Goal: Task Accomplishment & Management: Use online tool/utility

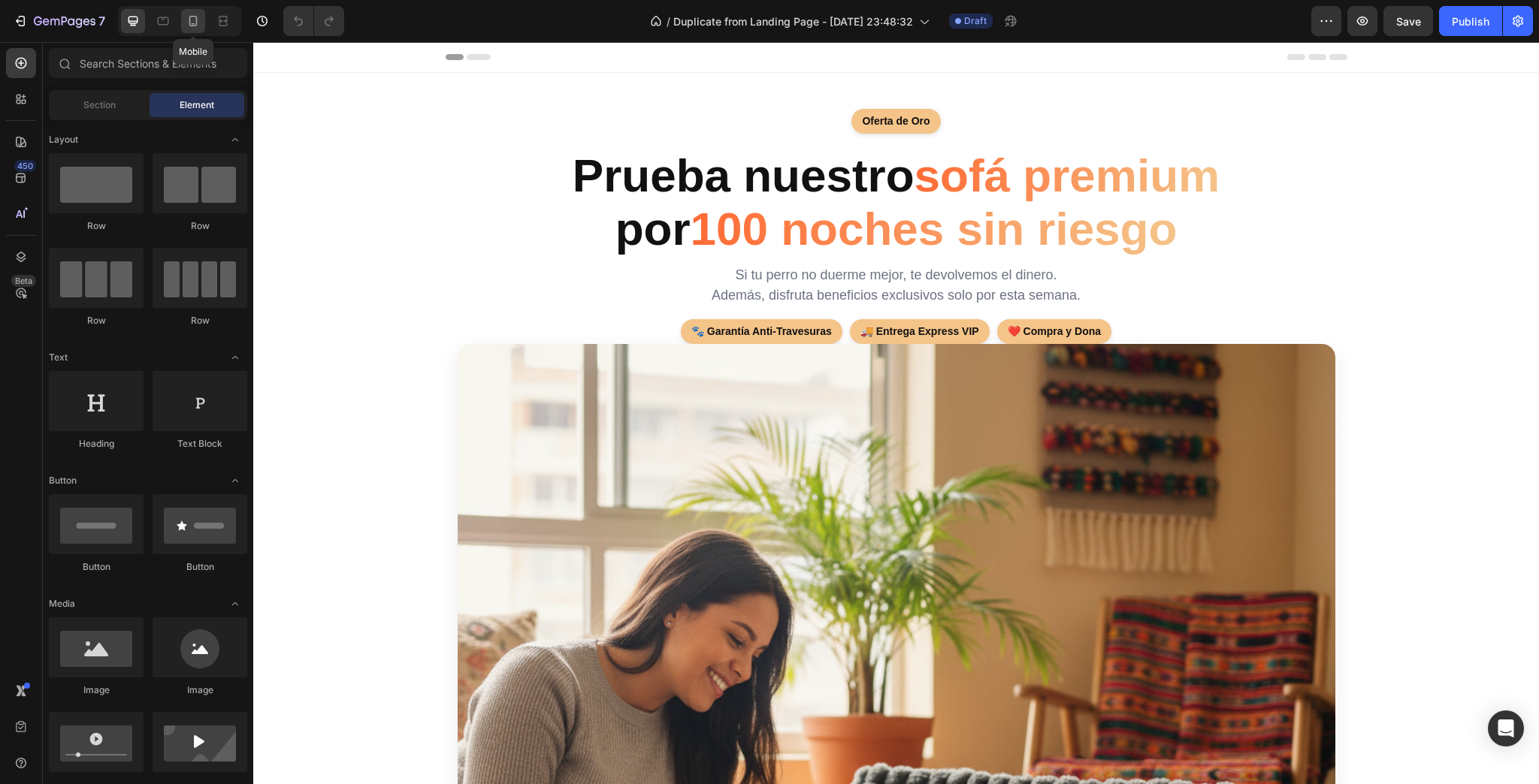
click at [197, 30] on div at bounding box center [193, 20] width 24 height 24
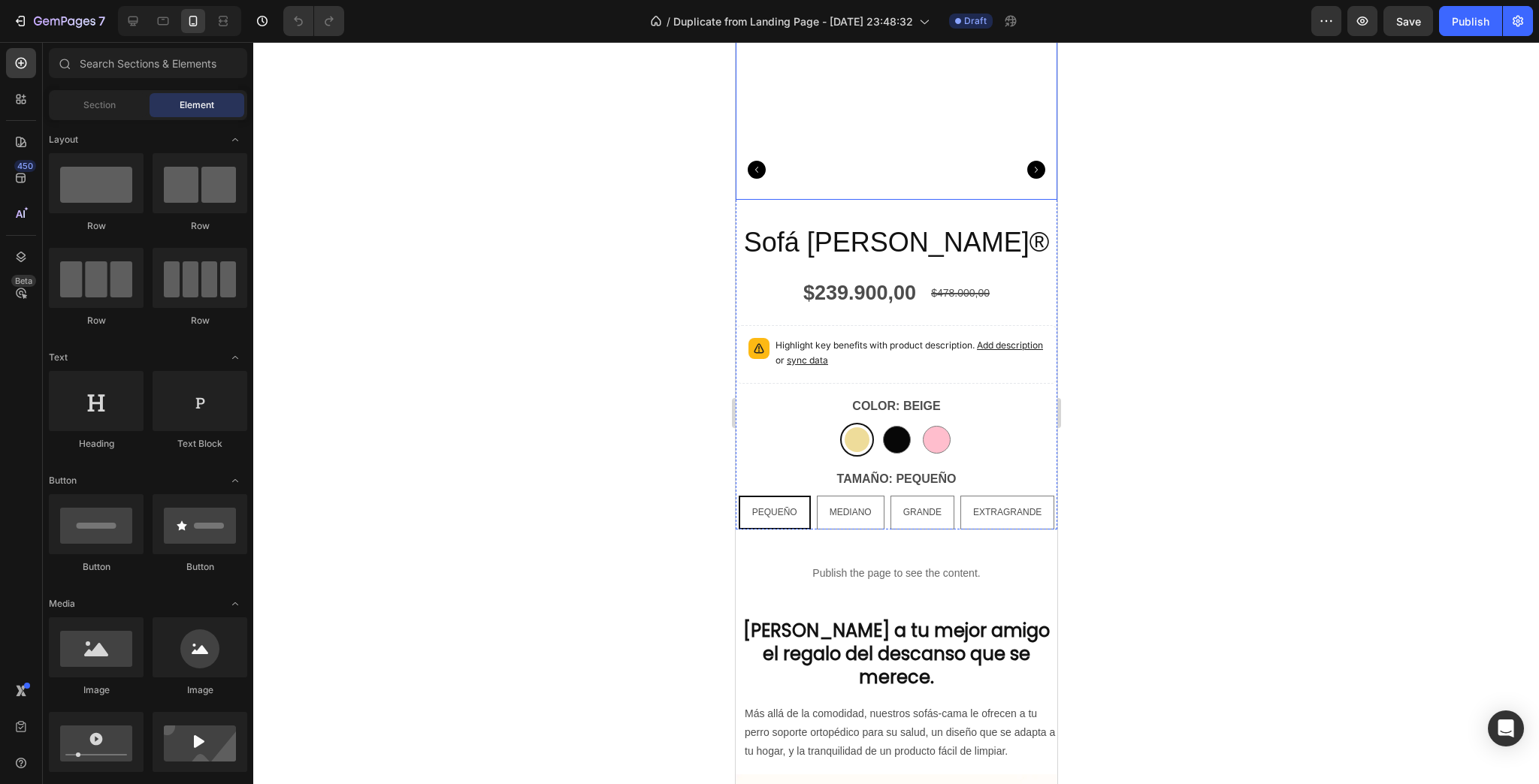
scroll to position [1081, 0]
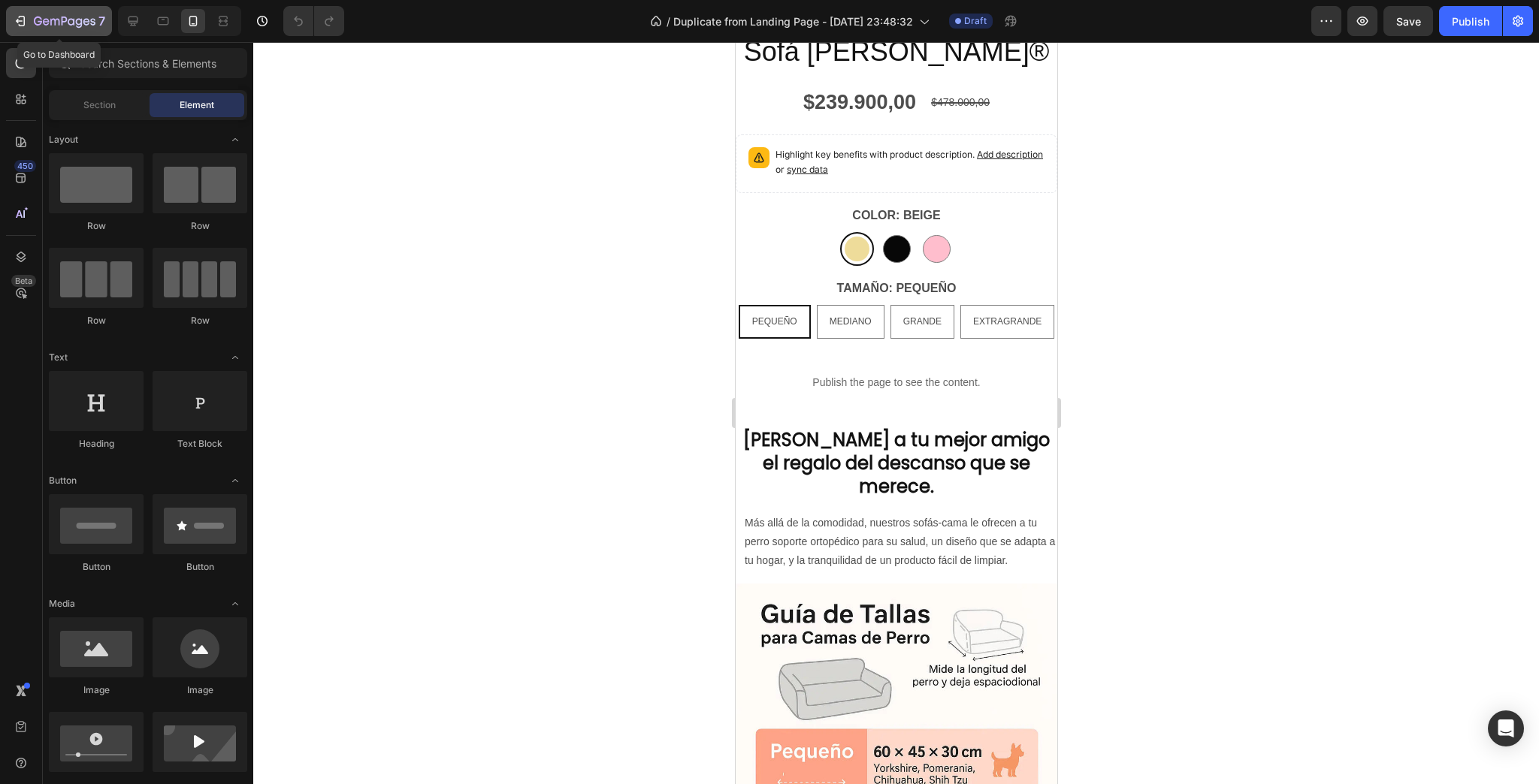
click at [24, 21] on icon "button" at bounding box center [21, 20] width 7 height 11
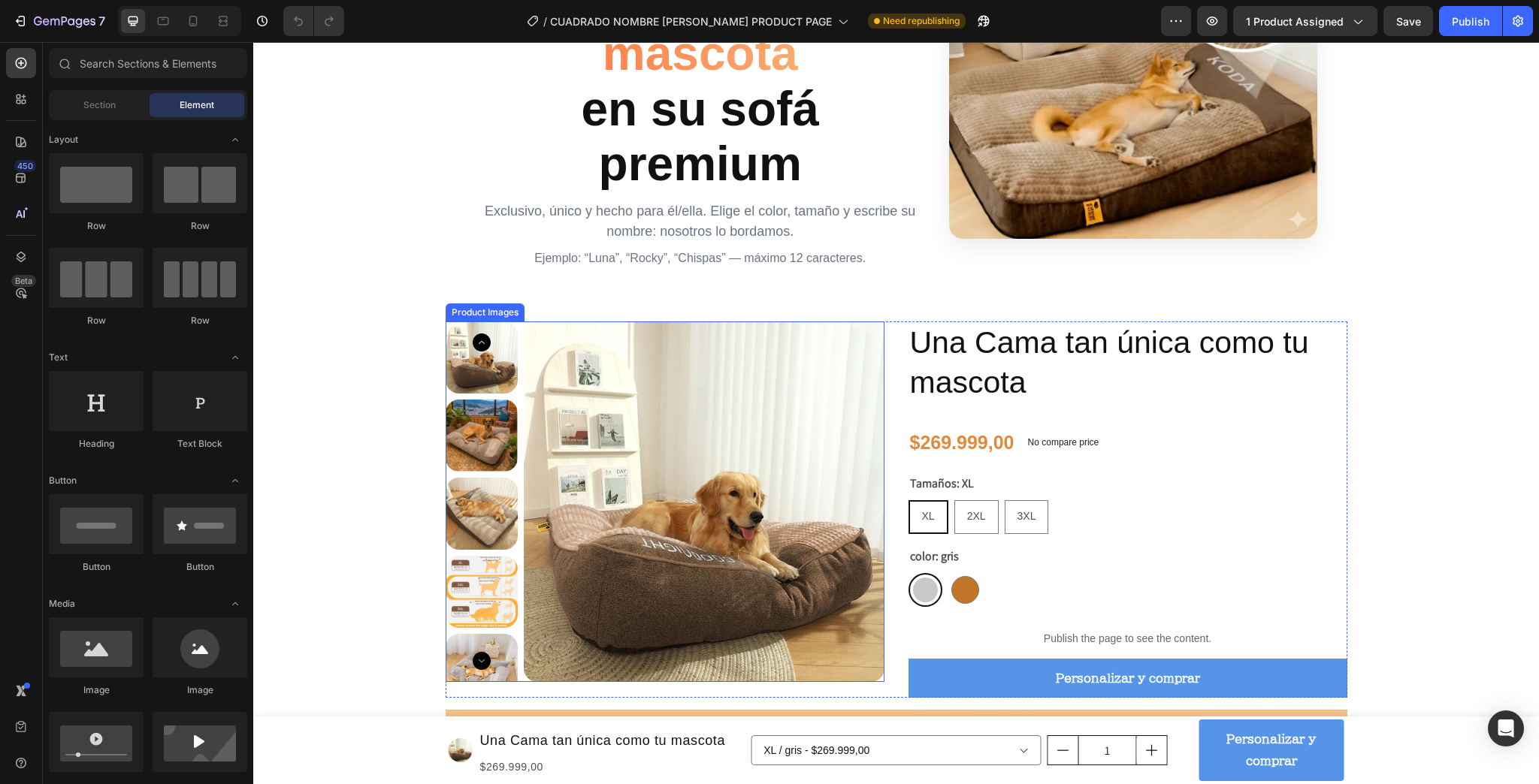
click at [757, 267] on div "Personalización incluida Colocamos el nombre de tu mascota en su sofá premium E…" at bounding box center [699, 66] width 449 height 403
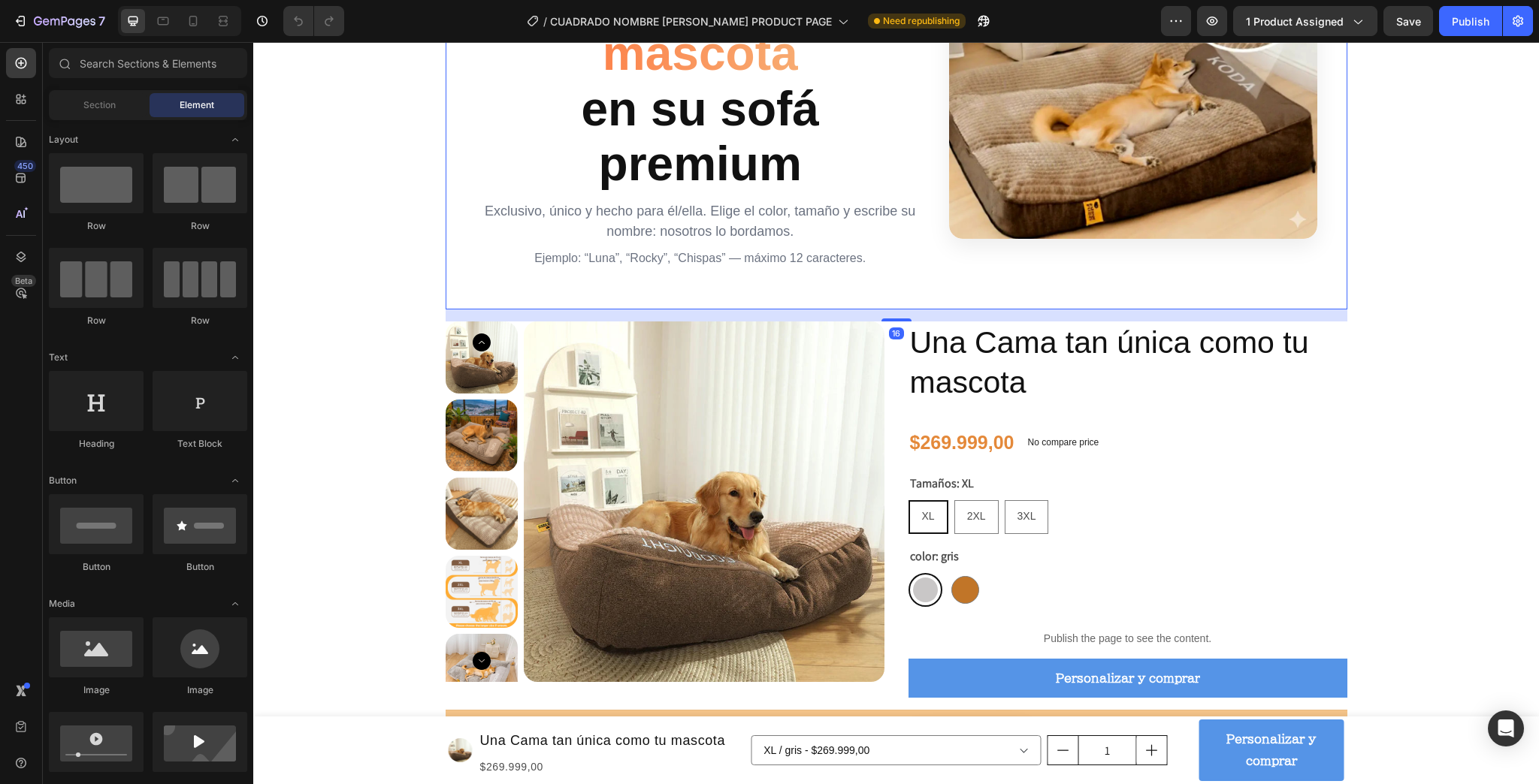
scroll to position [240, 0]
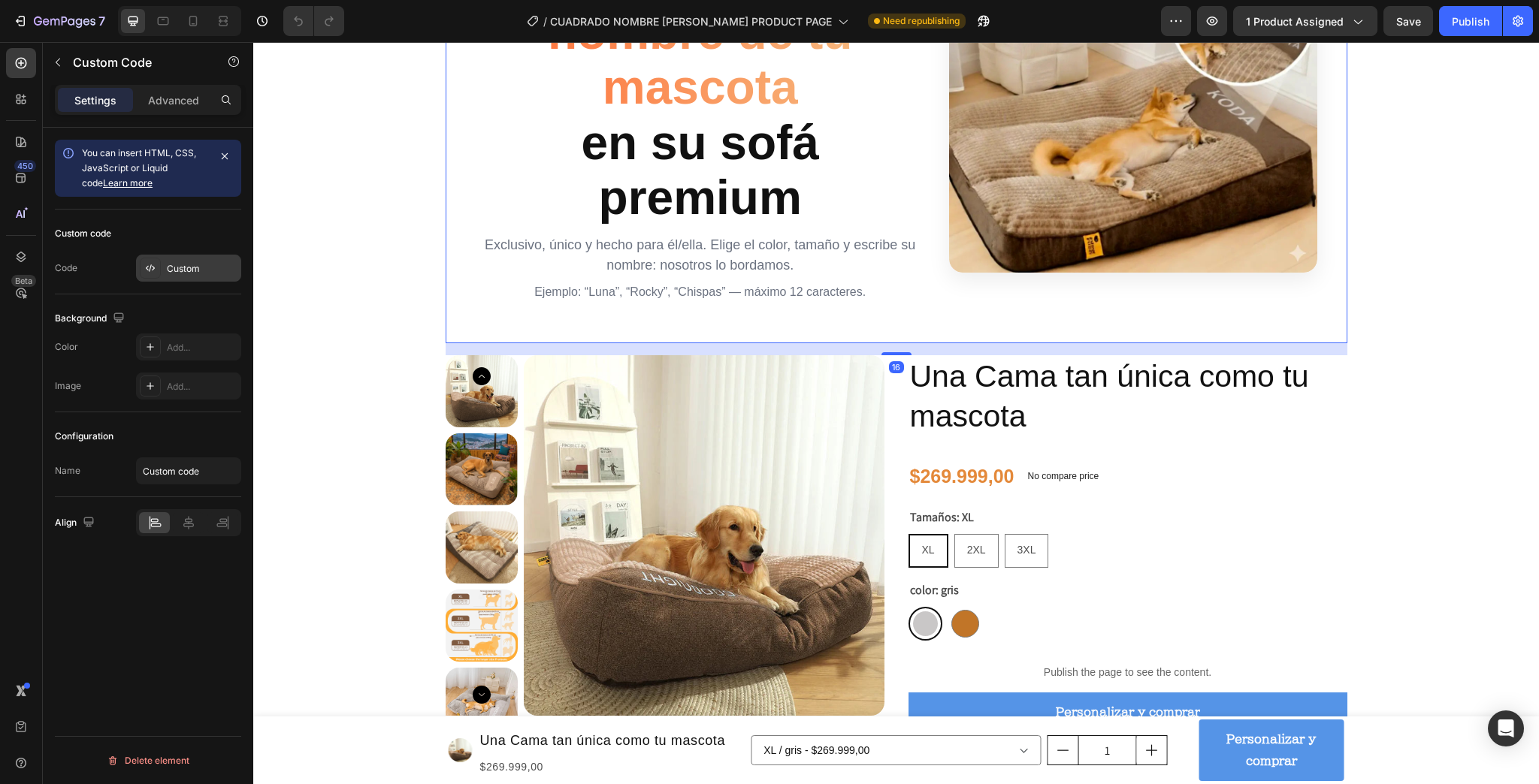
click at [215, 259] on div "Custom" at bounding box center [188, 268] width 105 height 27
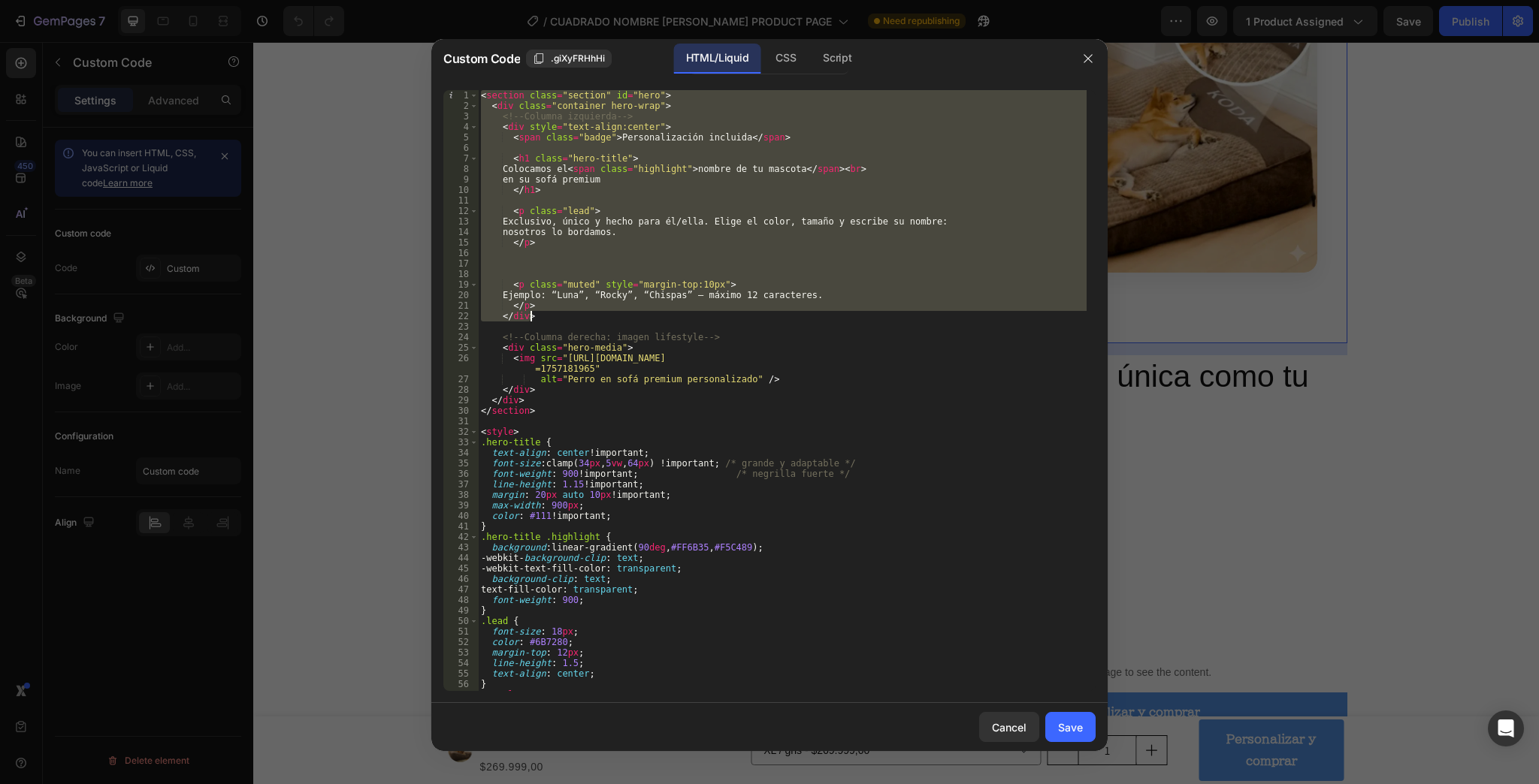
scroll to position [19, 0]
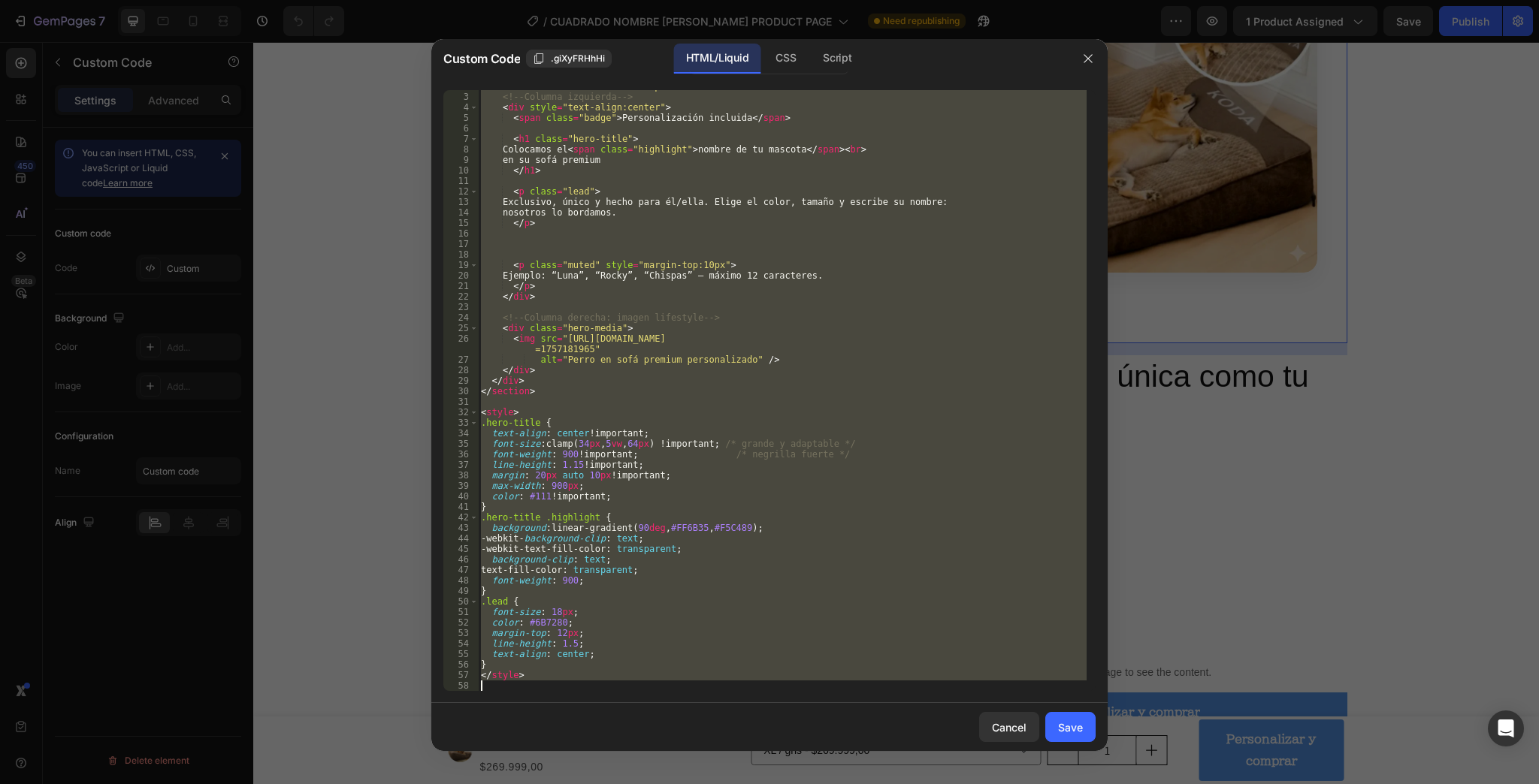
drag, startPoint x: 483, startPoint y: 94, endPoint x: 957, endPoint y: 812, distance: 860.3
click at [957, 0] on html "7 Version history / CUADRADO NOMBRE [PERSON_NAME] PRODUCT PAGE Need republishin…" at bounding box center [769, 0] width 1539 height 0
type textarea "</style>"
click at [1099, 62] on button "button" at bounding box center [1088, 58] width 24 height 24
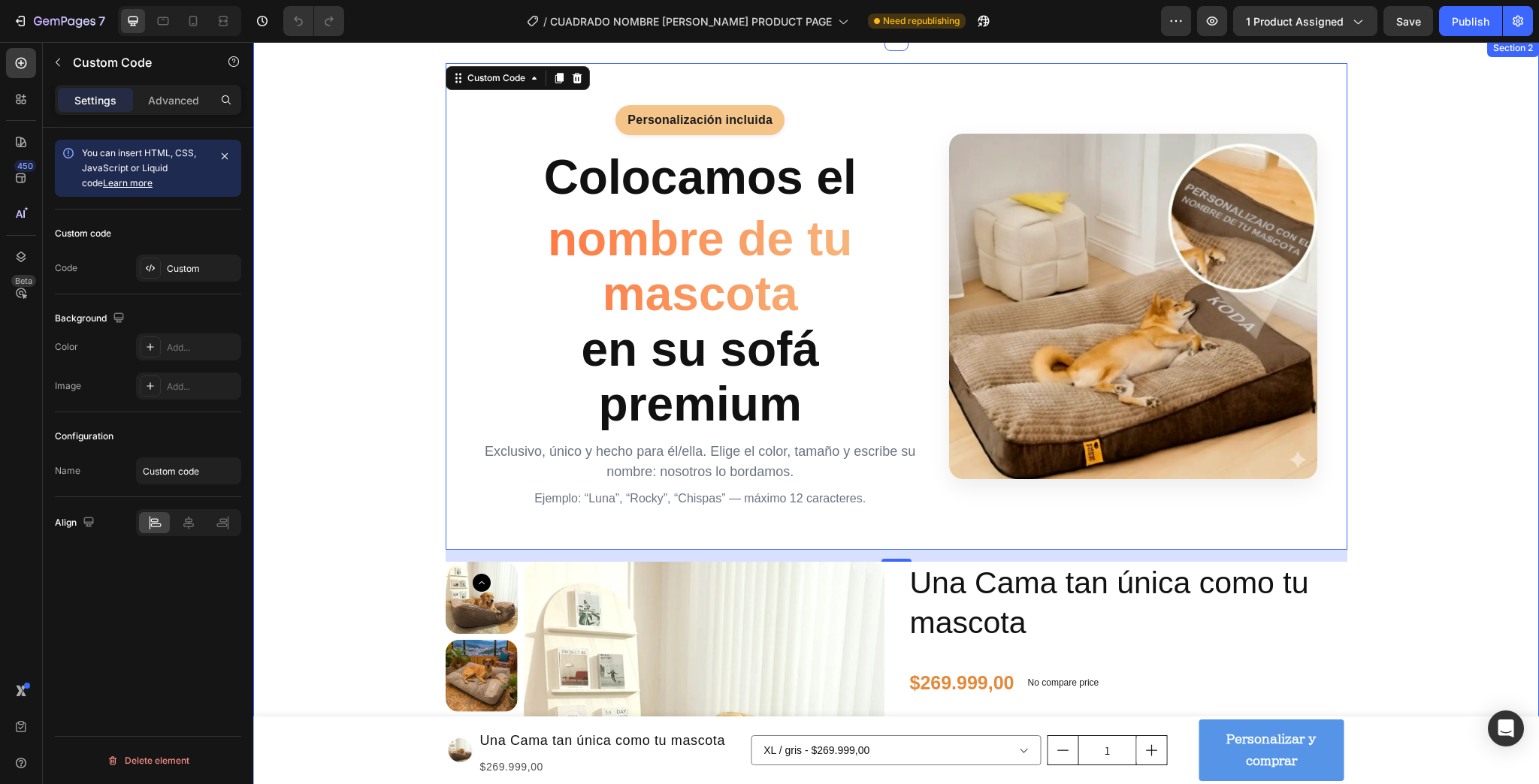
scroll to position [0, 0]
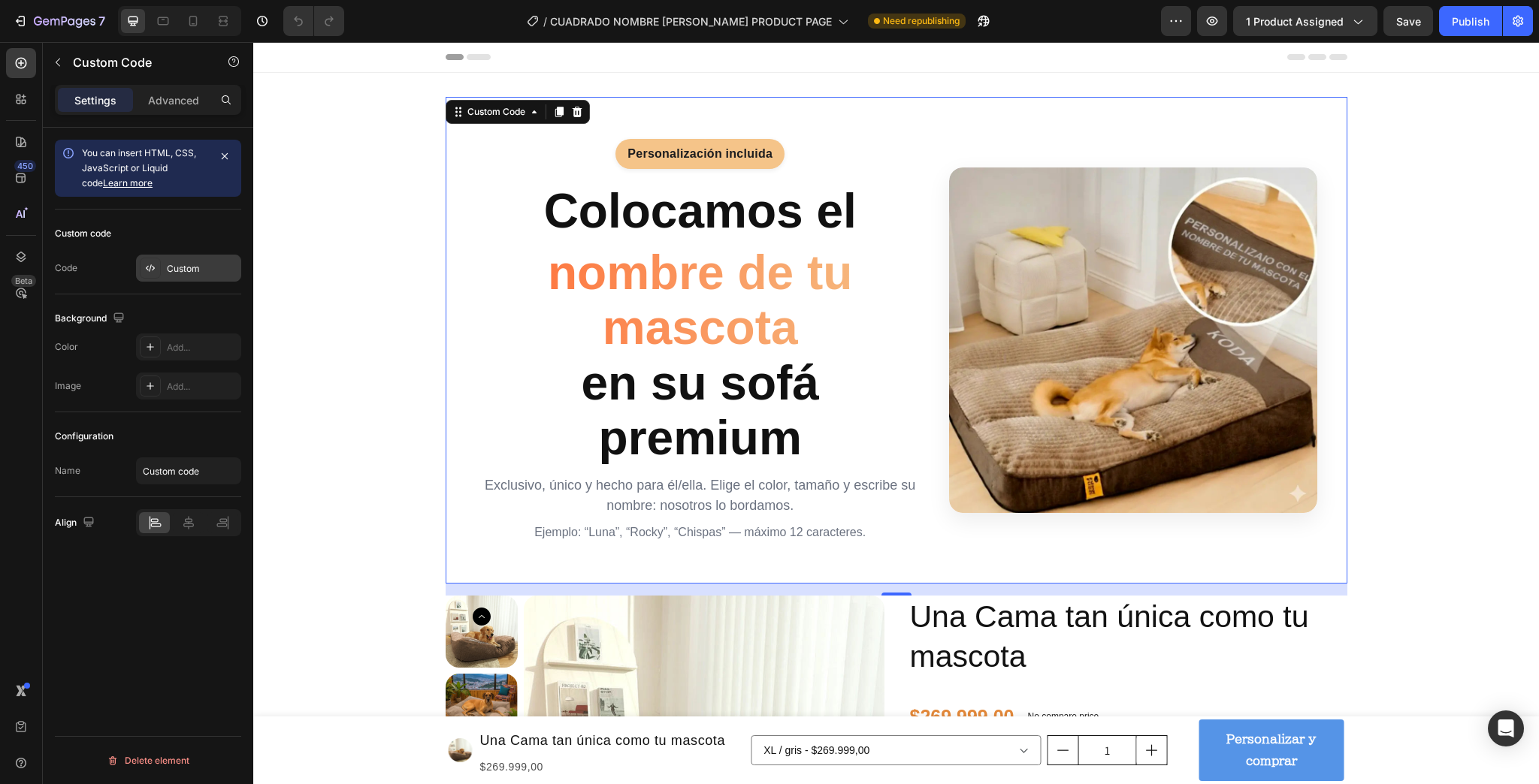
click at [229, 273] on div "Custom" at bounding box center [202, 269] width 71 height 14
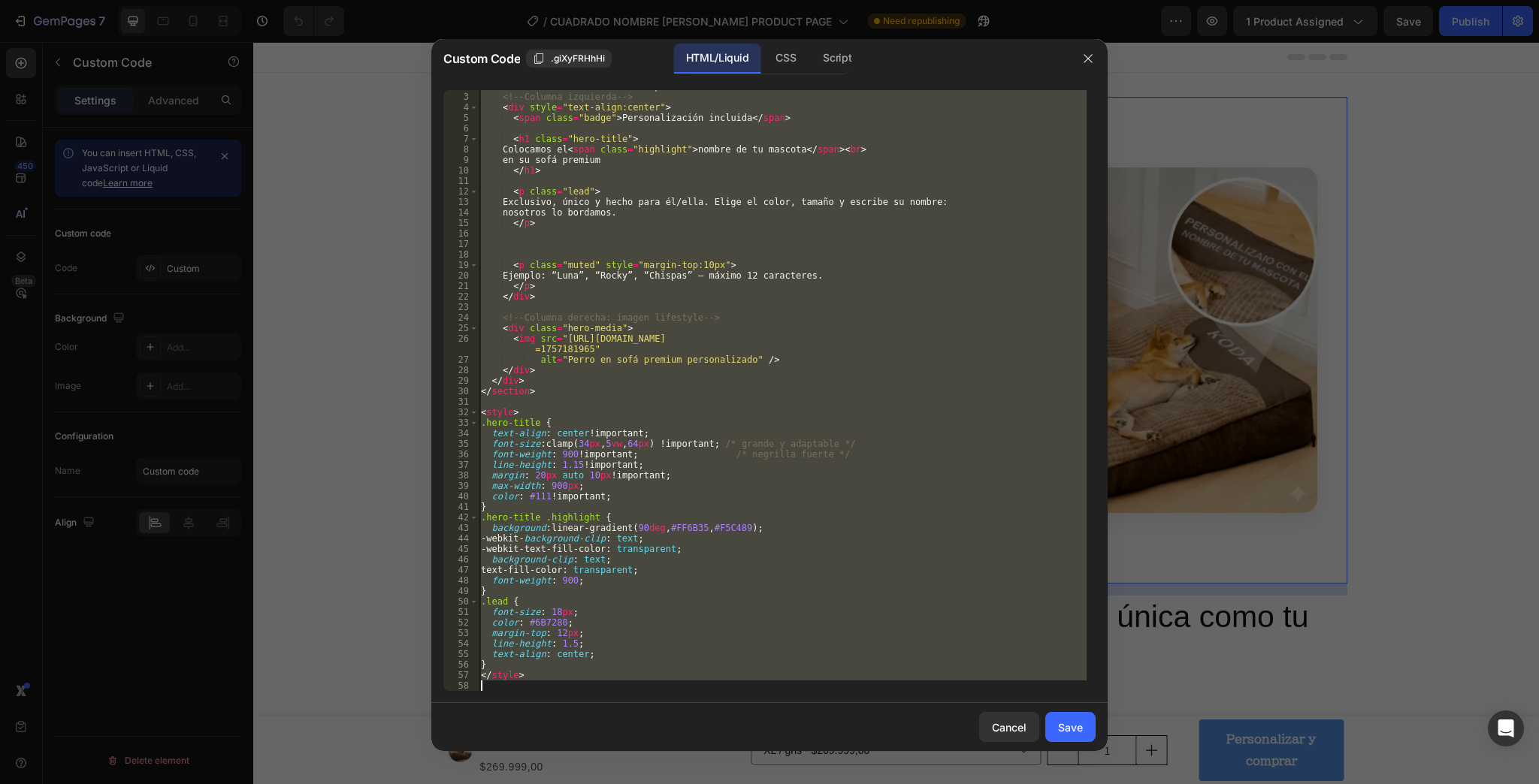
scroll to position [19, 0]
drag, startPoint x: 483, startPoint y: 98, endPoint x: 833, endPoint y: 812, distance: 795.2
click at [833, 0] on html "7 Version history / CUADRADO NOMBRE [PERSON_NAME] PRODUCT PAGE Need republishin…" at bounding box center [769, 0] width 1539 height 0
type textarea "</style>"
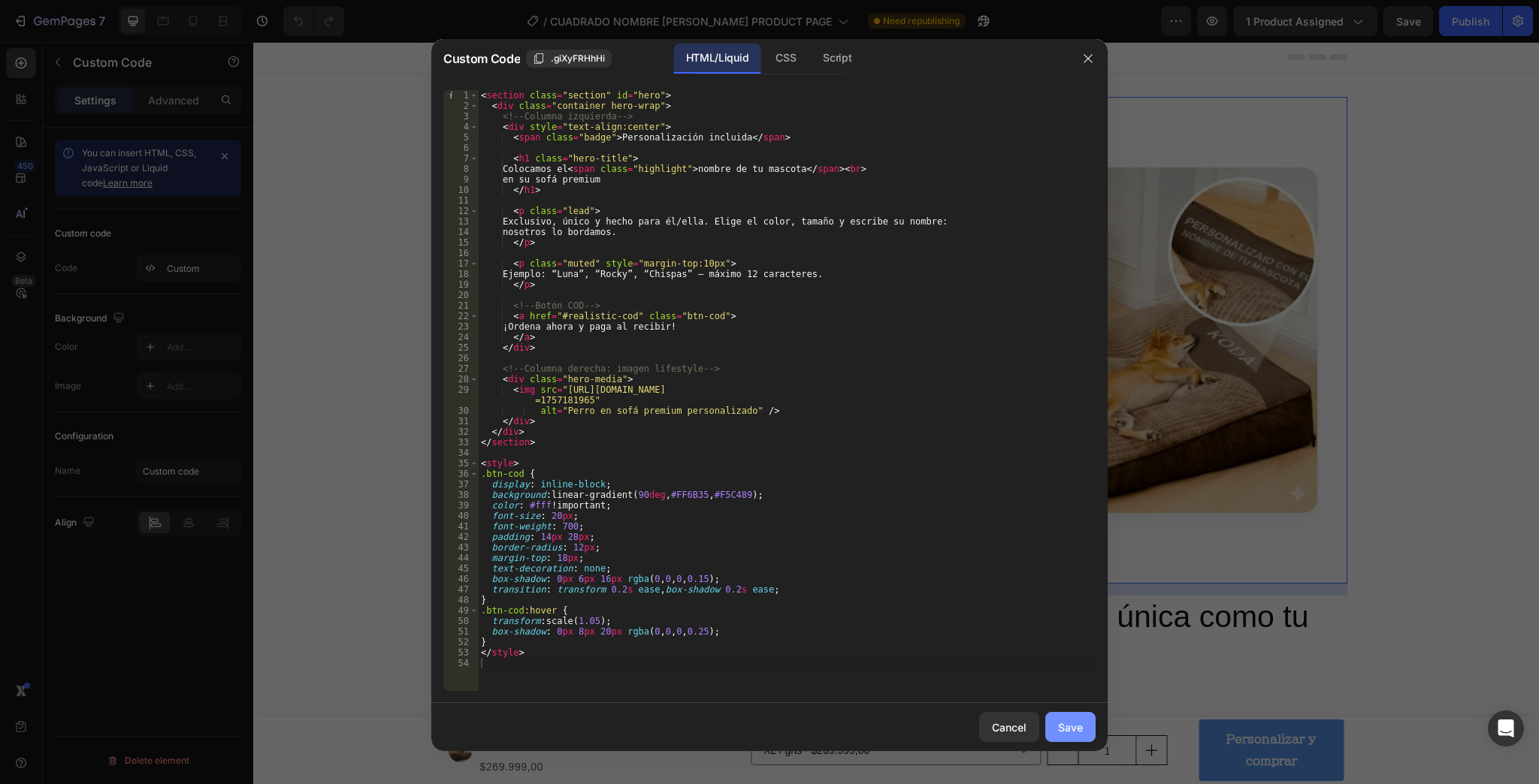
click at [1071, 738] on button "Save" at bounding box center [1070, 727] width 50 height 30
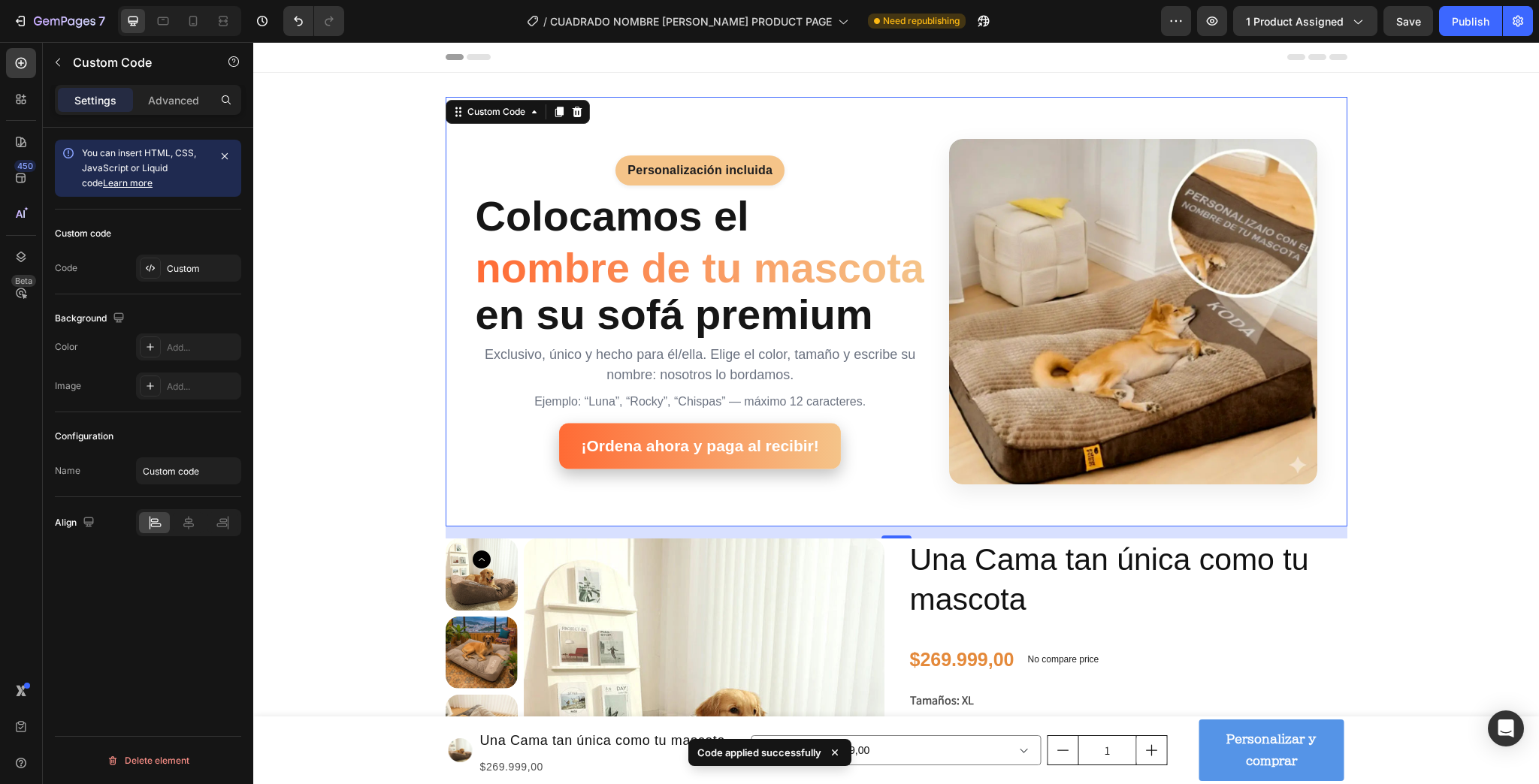
click at [756, 469] on link "¡Ordena ahora y paga al recibir!" at bounding box center [700, 446] width 282 height 45
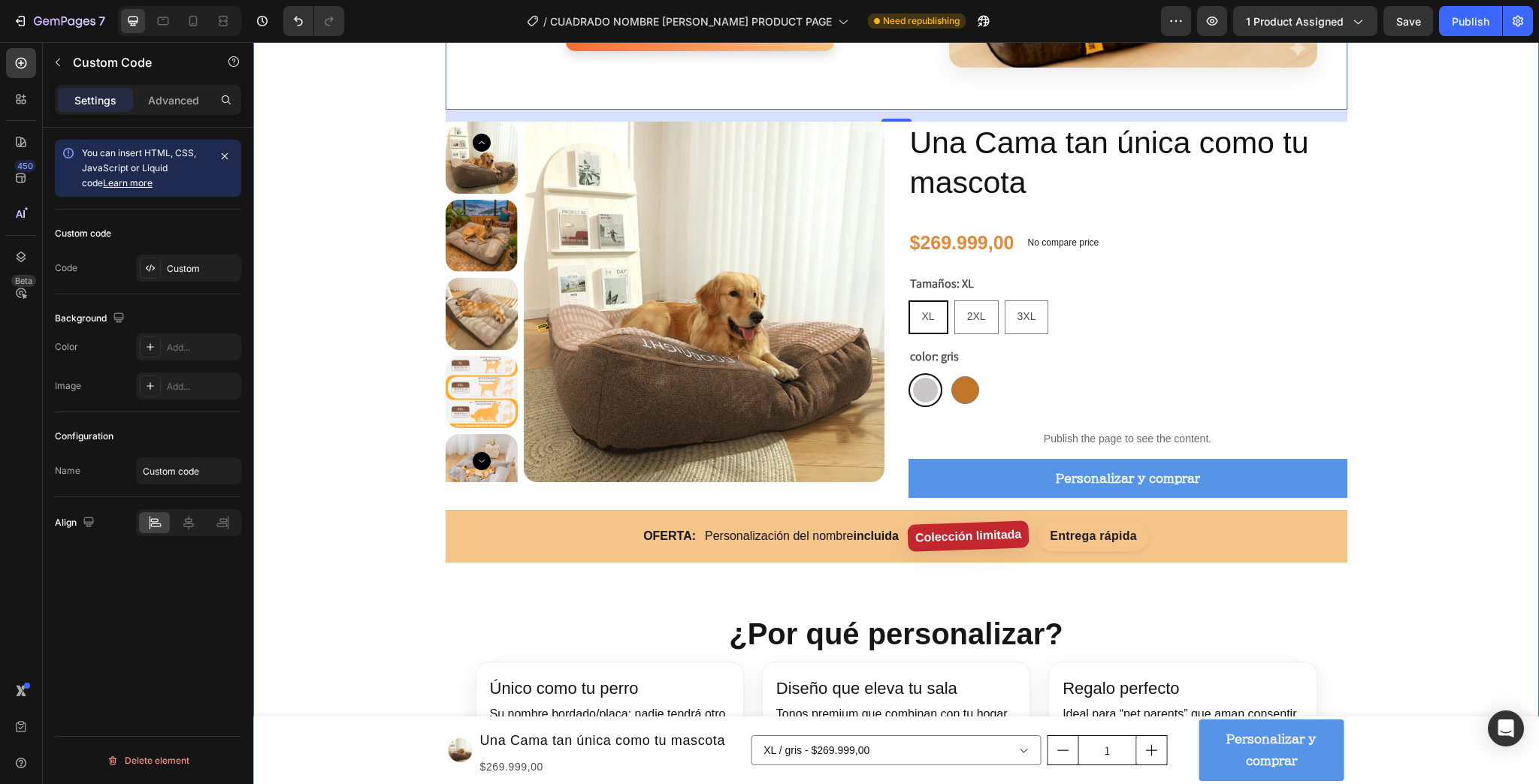
scroll to position [421, 0]
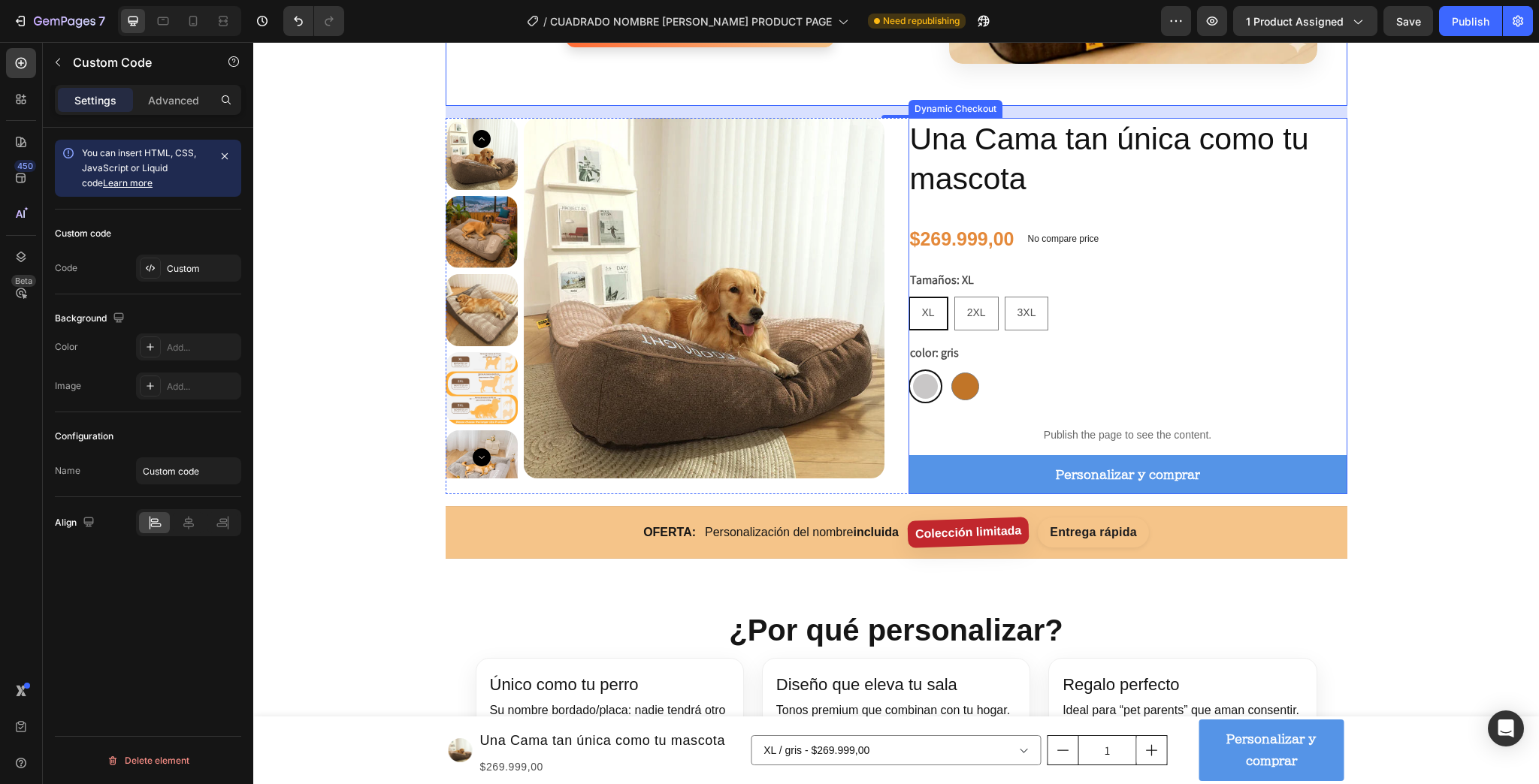
click at [1019, 495] on button "Personalizar y comprar" at bounding box center [1128, 474] width 439 height 40
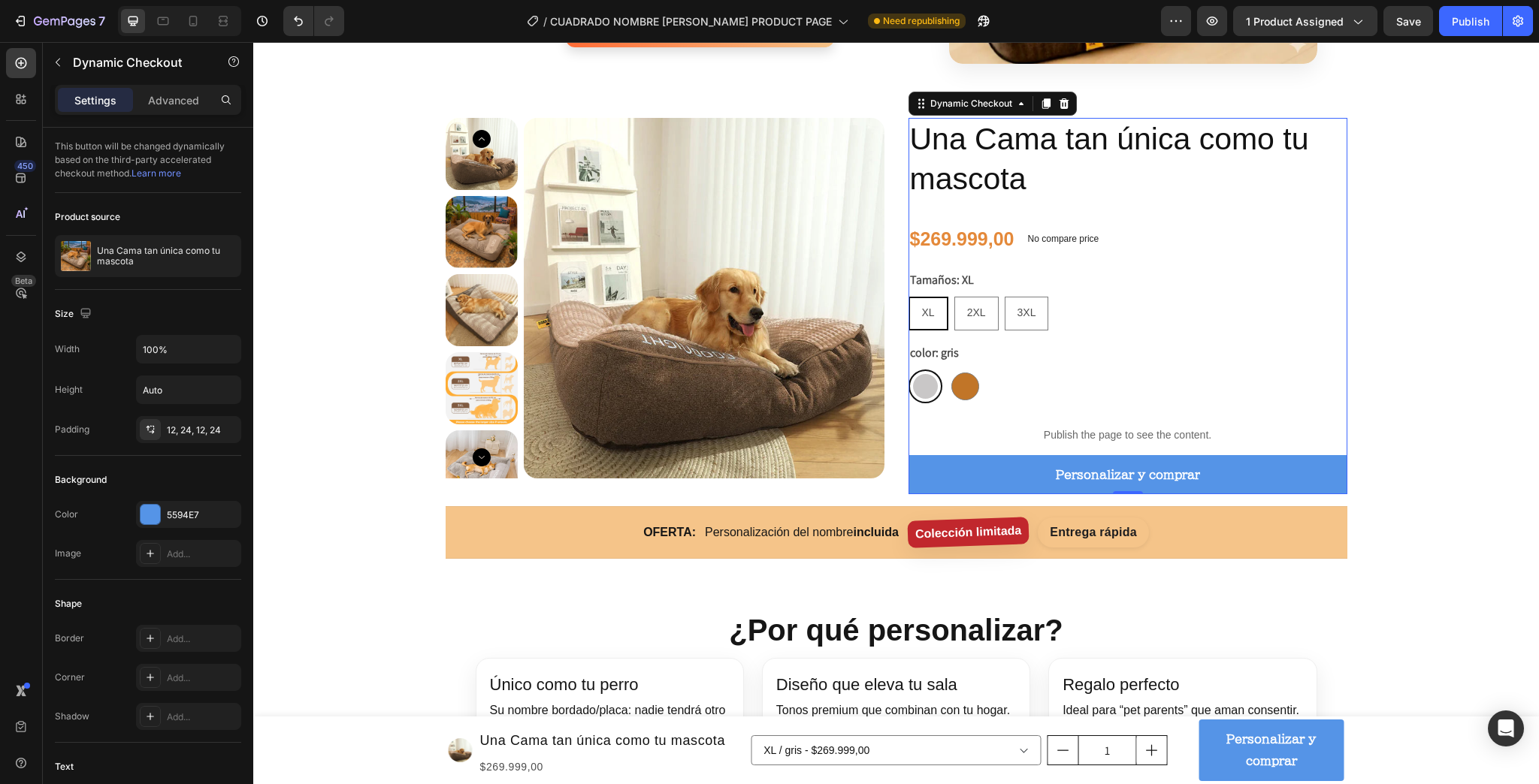
click at [976, 495] on button "Personalizar y comprar" at bounding box center [1128, 474] width 439 height 40
click at [1043, 495] on button "Personalizar y comprar" at bounding box center [1128, 474] width 439 height 40
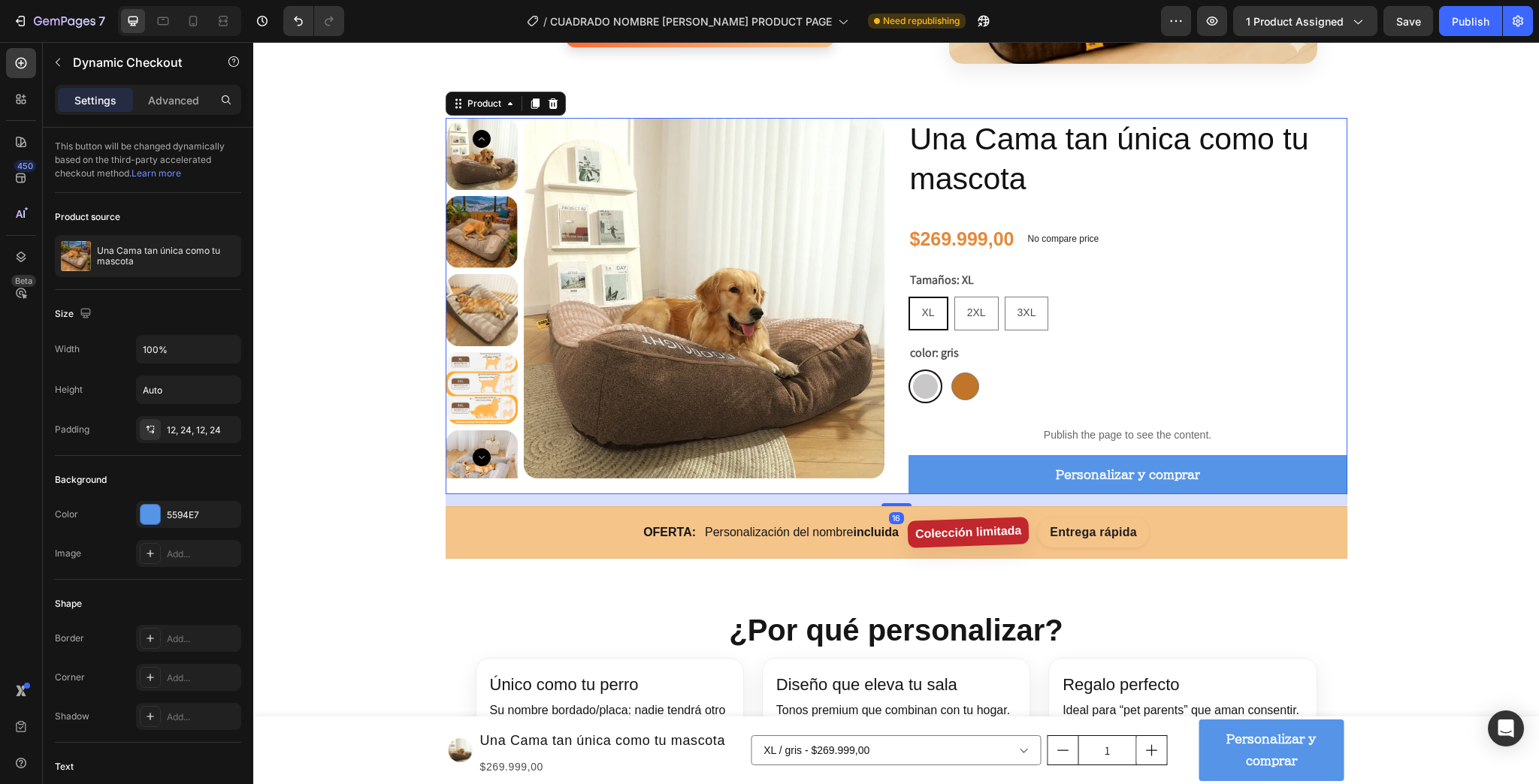
click at [515, 494] on div "Product Images" at bounding box center [665, 306] width 439 height 377
click at [1076, 486] on p "Personalizar y comprar" at bounding box center [1127, 475] width 144 height 22
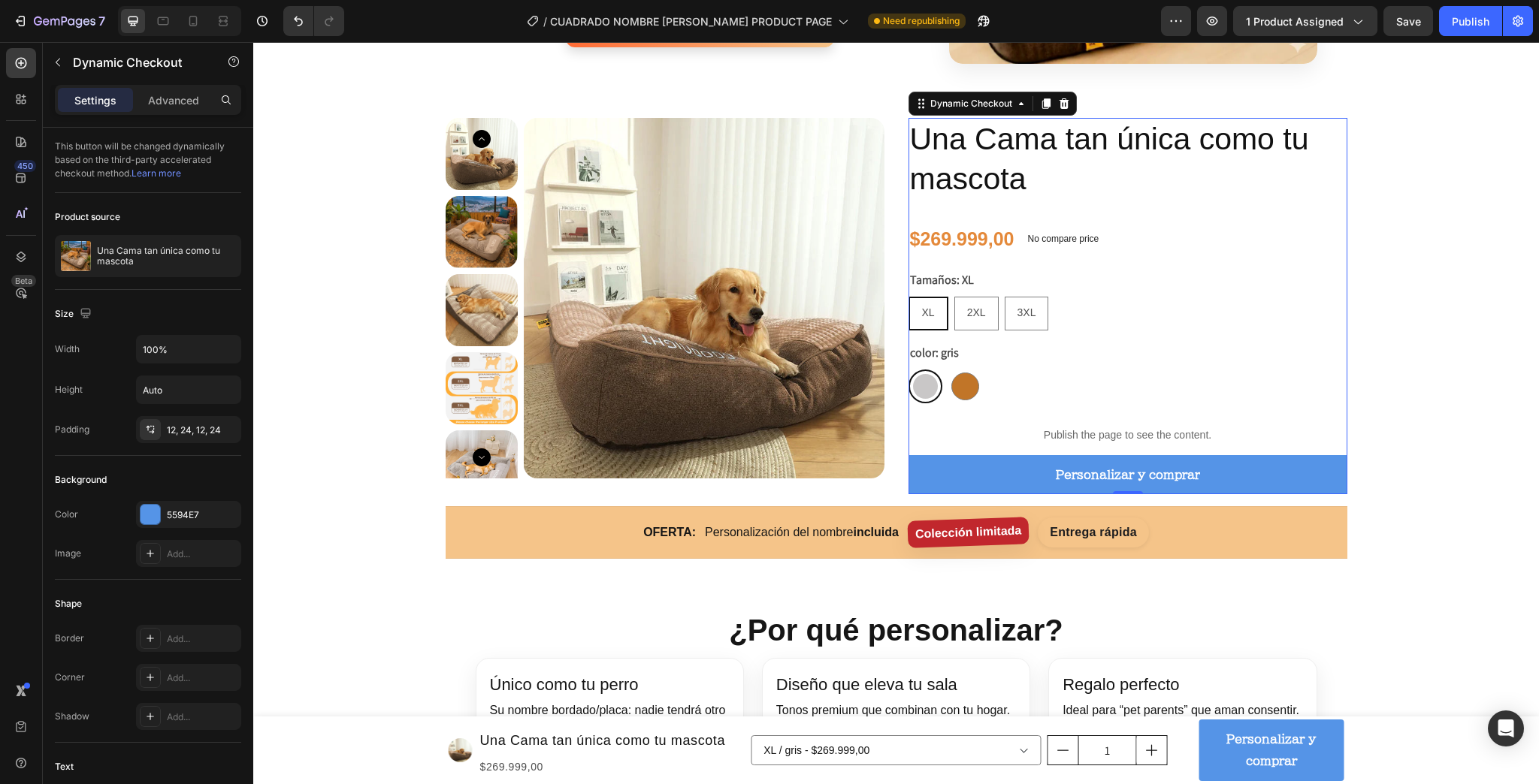
click at [1009, 495] on button "Personalizar y comprar" at bounding box center [1128, 474] width 439 height 40
click at [61, 68] on icon "button" at bounding box center [58, 62] width 12 height 12
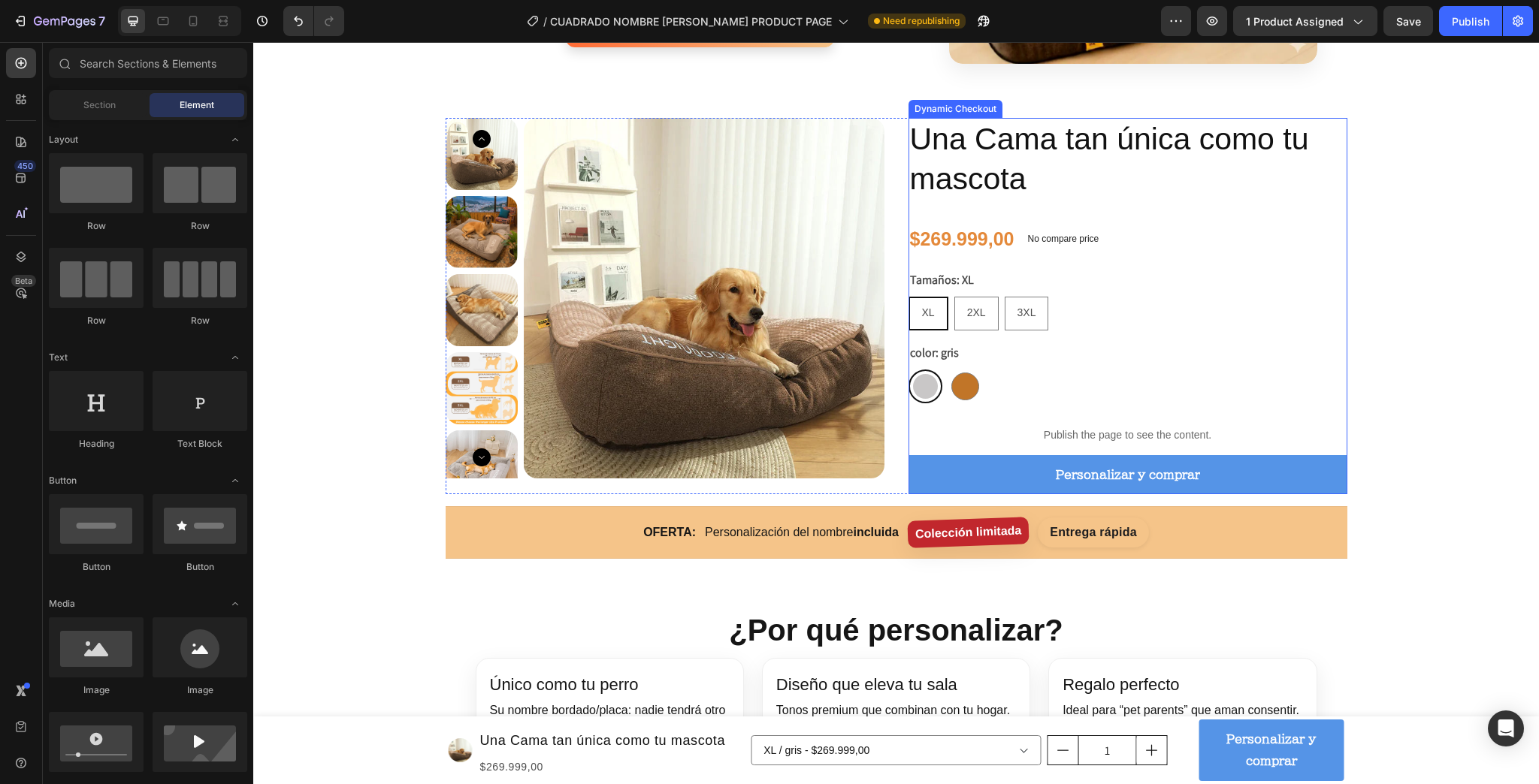
click at [1240, 495] on button "Personalizar y comprar" at bounding box center [1128, 474] width 439 height 40
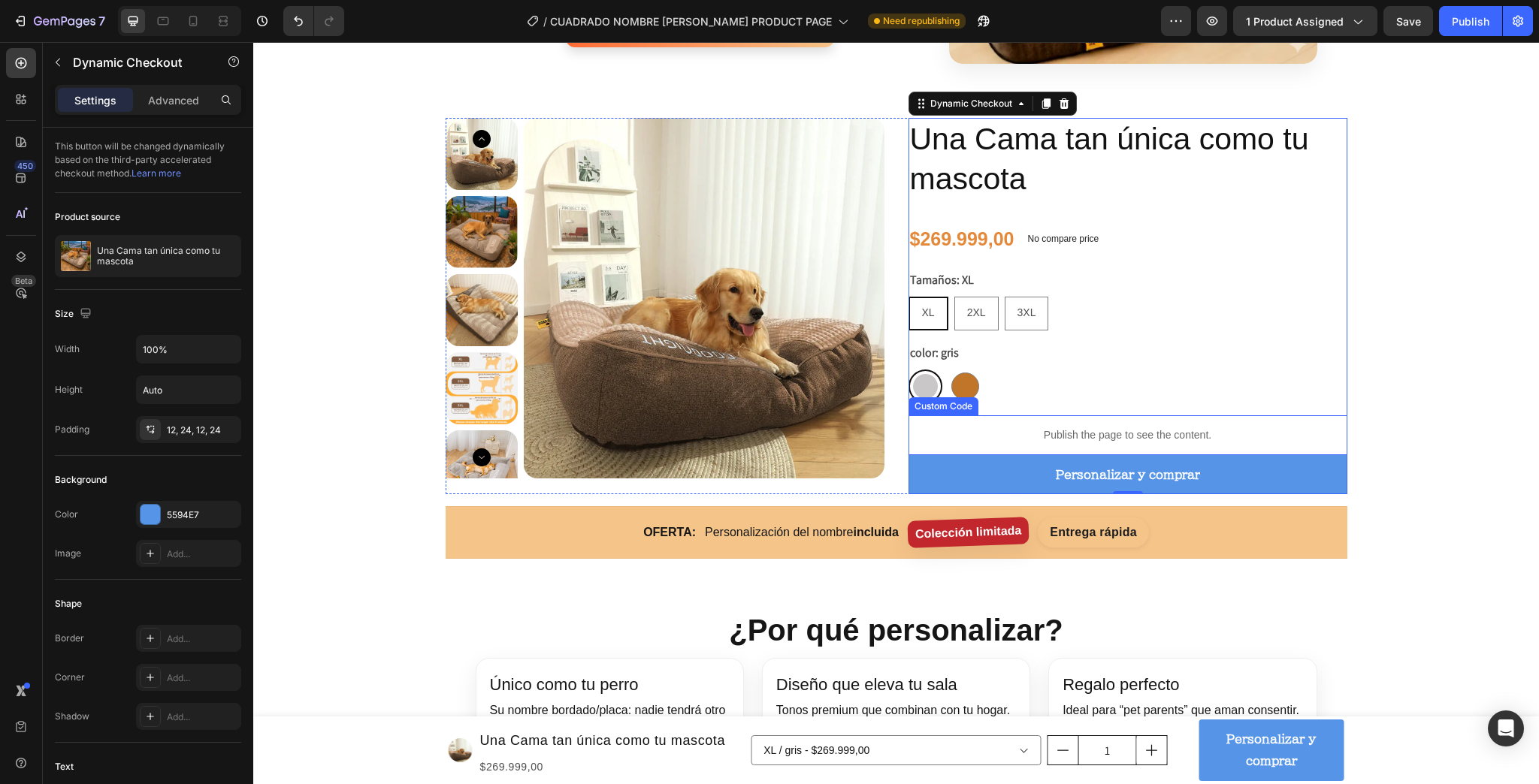
click at [1242, 455] on div "Publish the page to see the content." at bounding box center [1128, 434] width 439 height 40
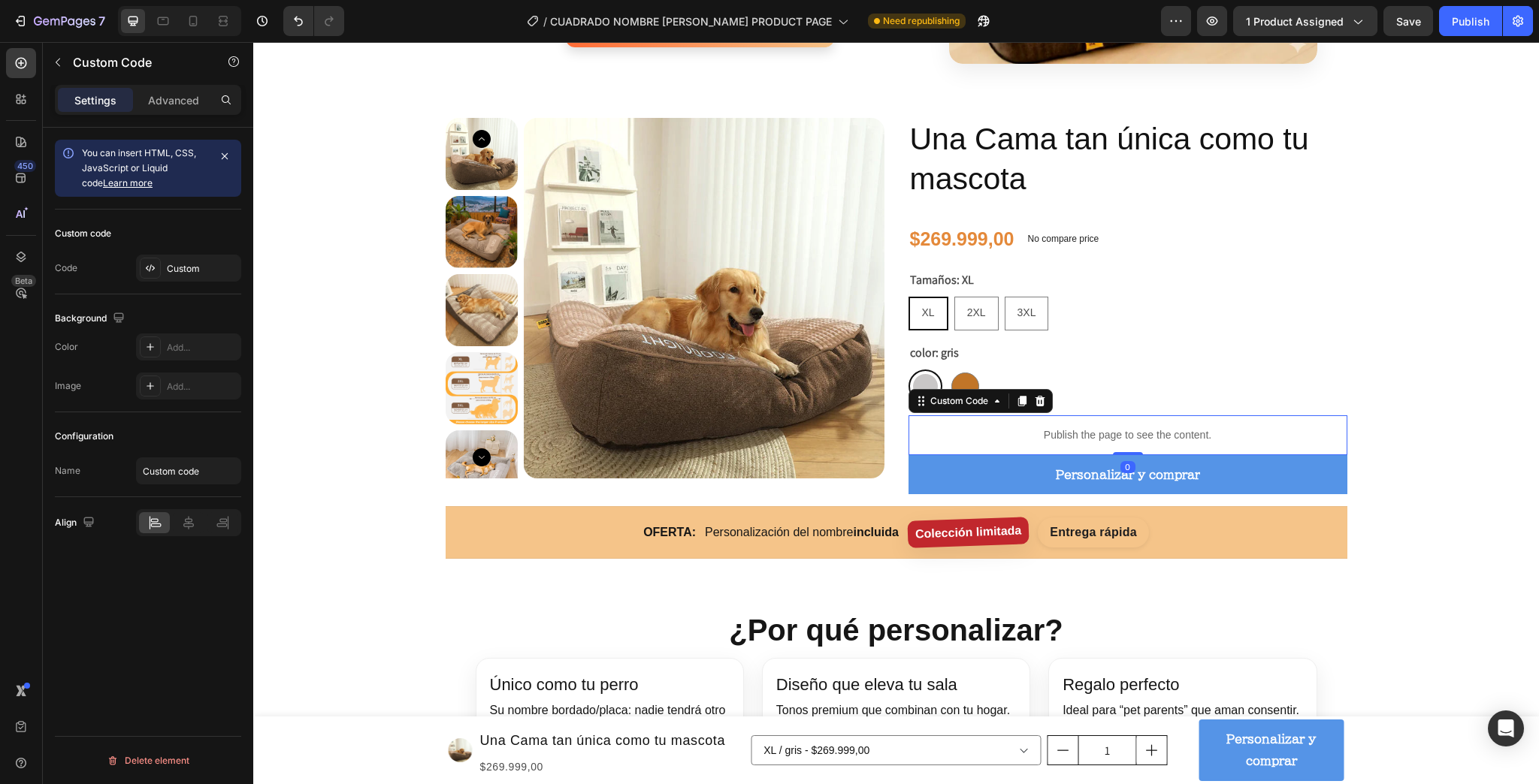
click at [986, 443] on p "Publish the page to see the content." at bounding box center [1128, 435] width 439 height 15
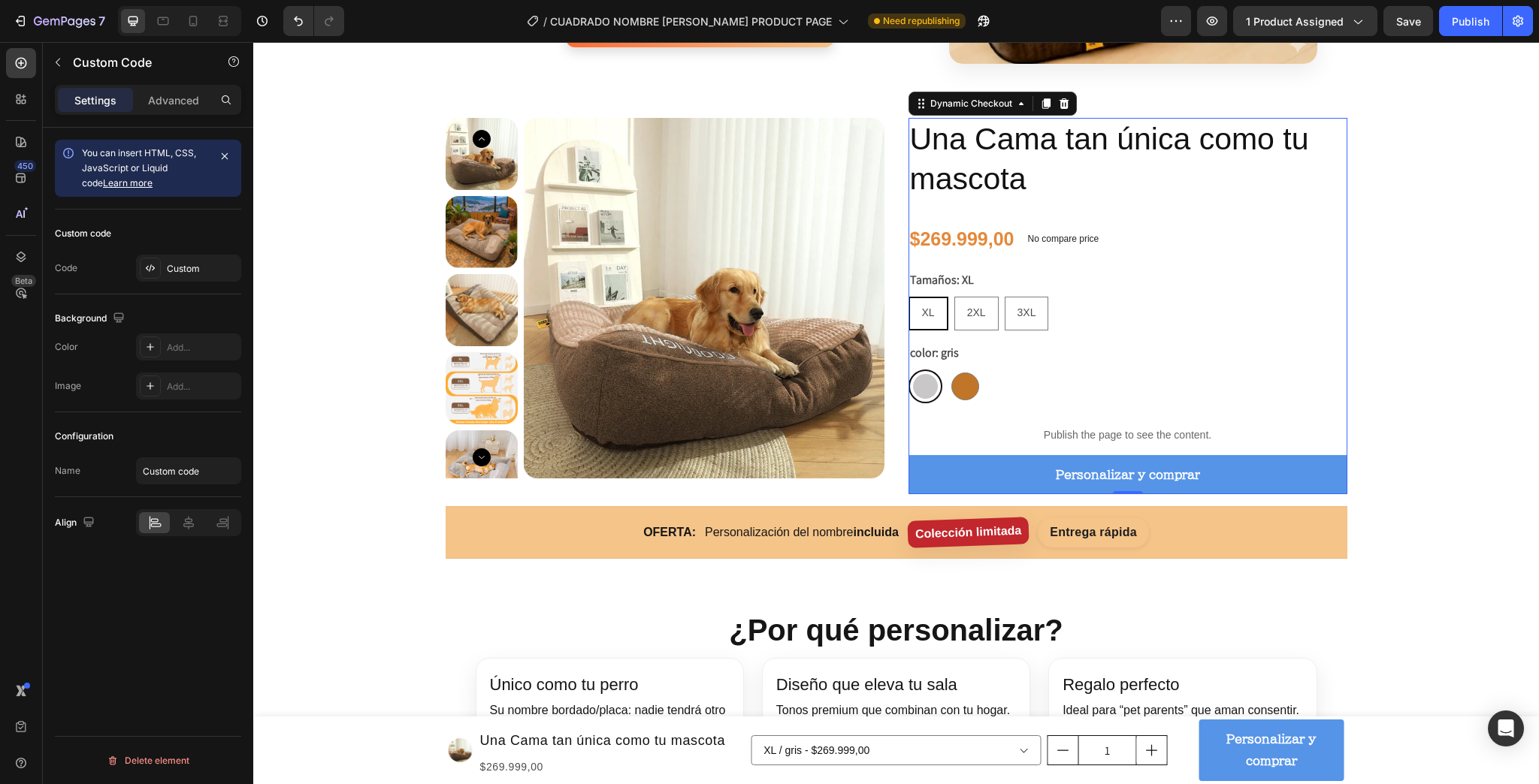
click at [996, 495] on button "Personalizar y comprar" at bounding box center [1128, 474] width 439 height 40
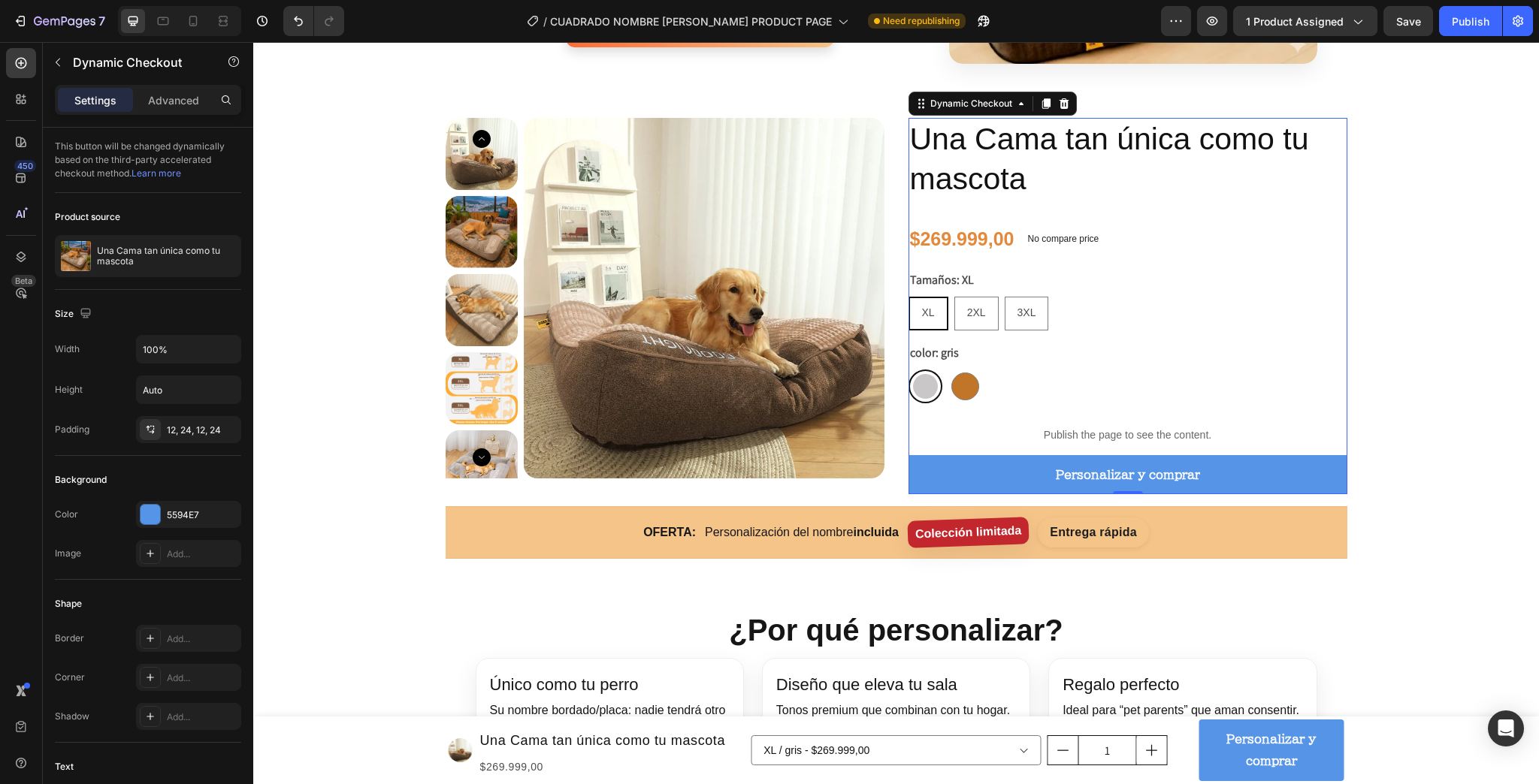
click at [999, 495] on button "Personalizar y comprar" at bounding box center [1128, 474] width 439 height 40
click at [188, 14] on icon at bounding box center [193, 21] width 15 height 15
type input "19"
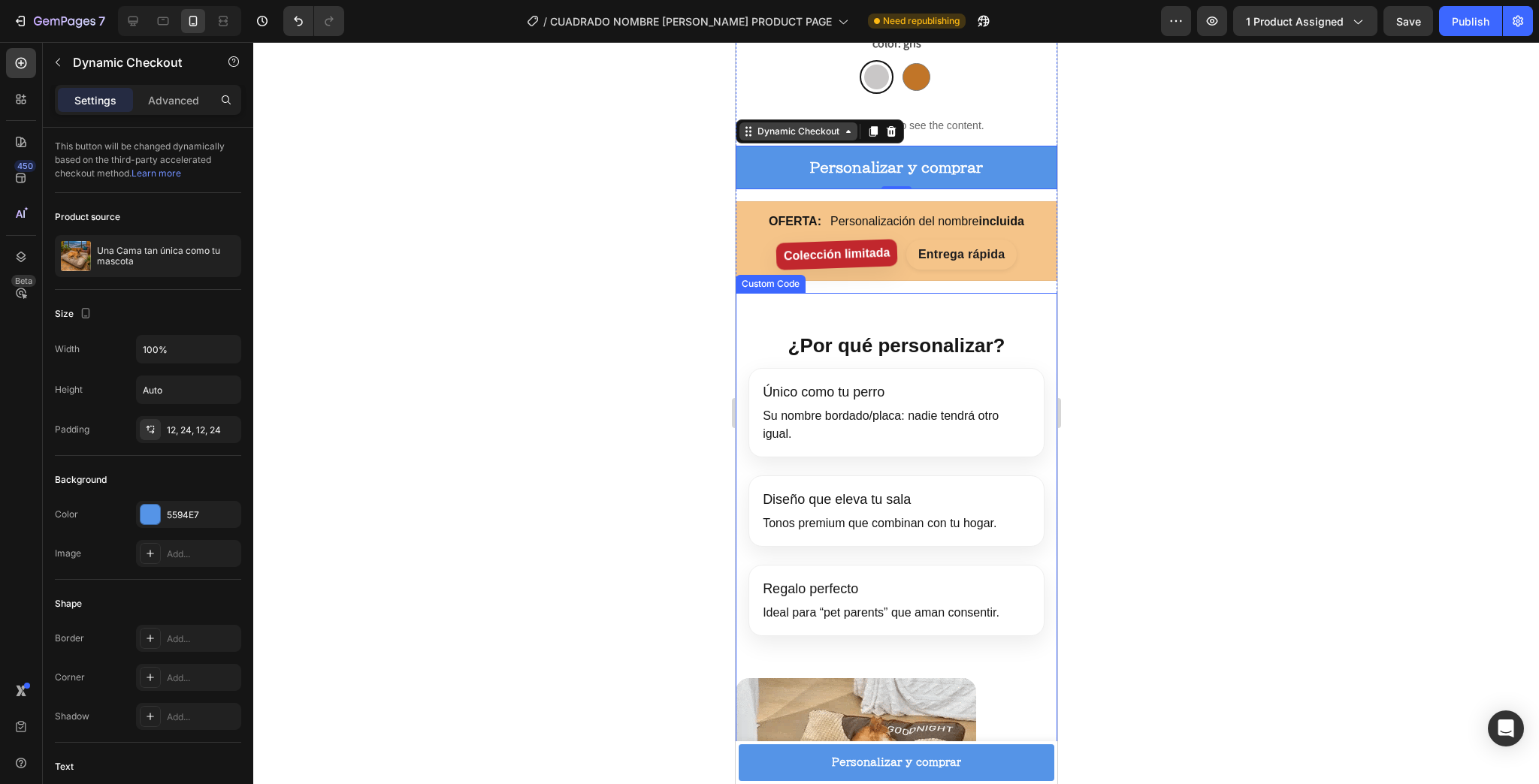
scroll to position [1178, 0]
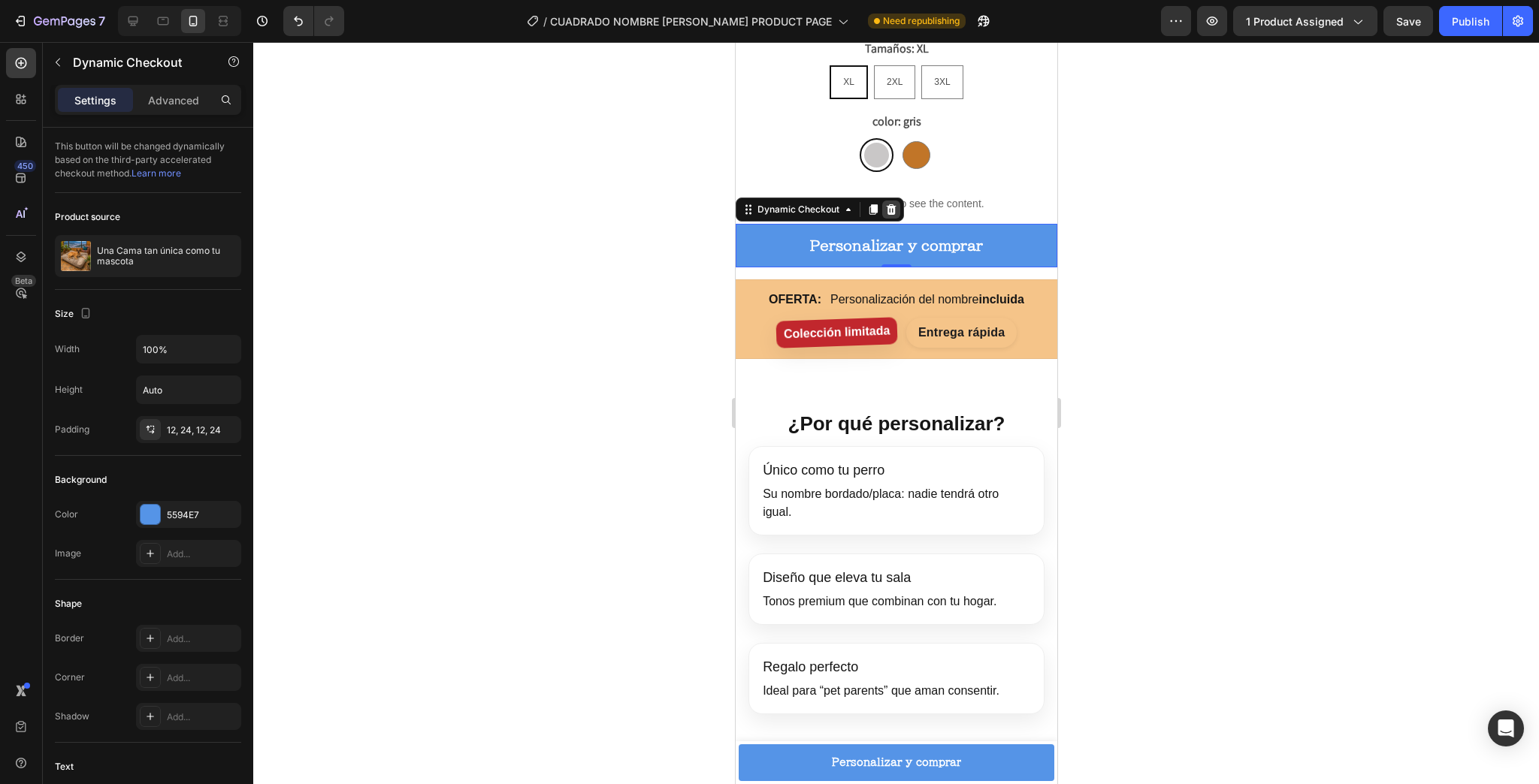
click at [887, 205] on icon at bounding box center [891, 210] width 10 height 11
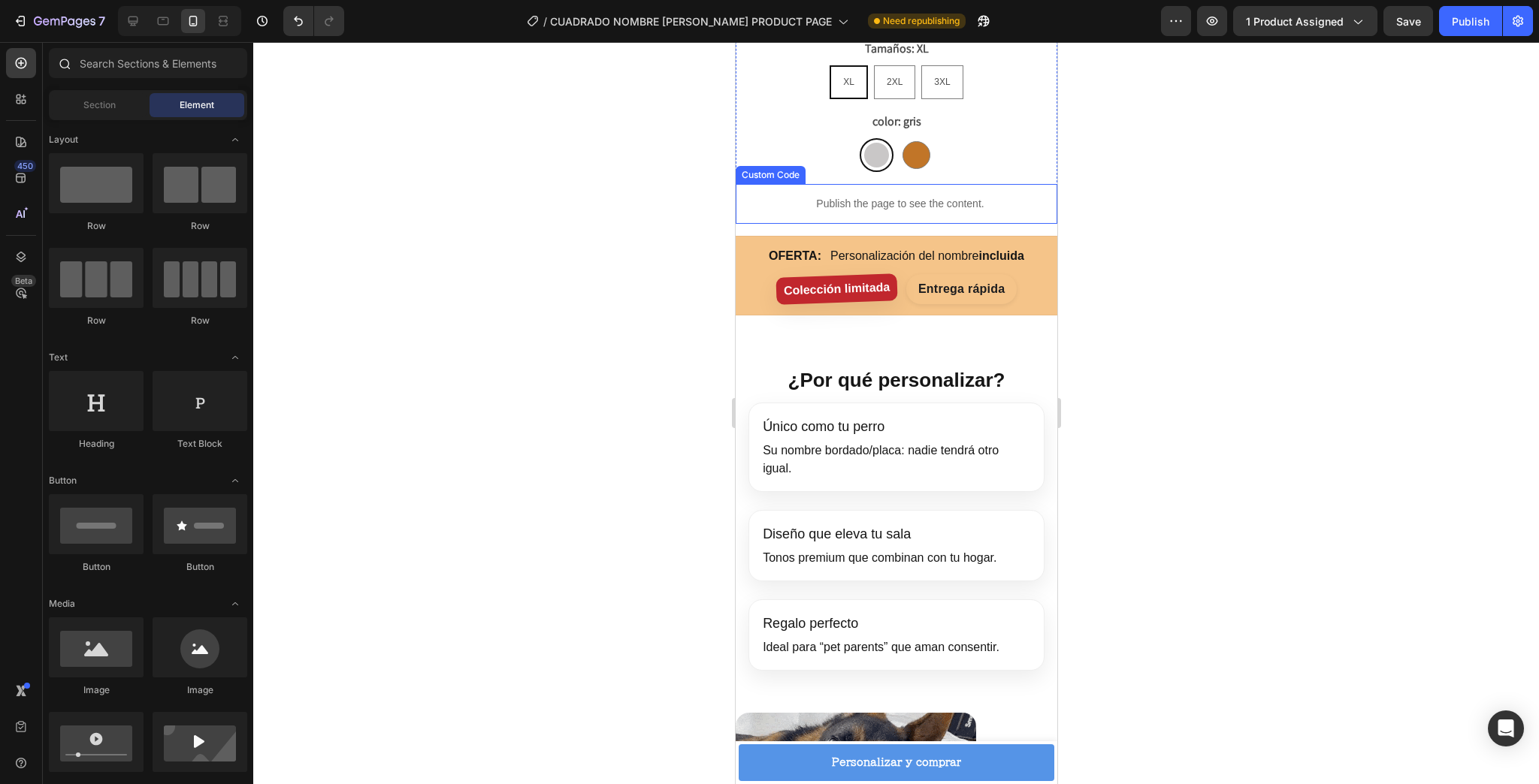
click at [77, 63] on div at bounding box center [64, 63] width 30 height 30
click at [100, 70] on input "text" at bounding box center [148, 63] width 198 height 30
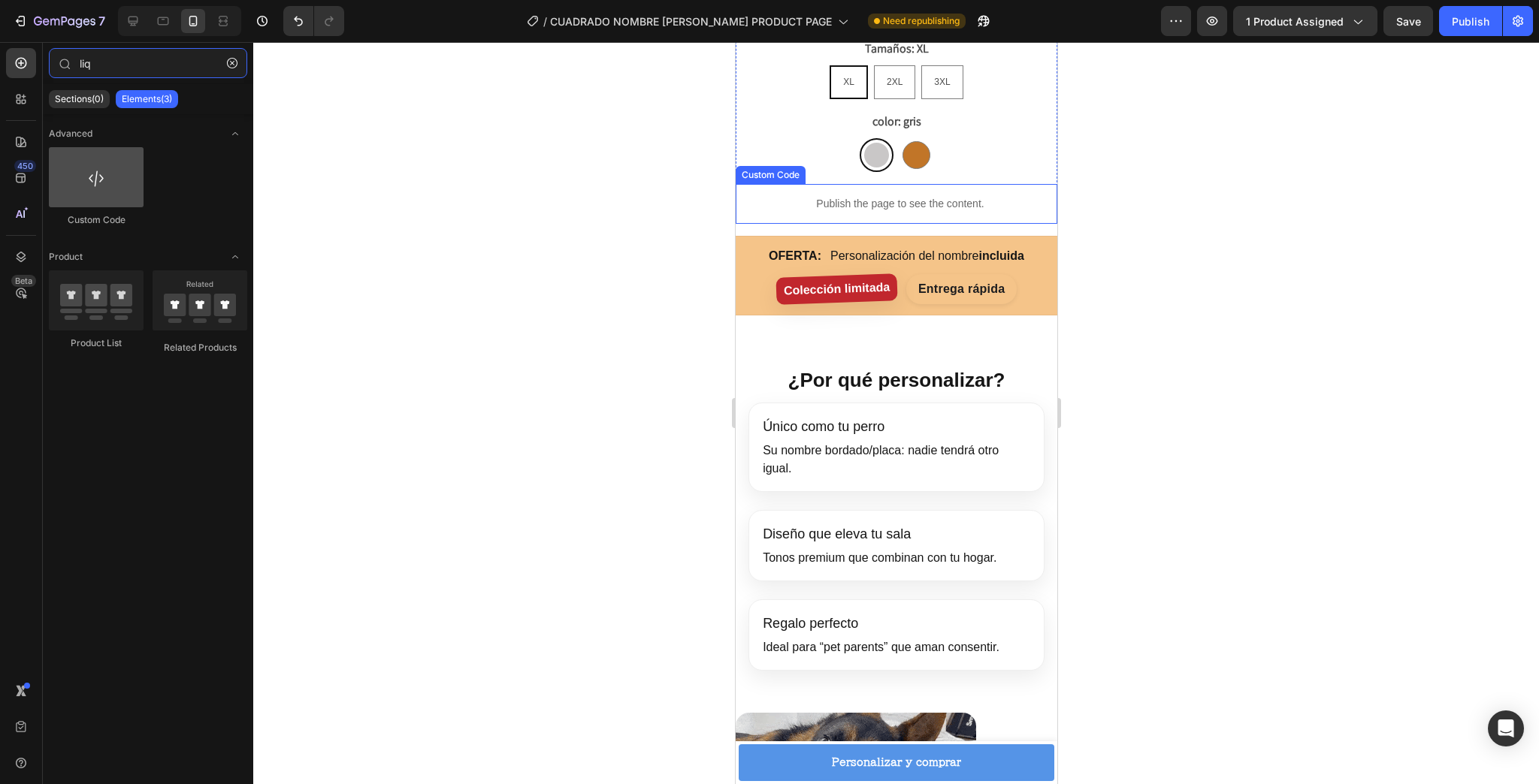
type input "liq"
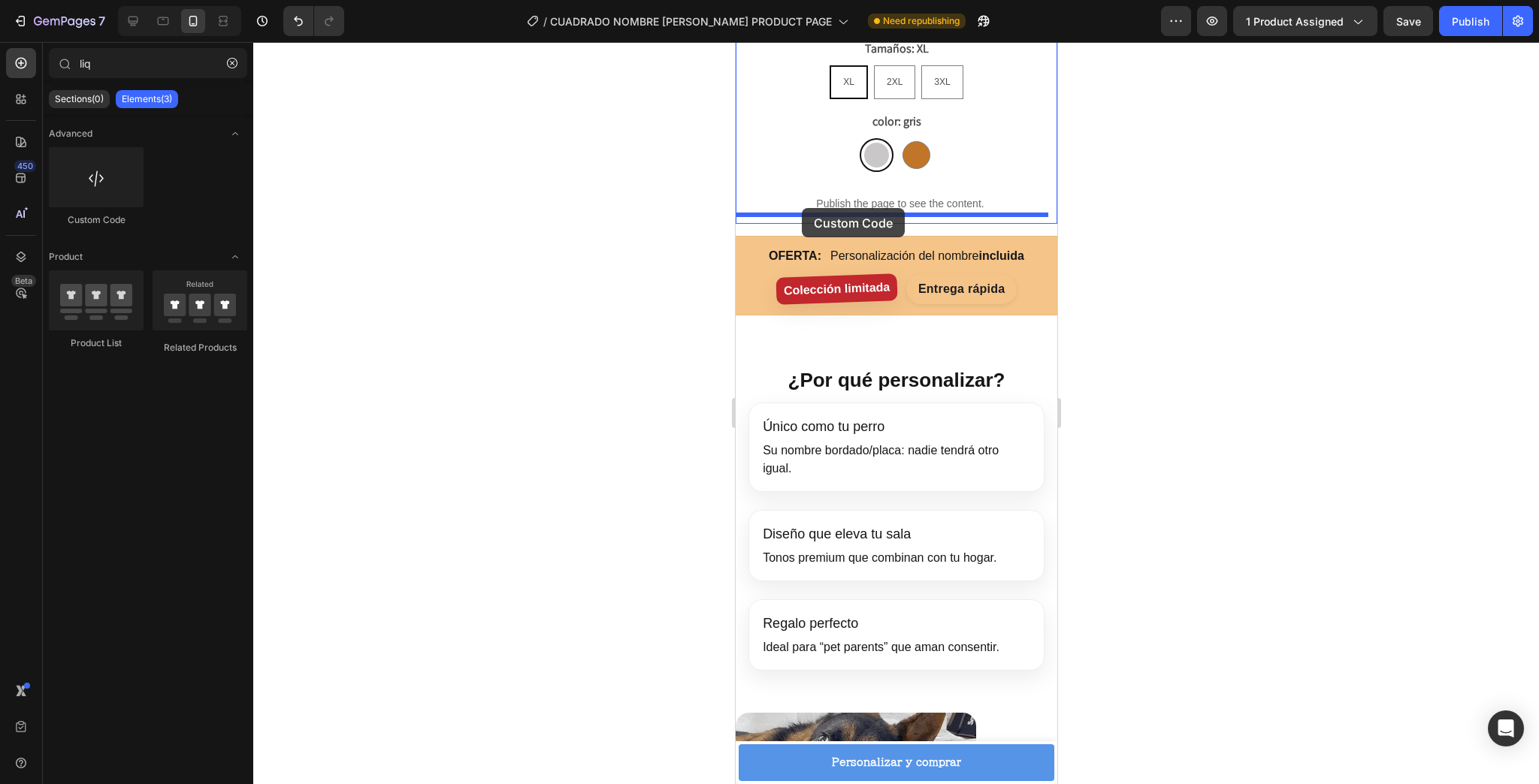
drag, startPoint x: 827, startPoint y: 232, endPoint x: 801, endPoint y: 209, distance: 34.7
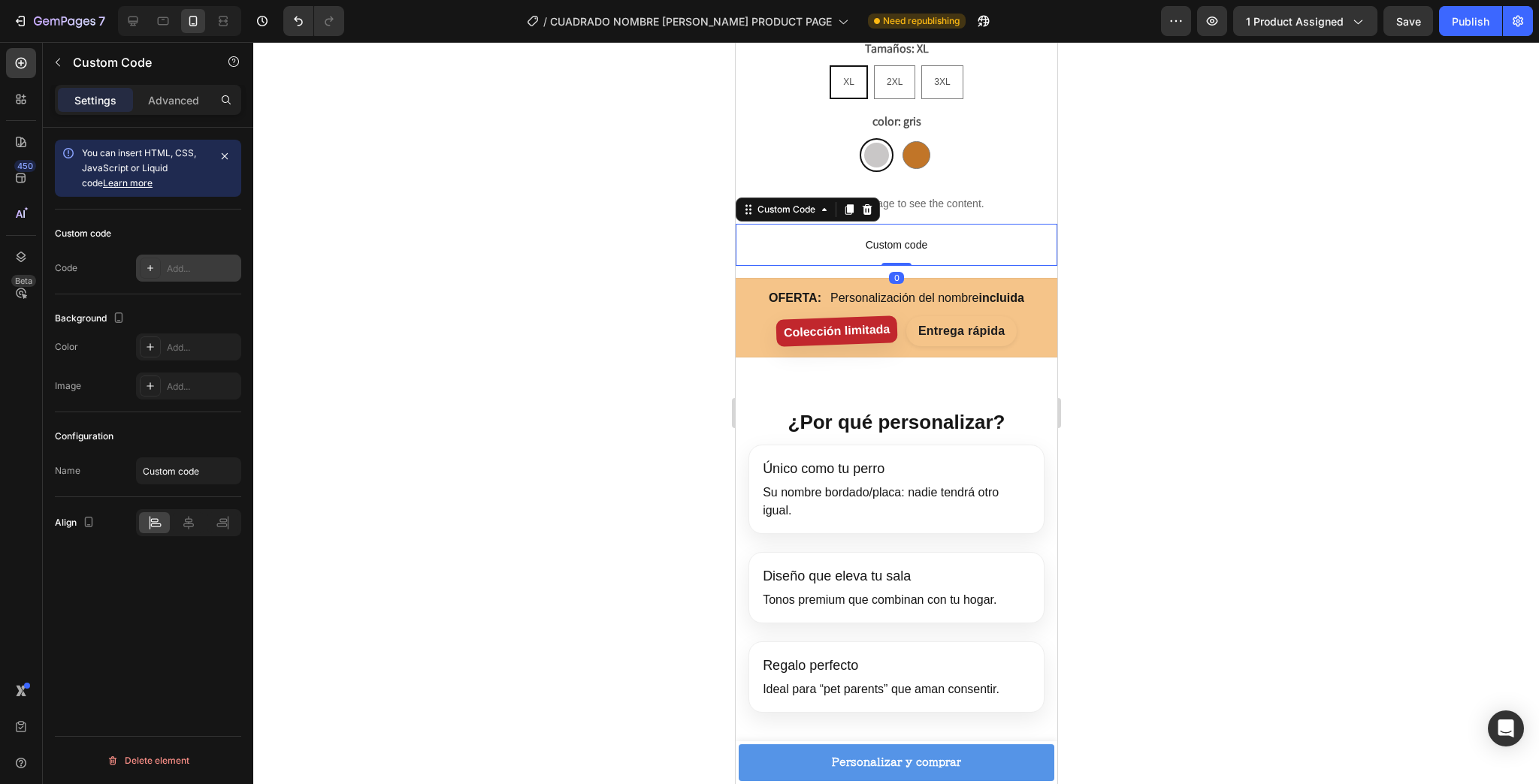
click at [167, 278] on div "Add..." at bounding box center [188, 268] width 105 height 27
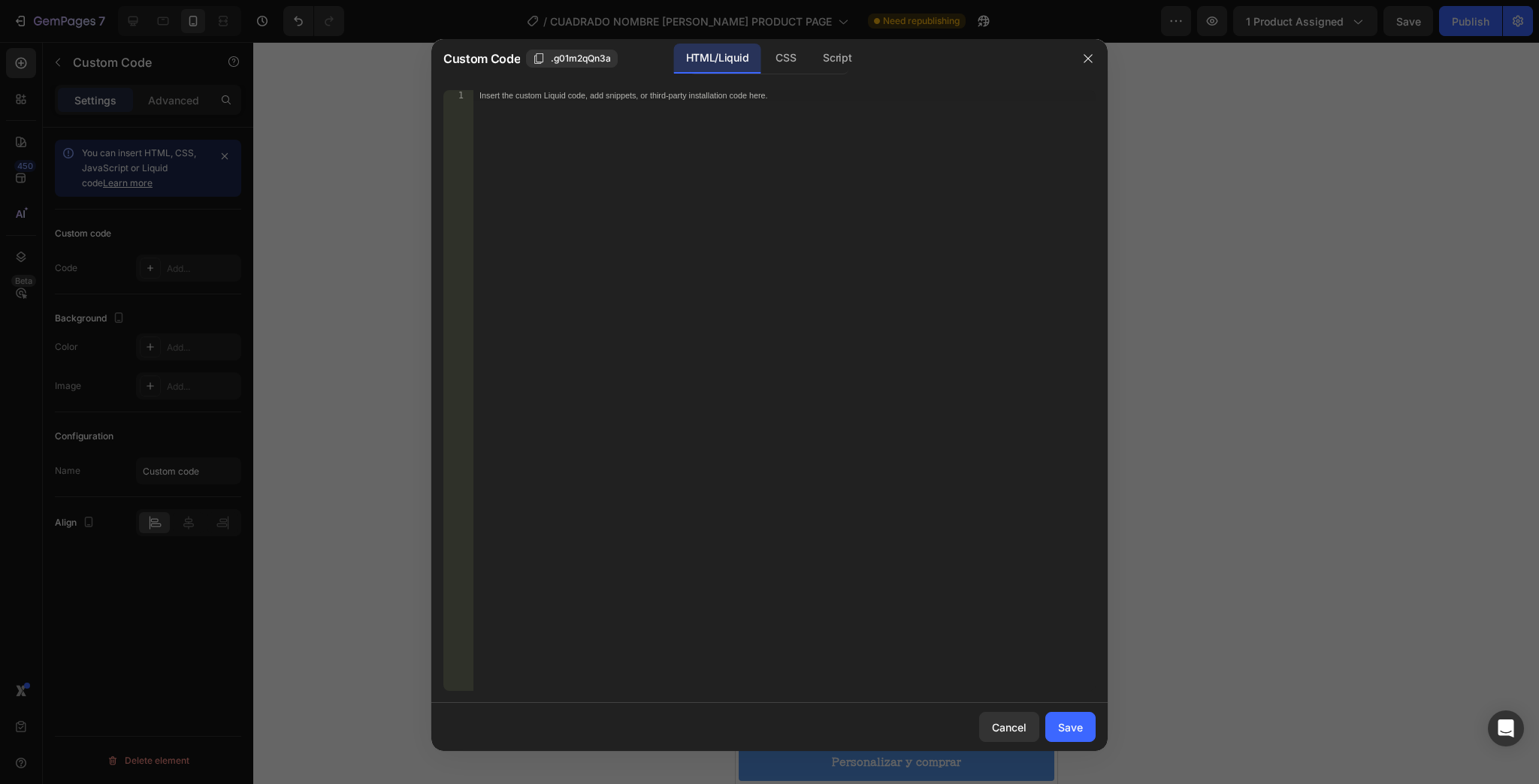
click at [573, 95] on div "Insert the custom Liquid code, add snippets, or third-party installation code h…" at bounding box center [753, 96] width 548 height 10
paste textarea "<div id="_rsi-cod-form-embed-custom-hook"></div>"
type textarea "<div id="_rsi-cod-form-embed-custom-hook"></div>"
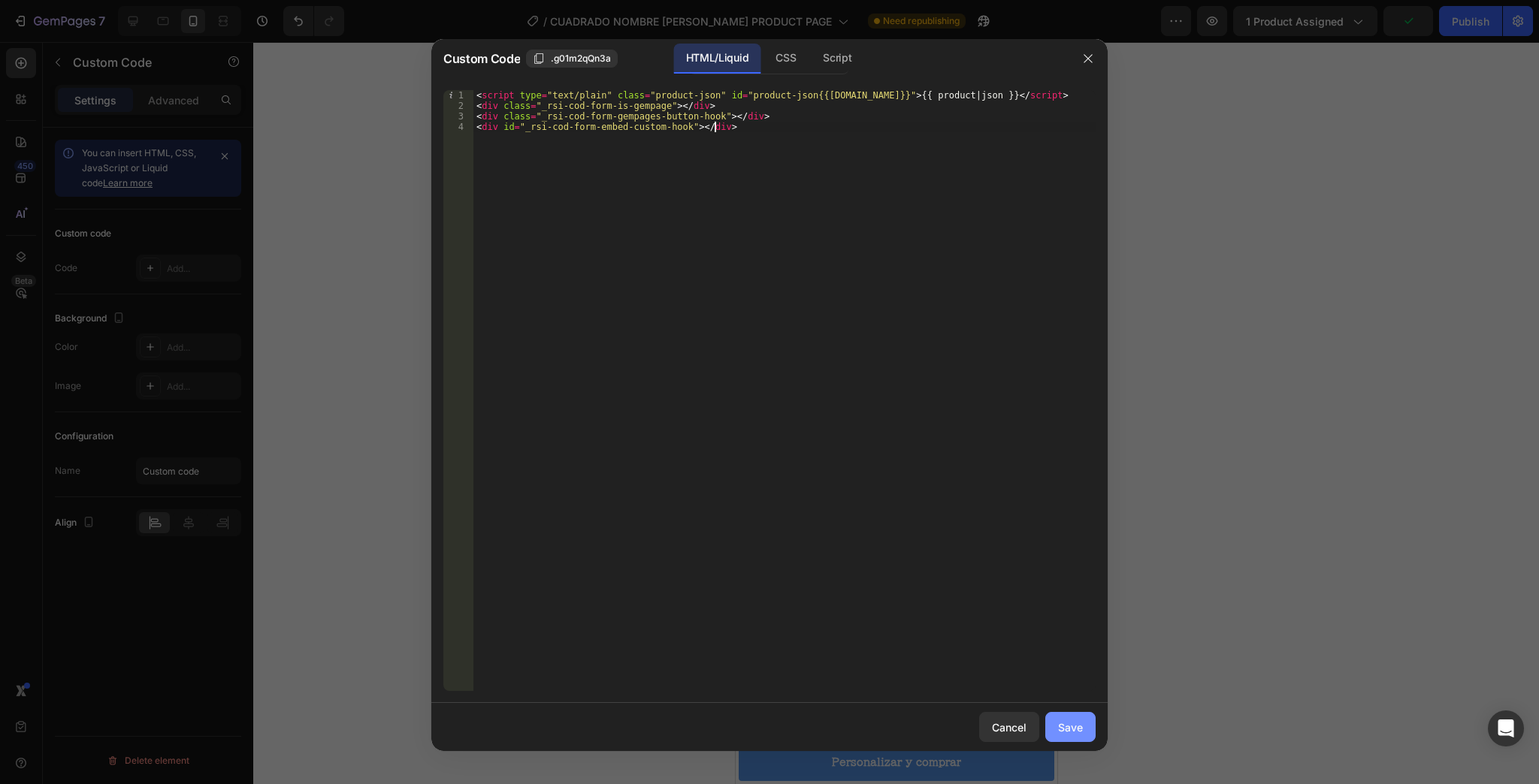
click at [1058, 733] on div "Save" at bounding box center [1070, 727] width 25 height 15
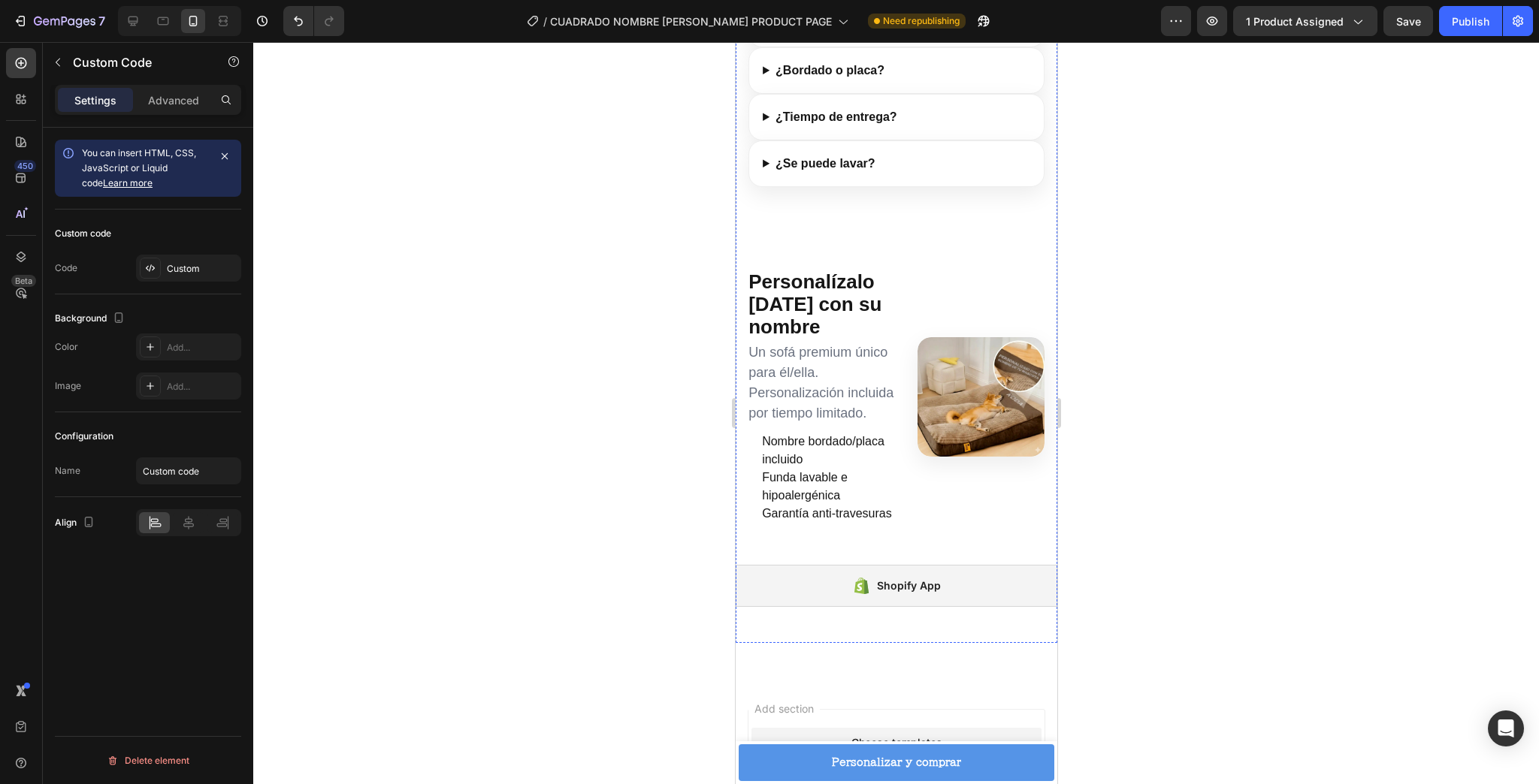
scroll to position [4242, 0]
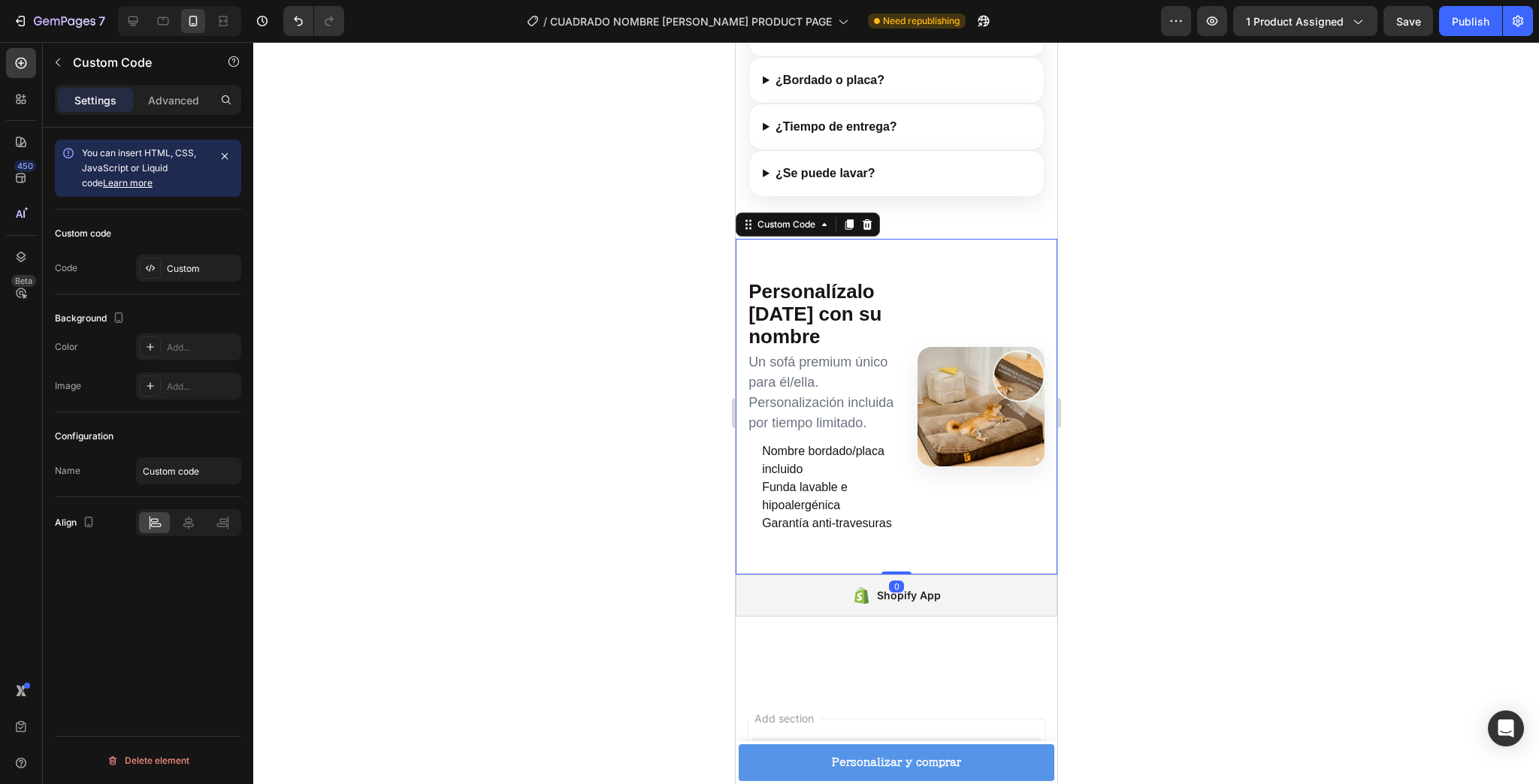
click at [877, 479] on li "Funda lavable e hipoalergénica" at bounding box center [832, 496] width 142 height 36
click at [181, 263] on div "Custom" at bounding box center [202, 269] width 71 height 14
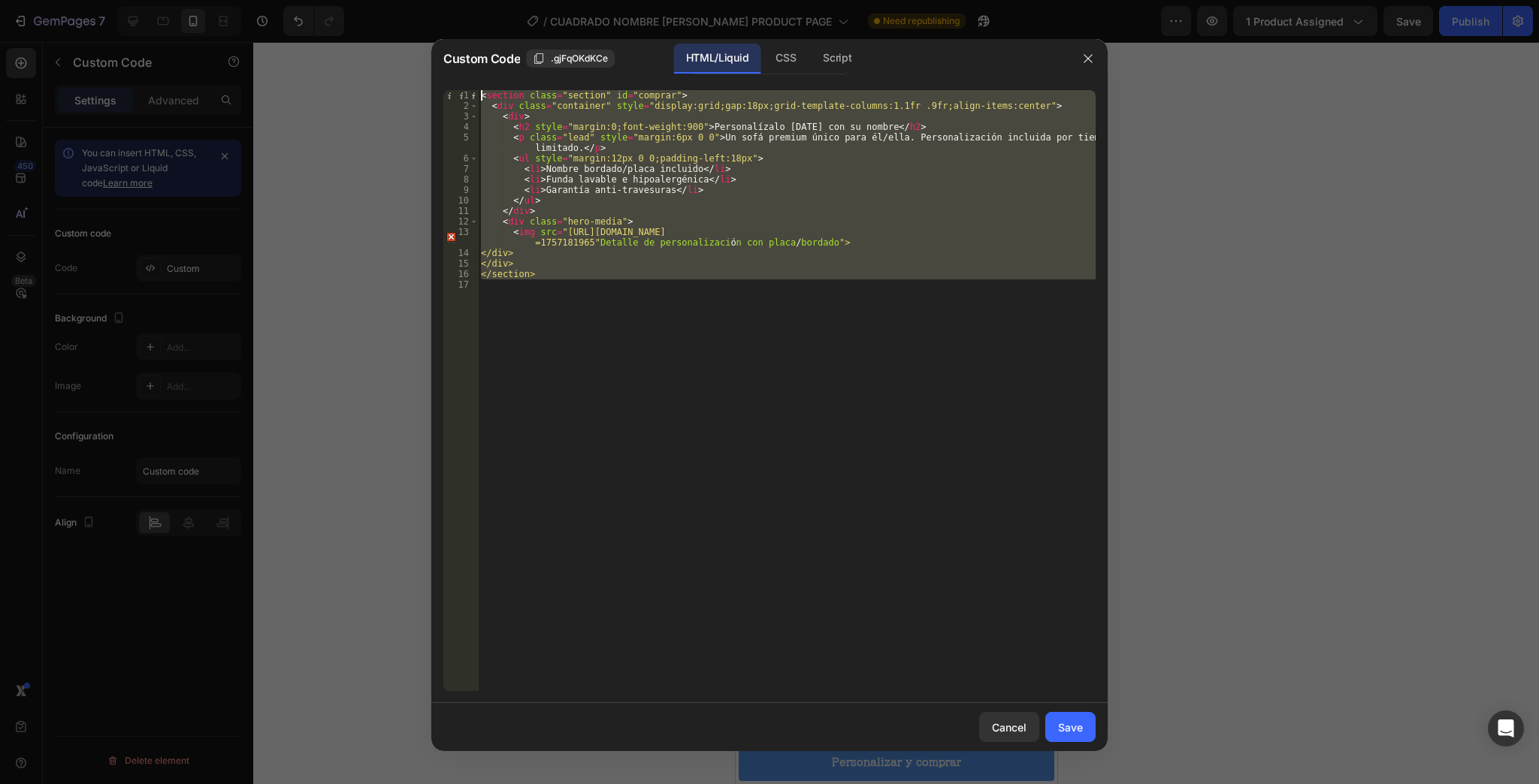
drag, startPoint x: 757, startPoint y: 299, endPoint x: 373, endPoint y: 63, distance: 450.7
click at [373, 63] on div "Custom Code .gjFqOKdKCe HTML/Liquid CSS Script 1 2 3 4 5 6 7 8 9 10 11 12 13 14…" at bounding box center [769, 392] width 1539 height 784
type textarea "<section class="section" id="comprar"> <div class="container" style="display:gr…"
paste textarea
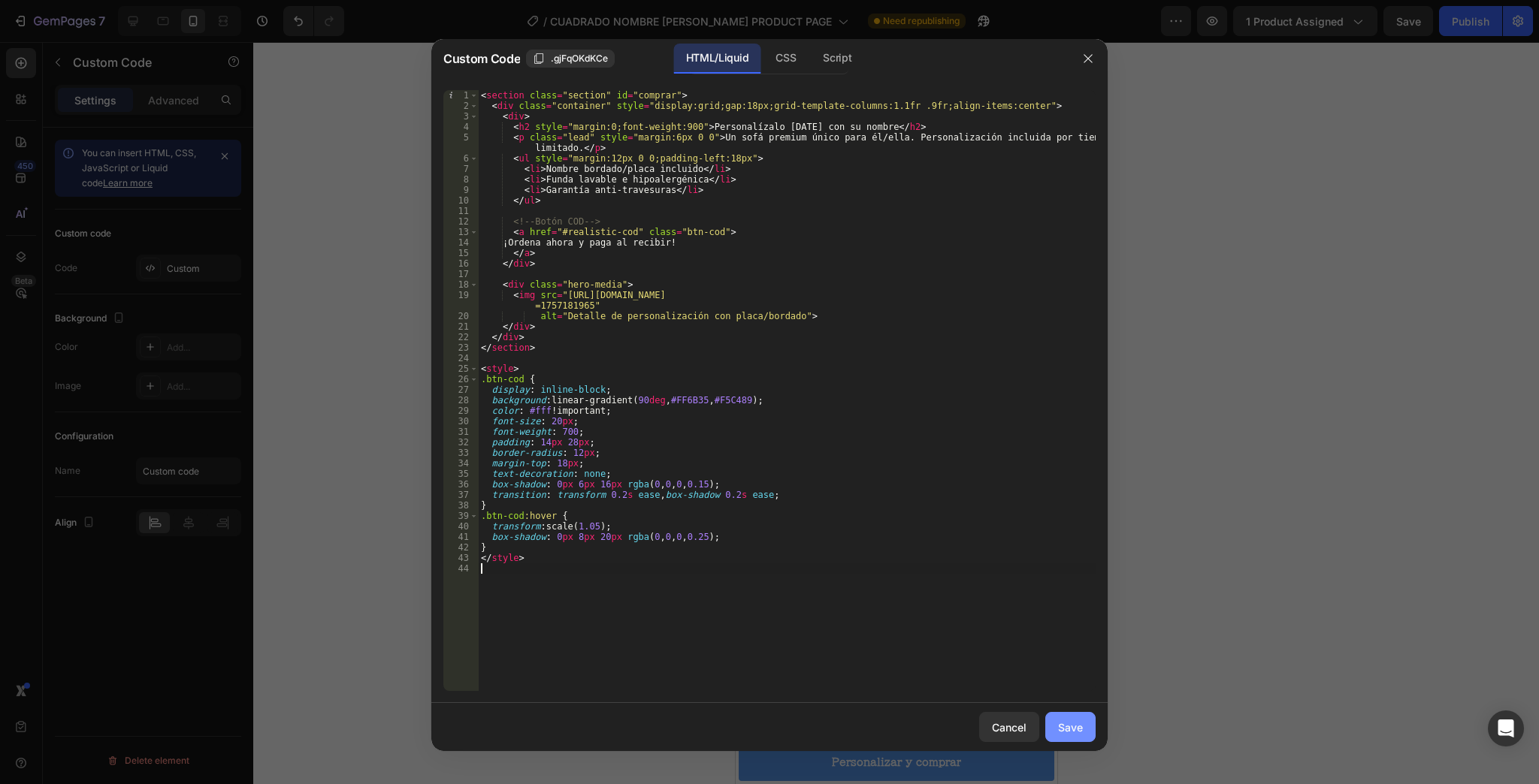
click at [1046, 721] on button "Save" at bounding box center [1070, 727] width 50 height 30
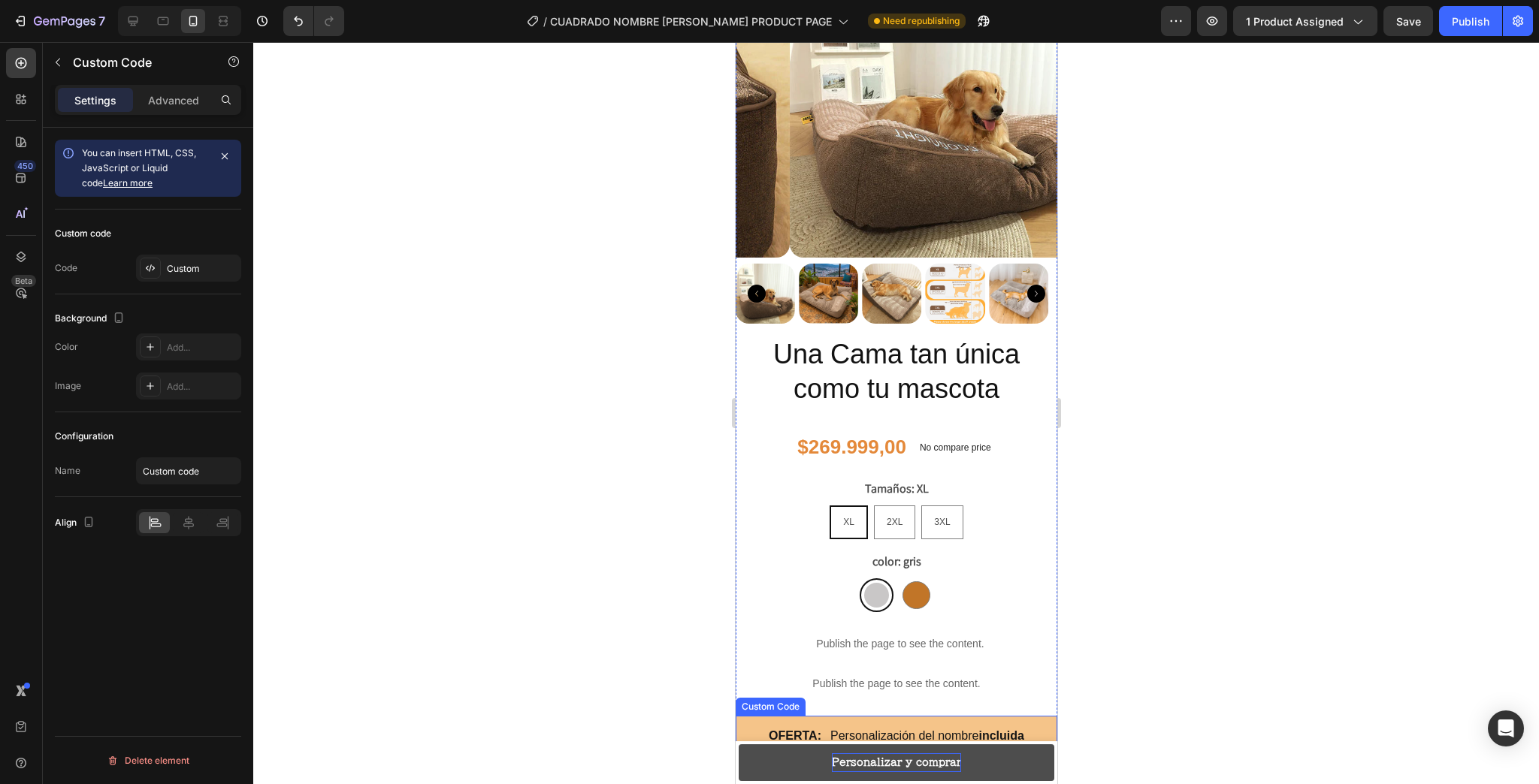
scroll to position [768, 0]
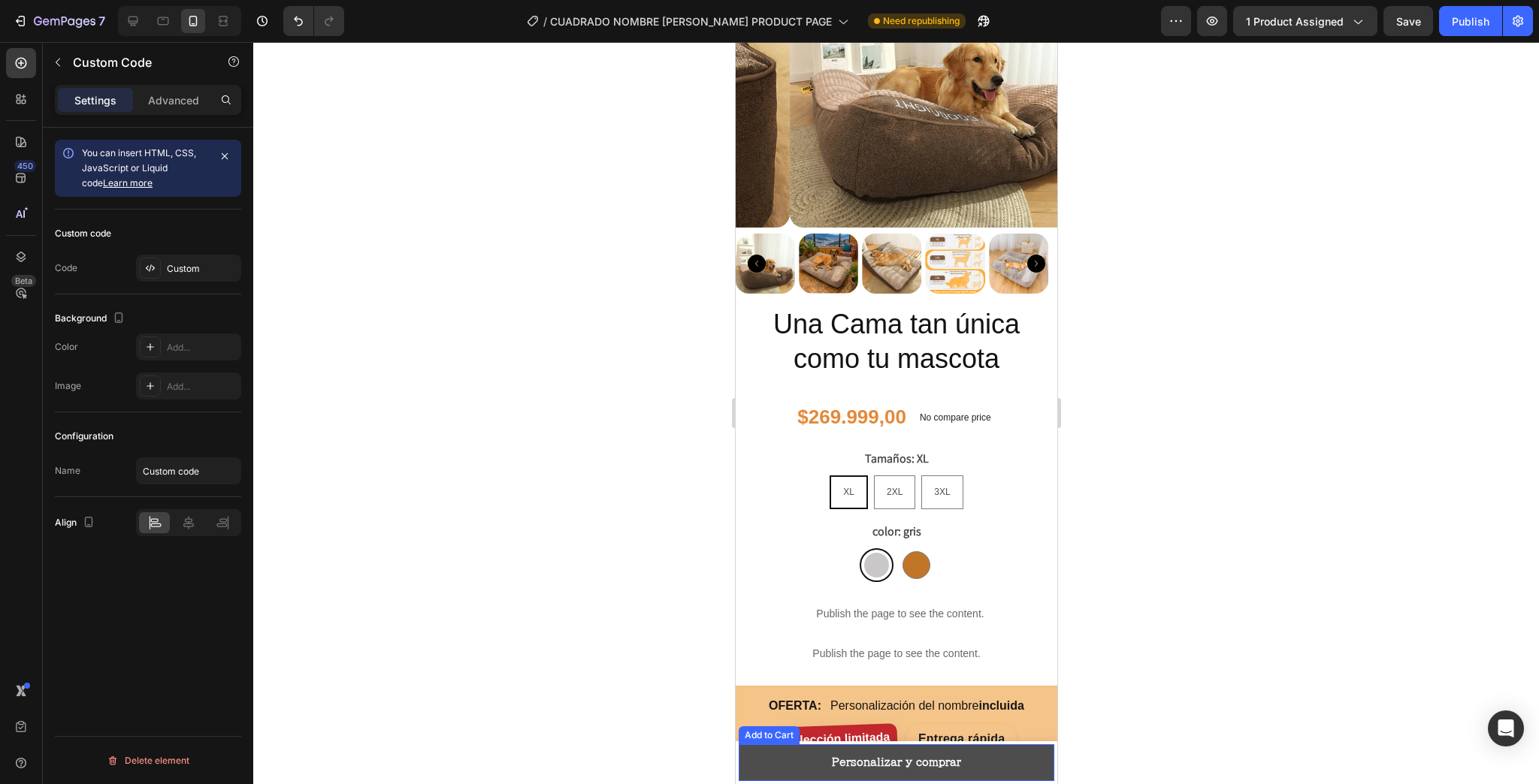
click at [1026, 764] on button "Personalizar y comprar" at bounding box center [896, 763] width 316 height 37
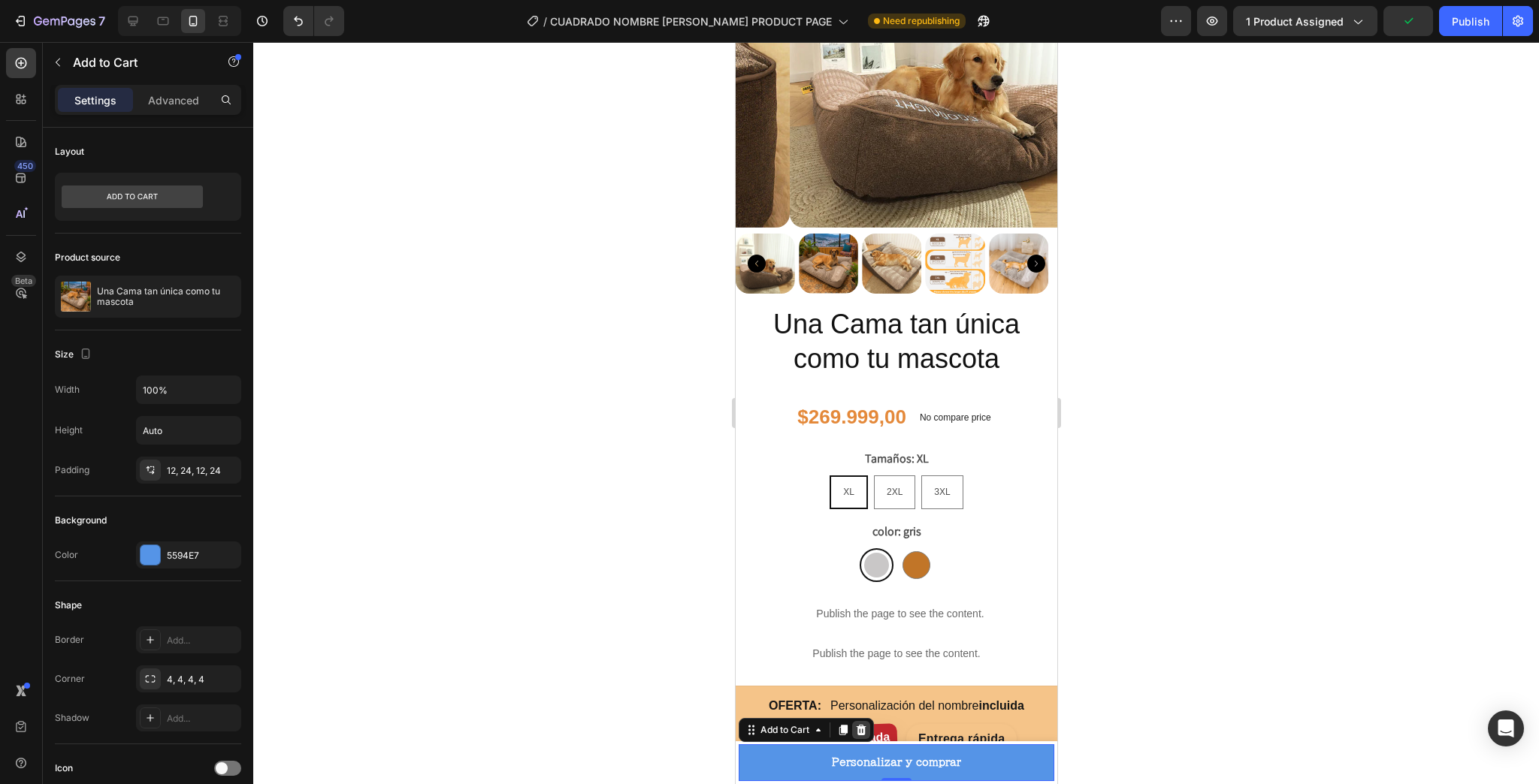
click at [860, 732] on icon at bounding box center [861, 730] width 10 height 11
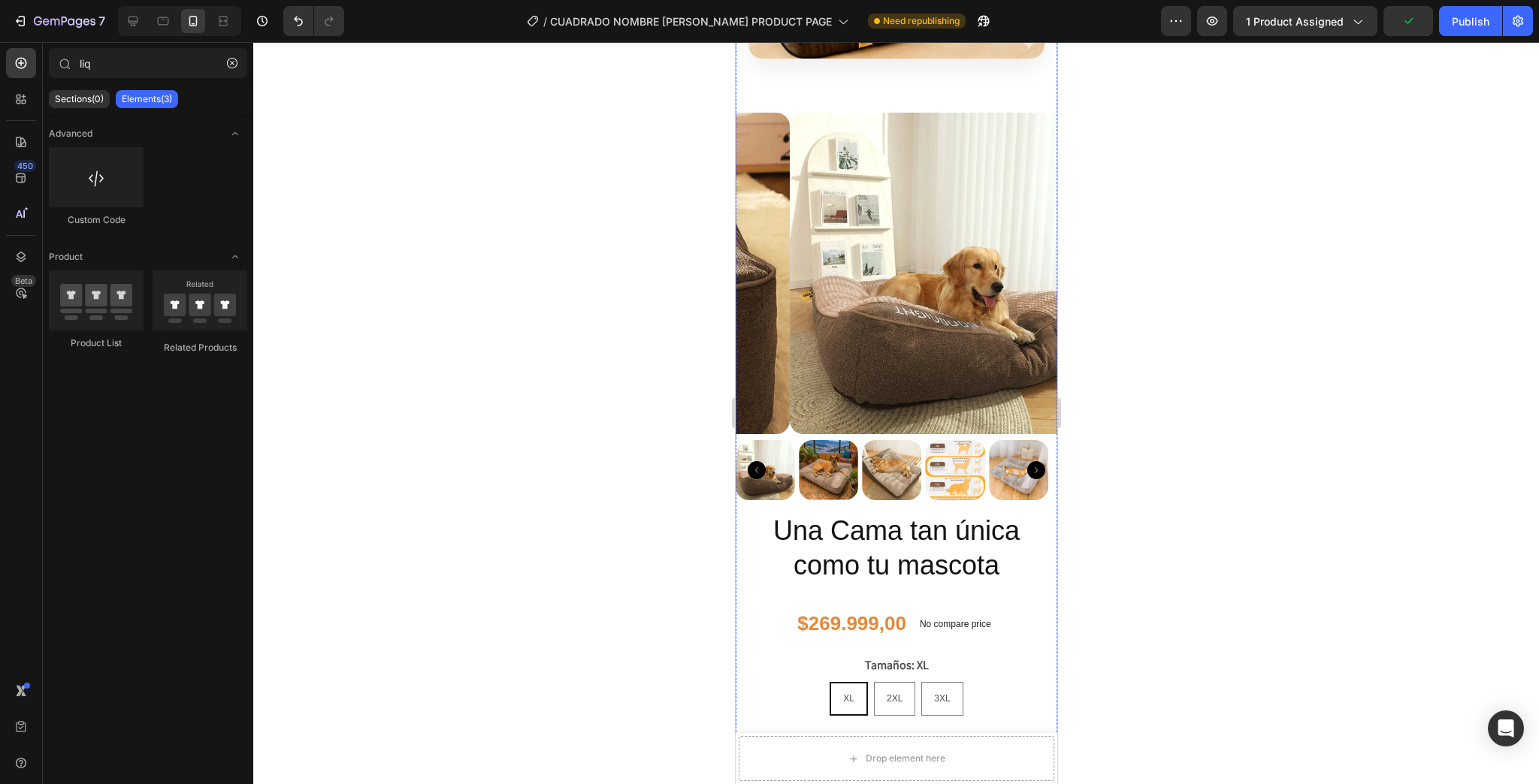
scroll to position [527, 0]
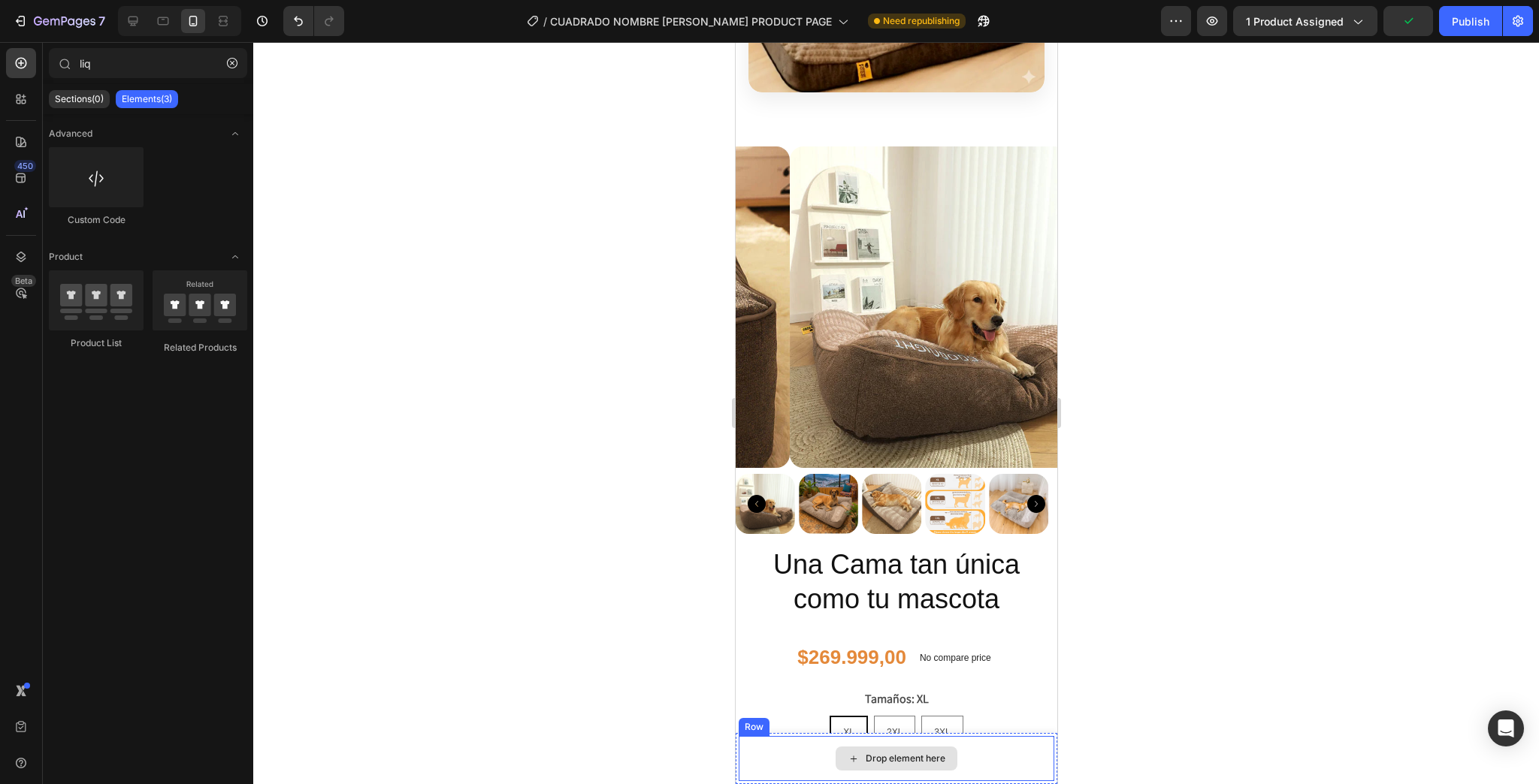
click at [941, 761] on div "Drop element here" at bounding box center [896, 758] width 122 height 24
click at [770, 743] on div "Drop element here" at bounding box center [896, 758] width 316 height 45
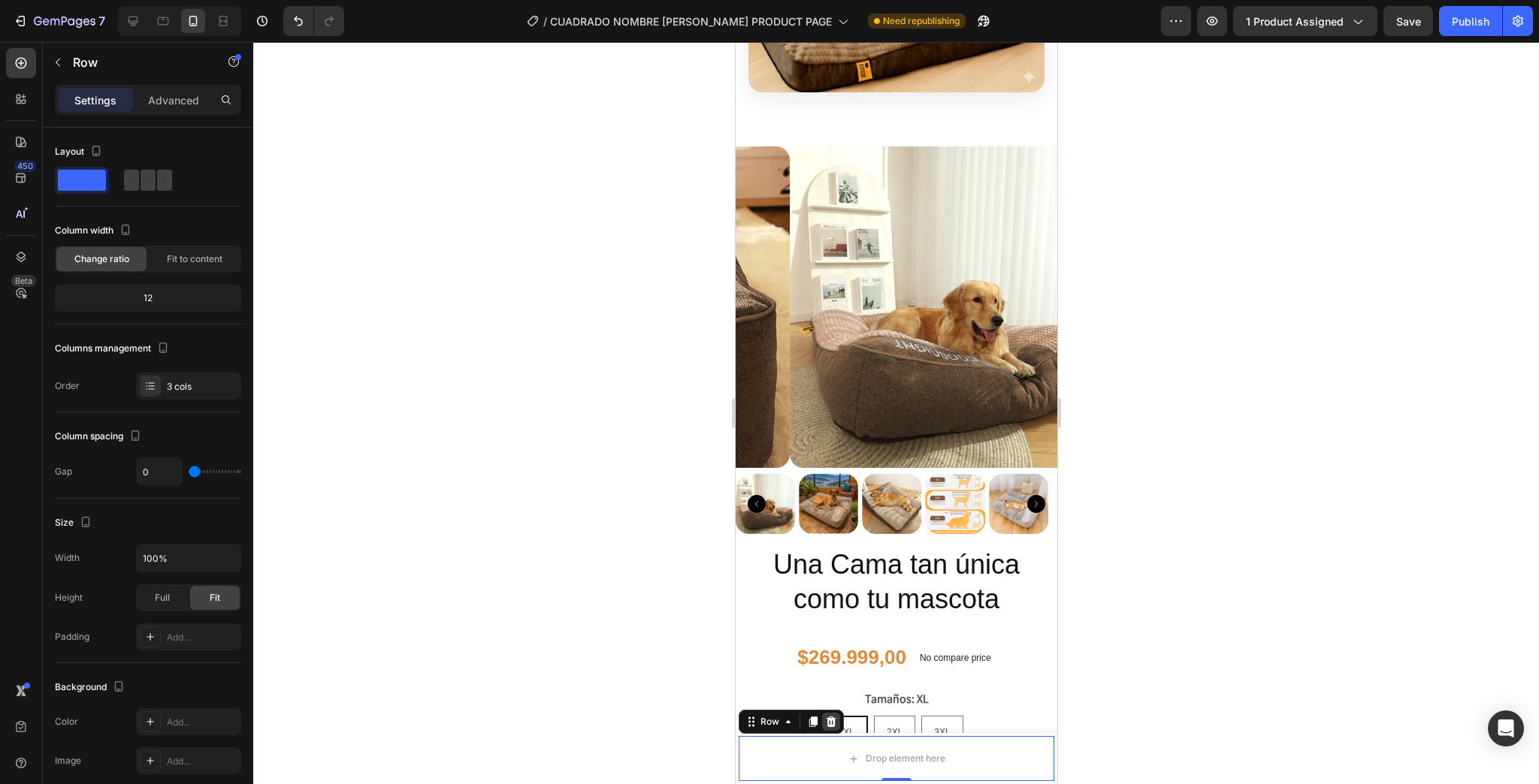
click at [827, 721] on icon at bounding box center [831, 721] width 10 height 11
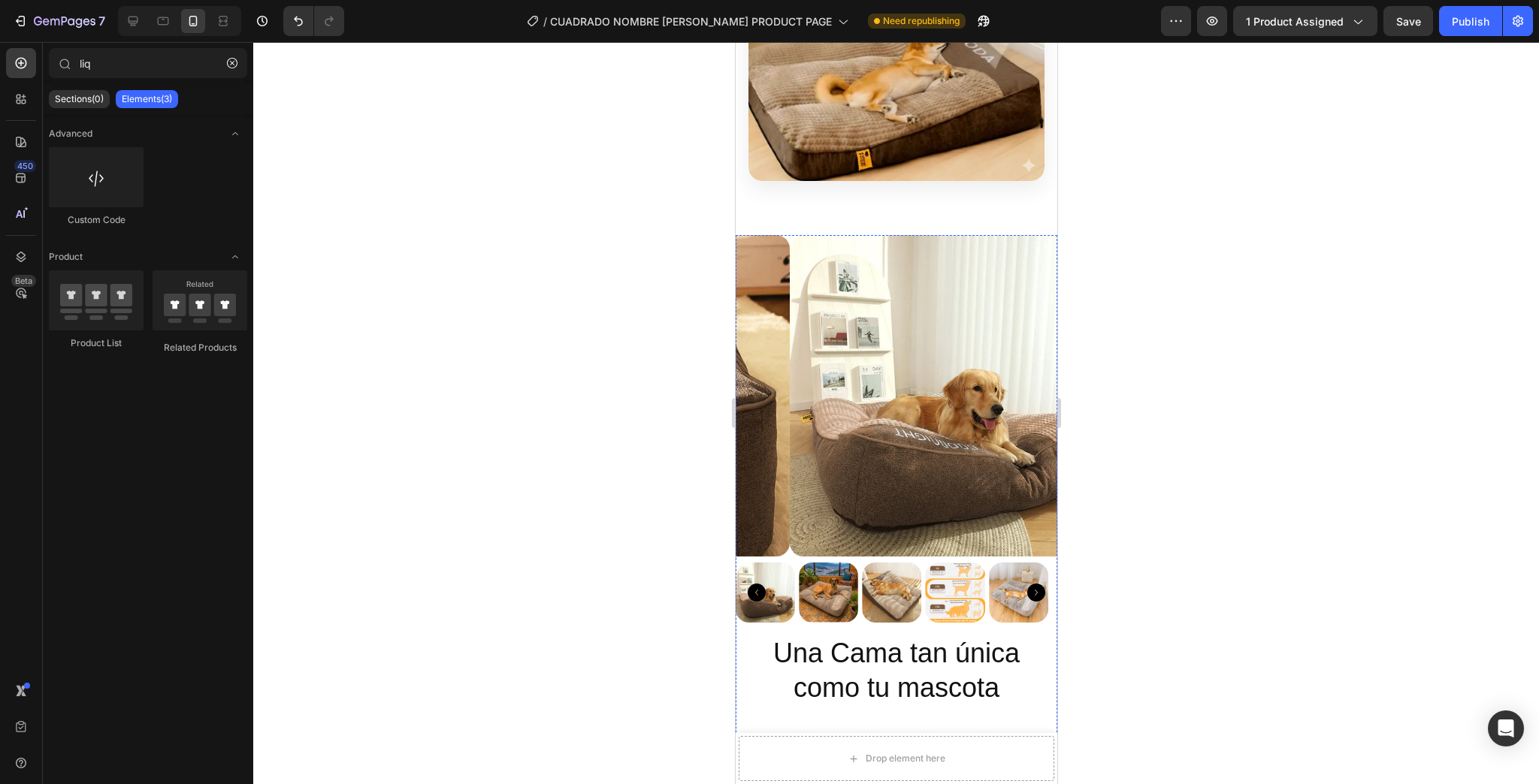
scroll to position [227, 0]
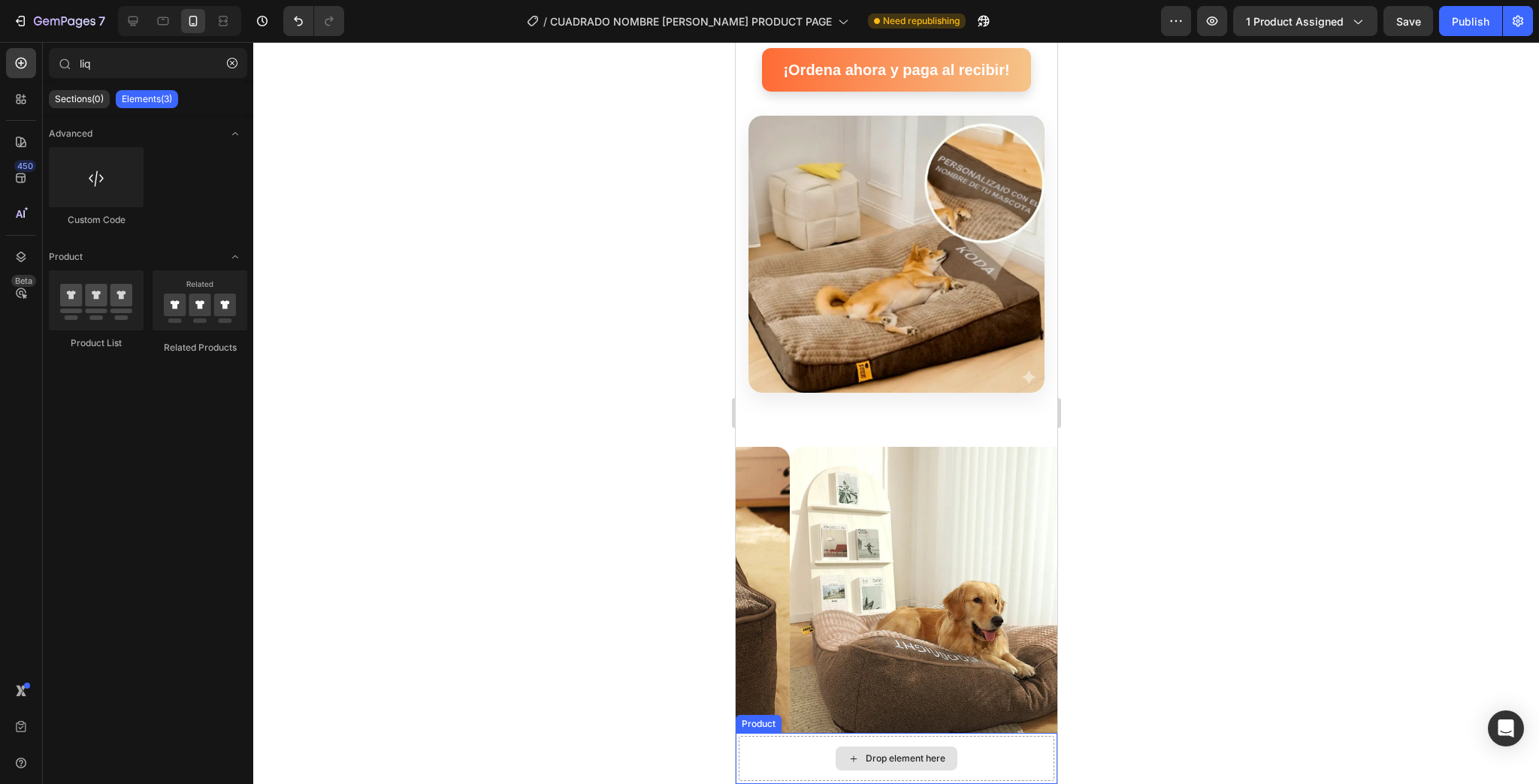
click at [978, 749] on div "Drop element here" at bounding box center [896, 758] width 316 height 45
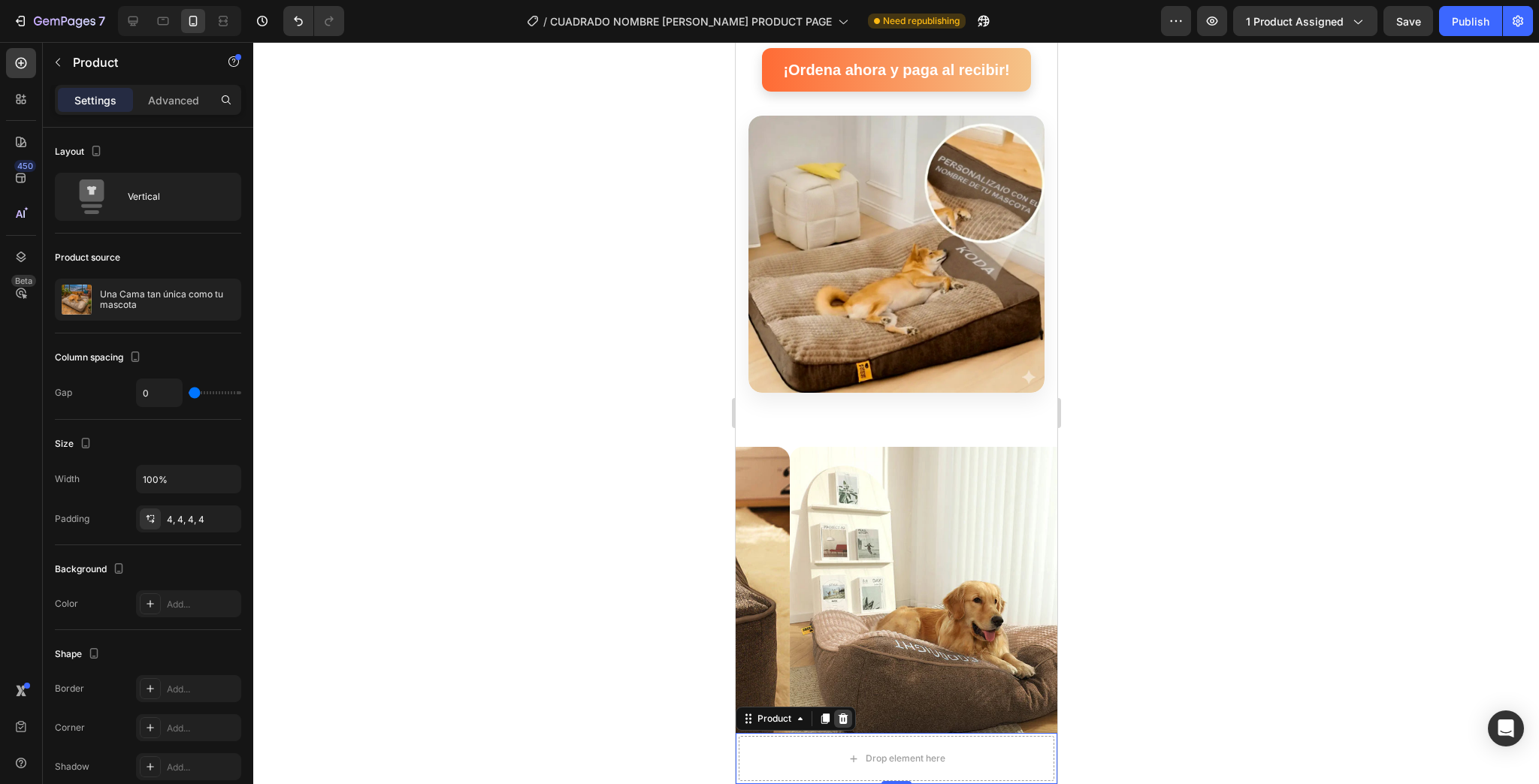
click at [841, 720] on icon at bounding box center [842, 718] width 10 height 11
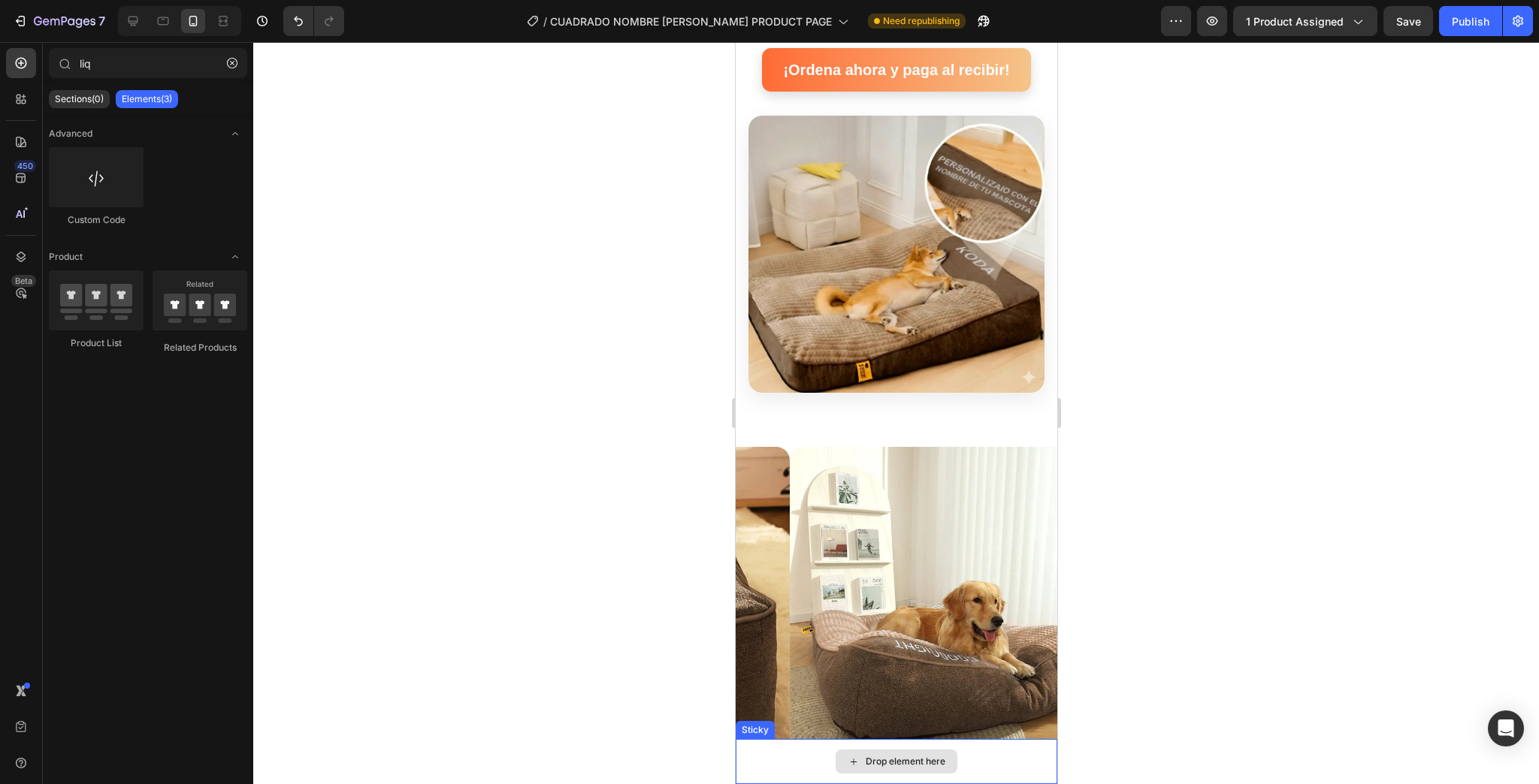
click at [777, 753] on div "Drop element here" at bounding box center [896, 762] width 322 height 45
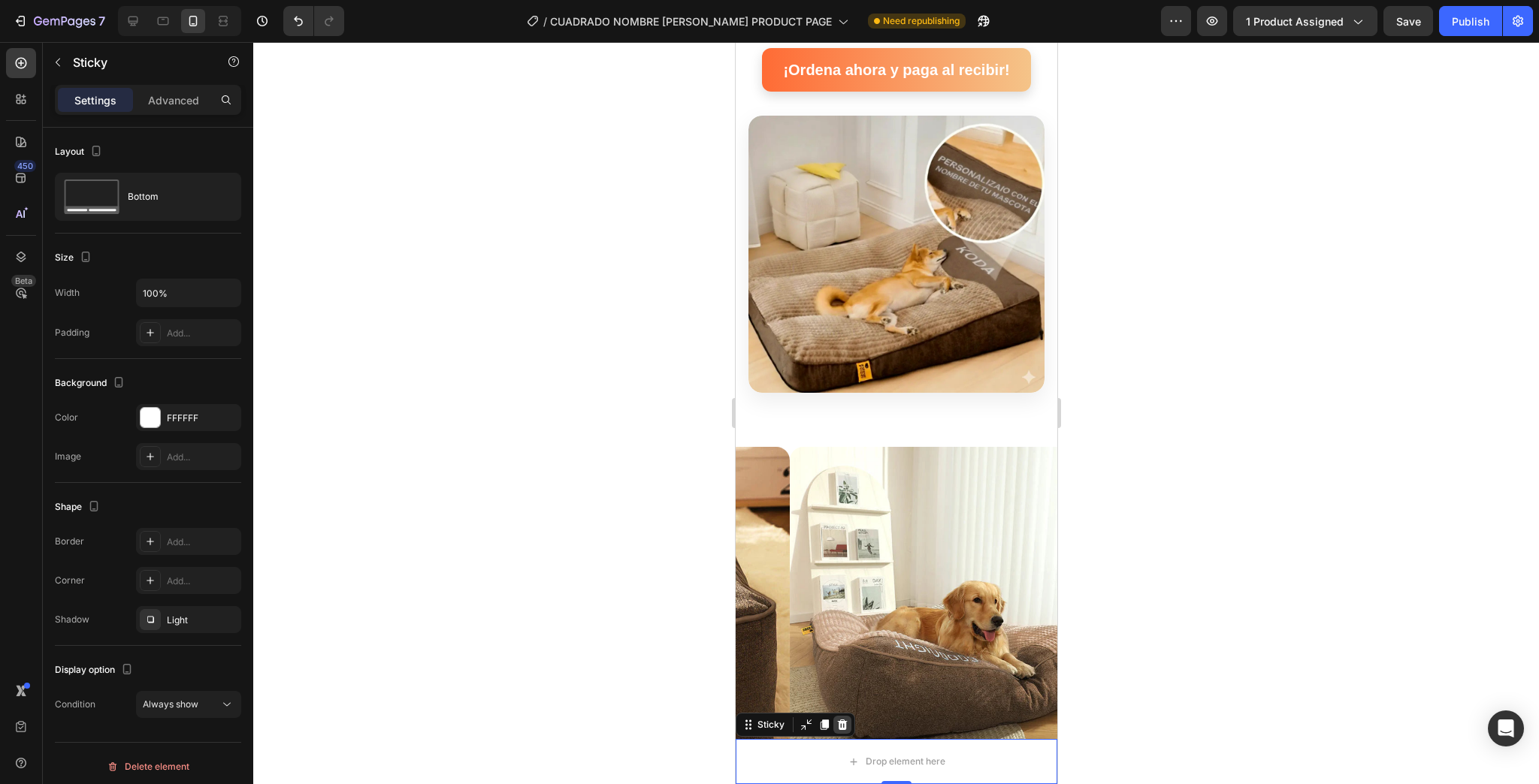
click at [841, 727] on icon at bounding box center [842, 724] width 10 height 11
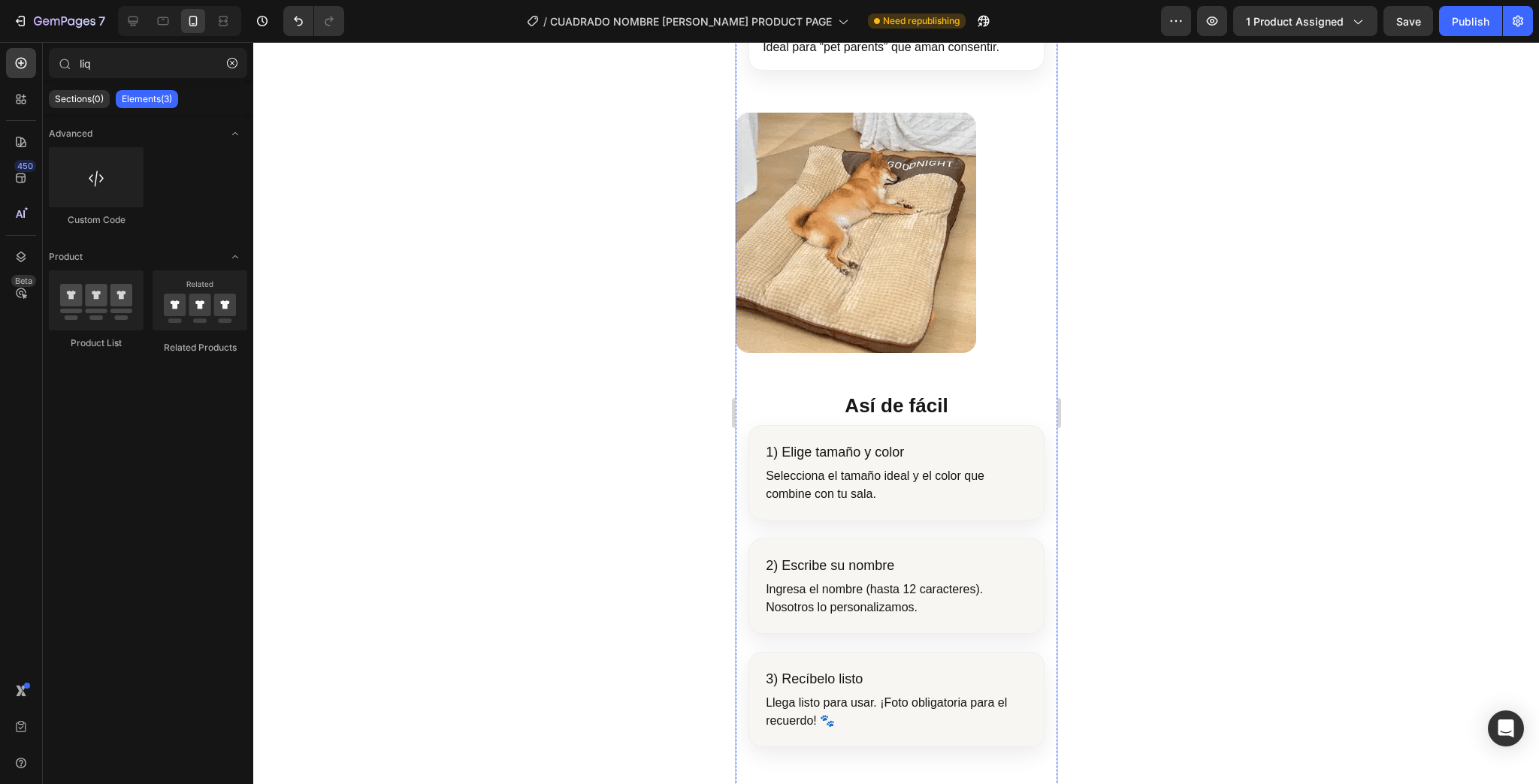
scroll to position [1862, 0]
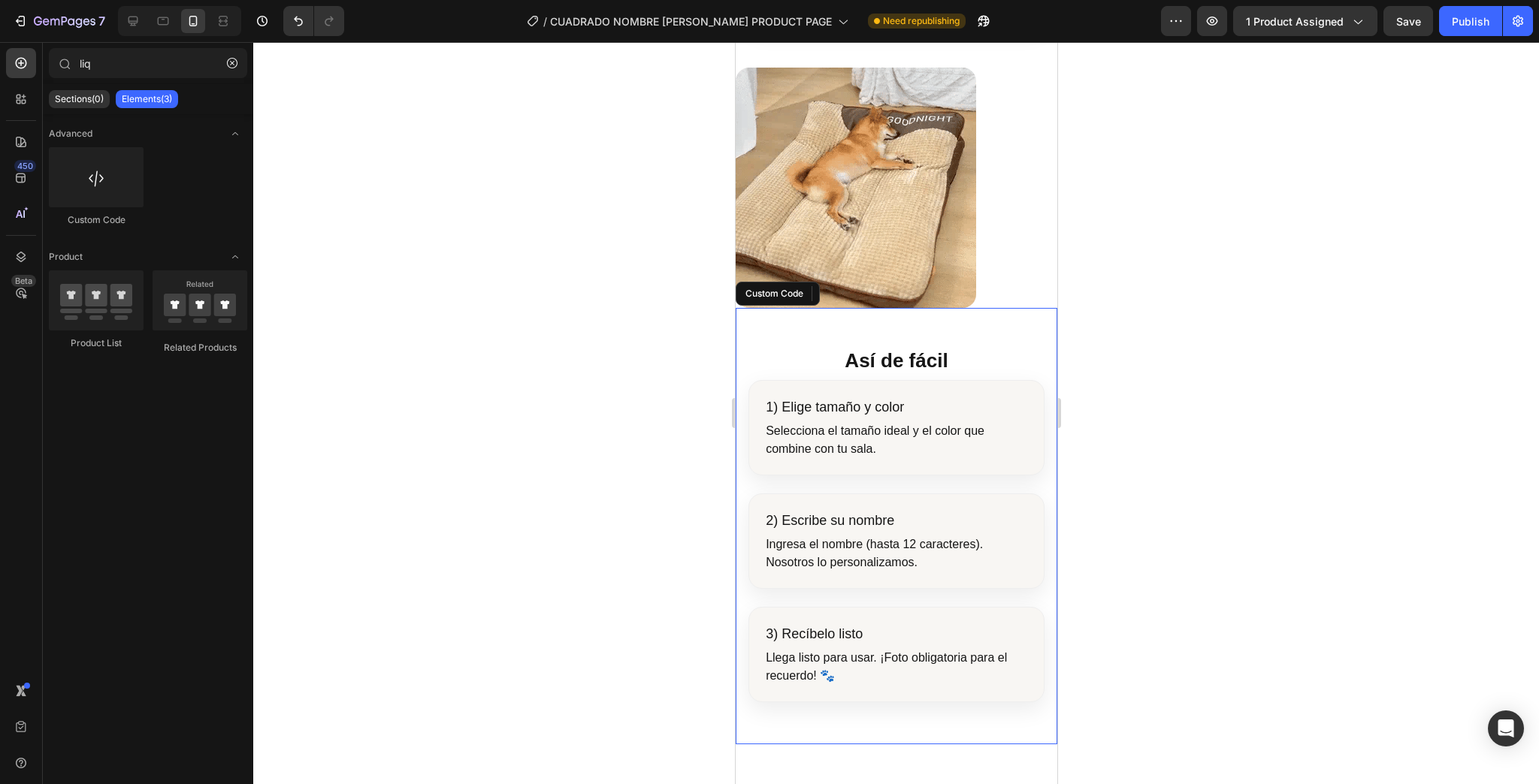
click at [853, 511] on h3 "2) Escribe su nombre" at bounding box center [896, 520] width 262 height 20
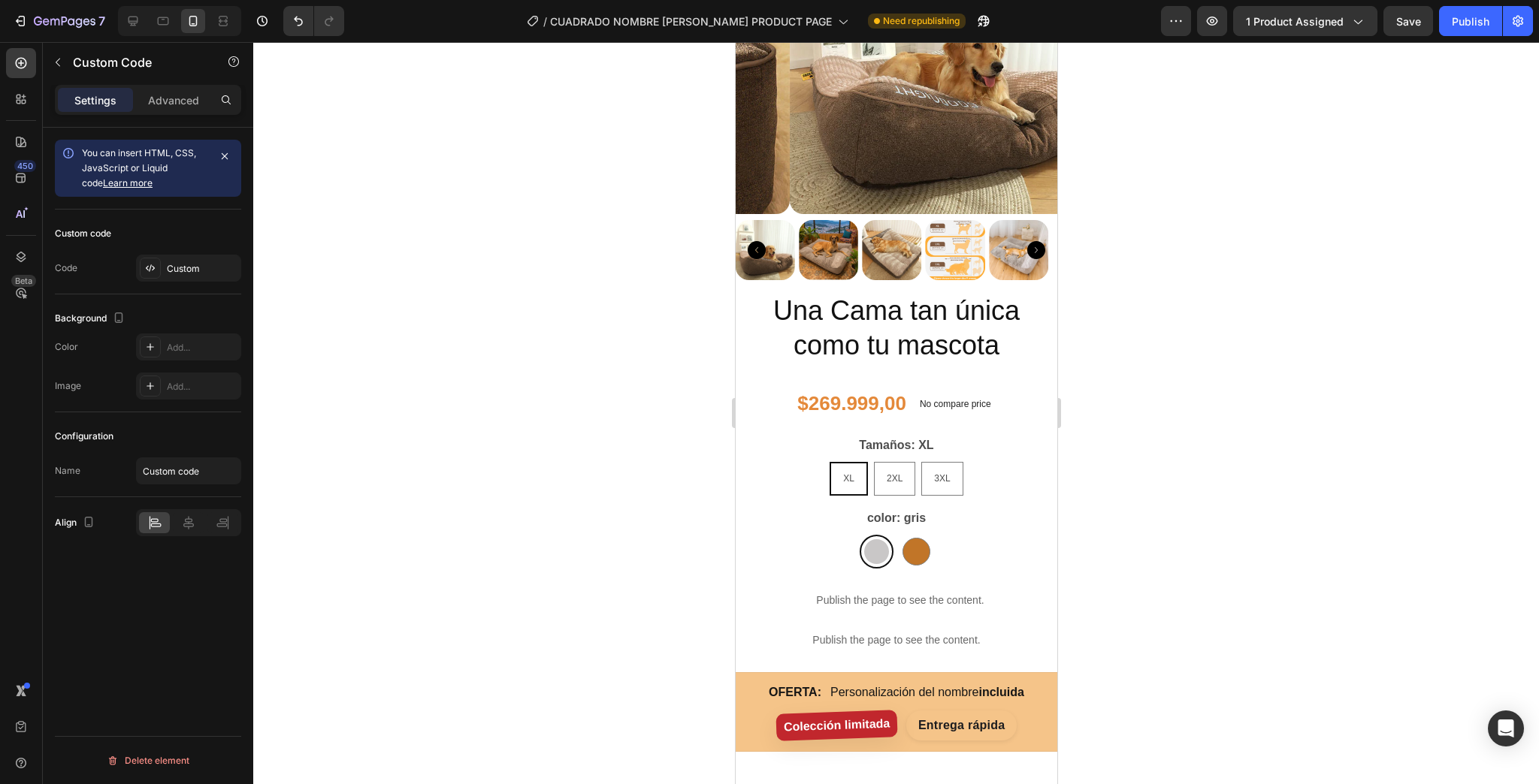
scroll to position [1142, 0]
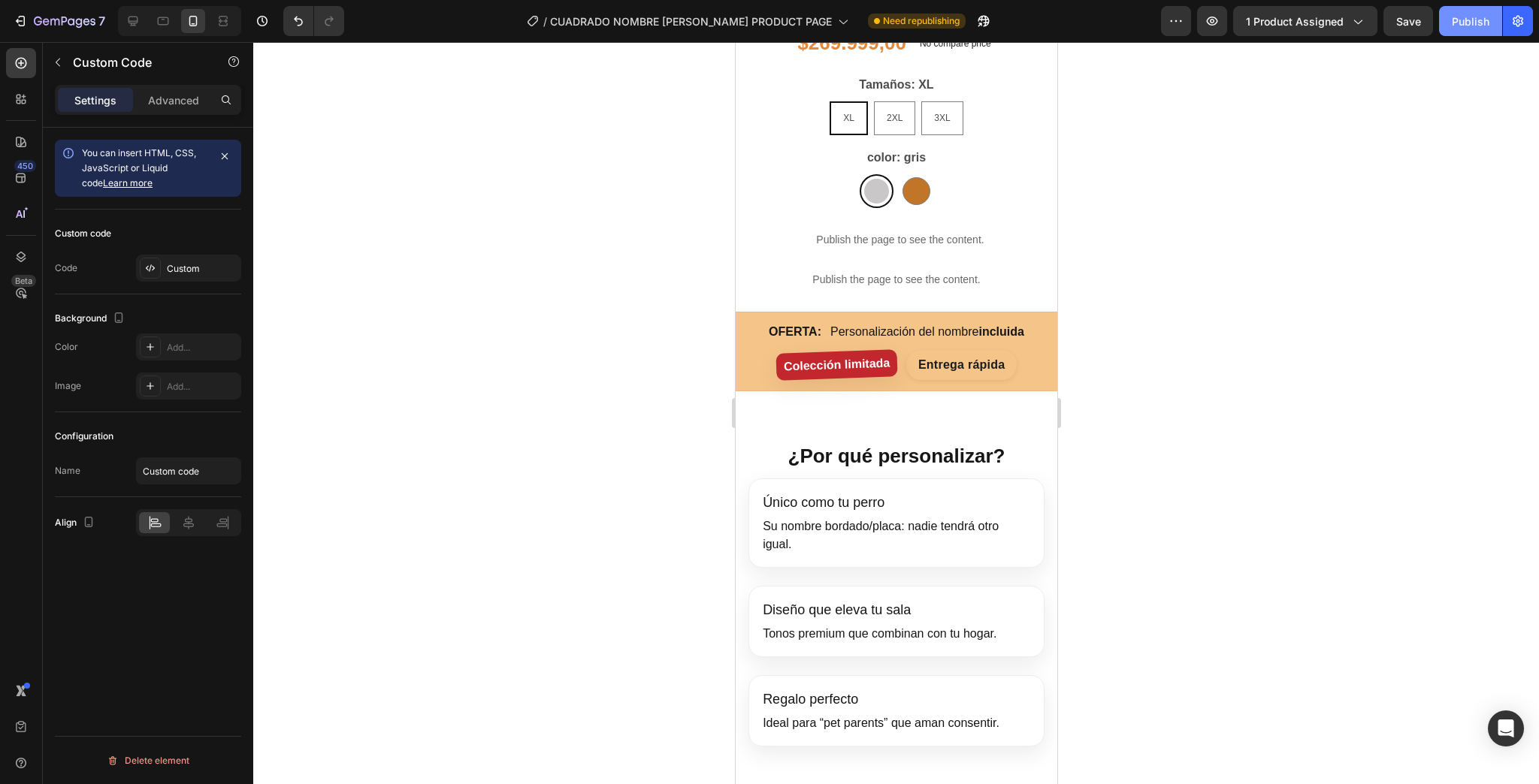
click at [1474, 15] on div "Publish" at bounding box center [1470, 21] width 38 height 15
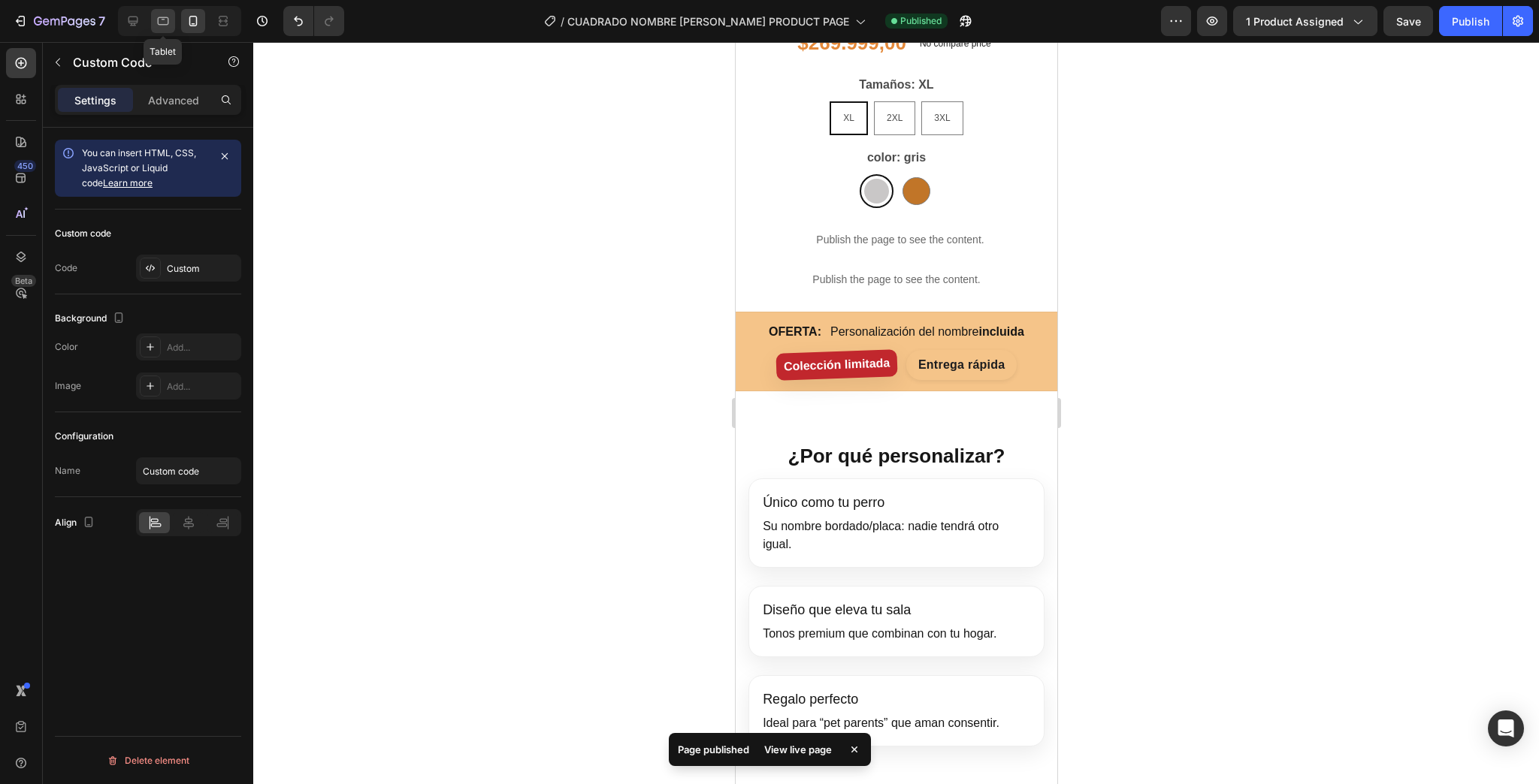
click at [157, 28] on icon at bounding box center [163, 21] width 15 height 15
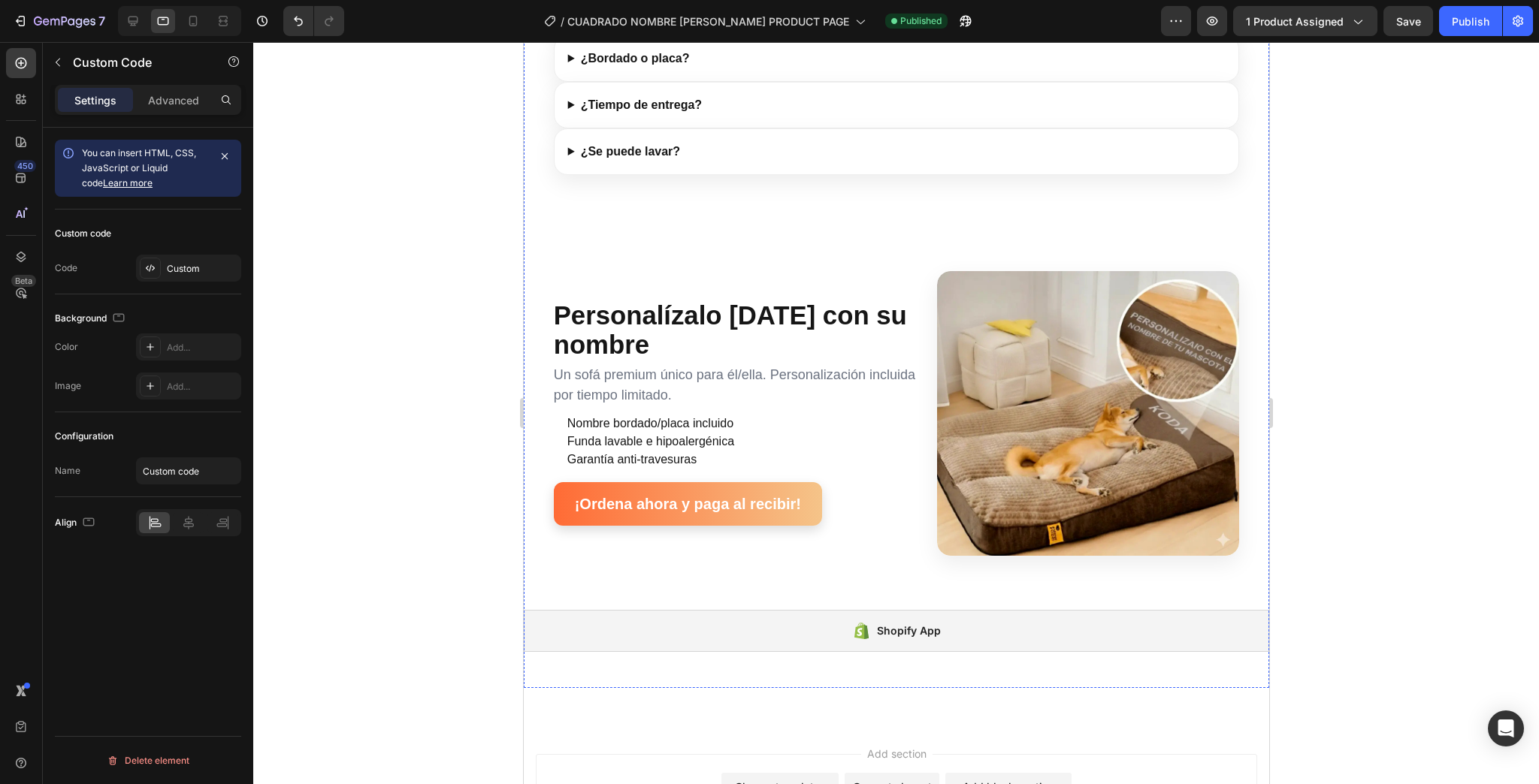
scroll to position [2620, 0]
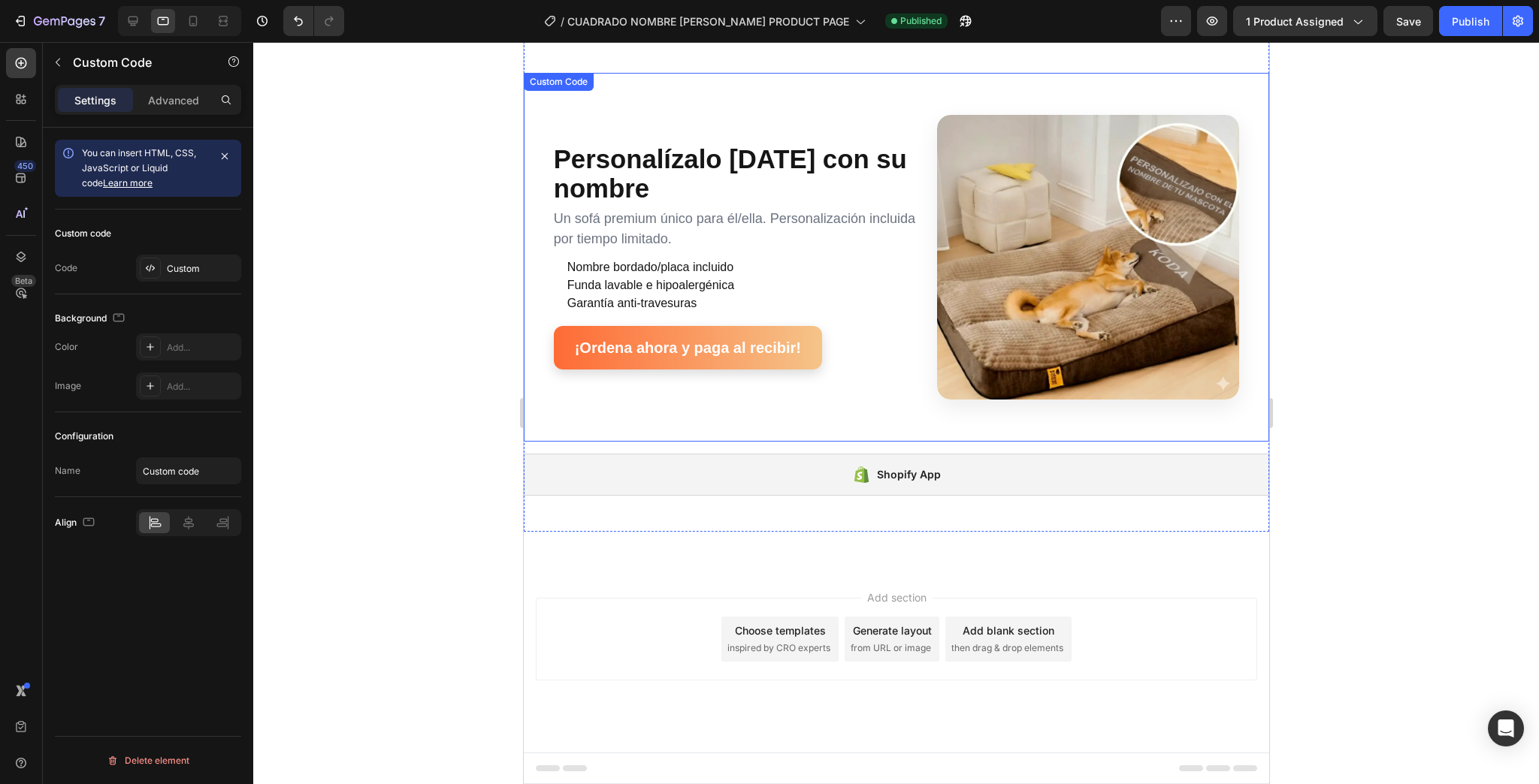
click at [903, 340] on div "Personalízalo [DATE] con su nombre Un sofá premium único para él/ella. Personal…" at bounding box center [738, 257] width 370 height 225
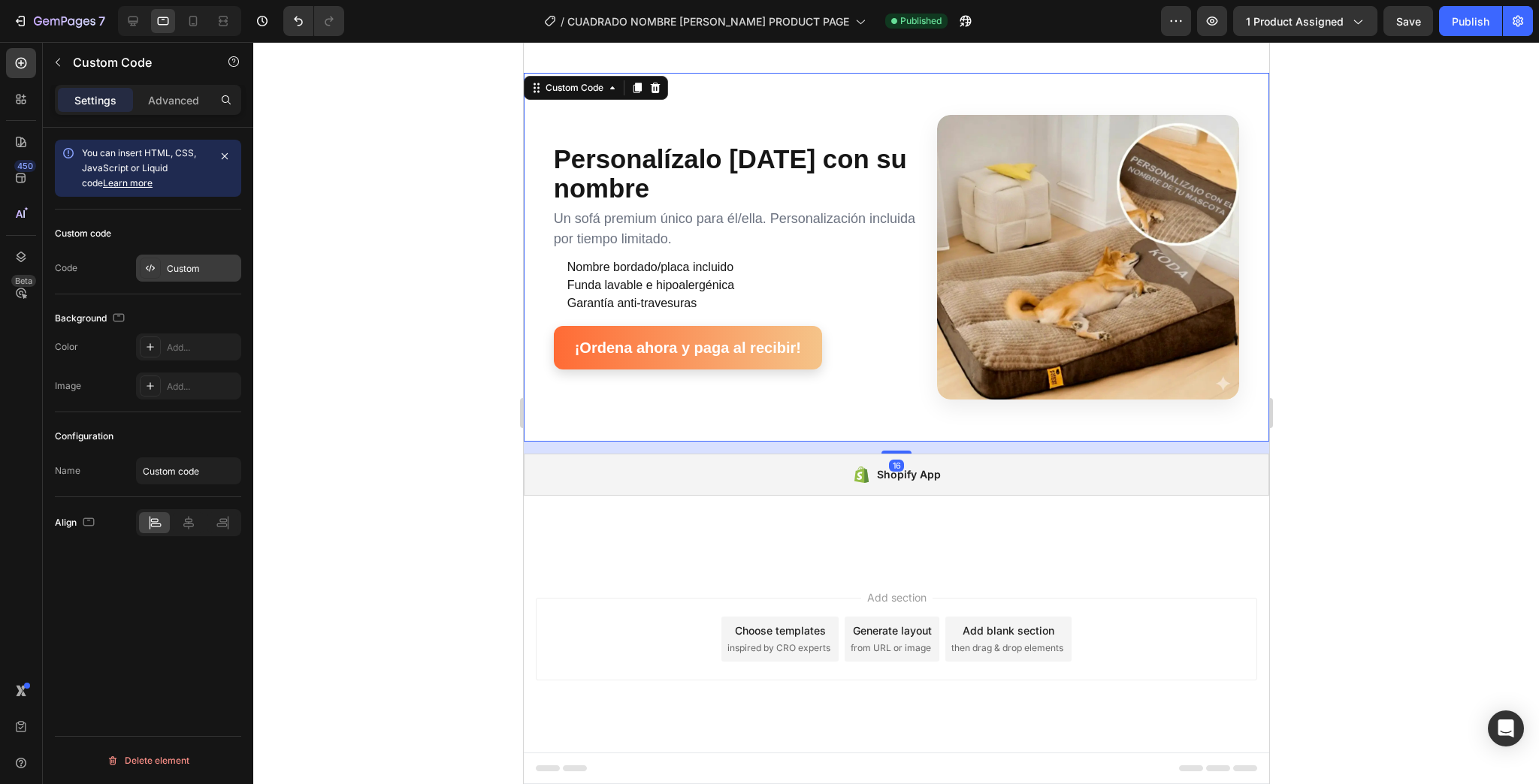
click at [219, 264] on div "Custom" at bounding box center [202, 269] width 71 height 14
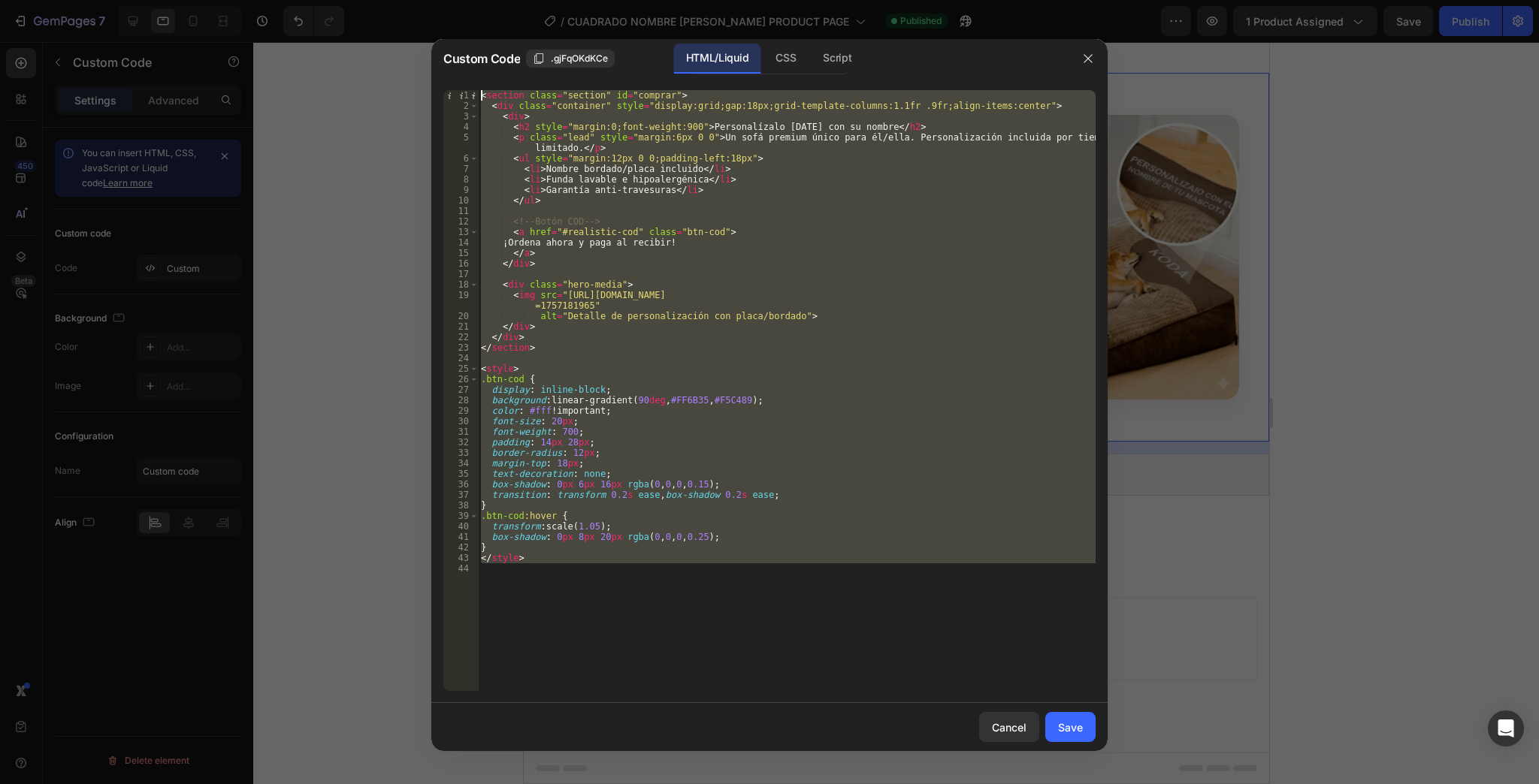
drag, startPoint x: 722, startPoint y: 598, endPoint x: 222, endPoint y: 39, distance: 750.0
click at [222, 39] on div "Custom Code .gjFqOKdKCe HTML/Liquid CSS Script 1 2 3 4 5 6 7 8 9 10 11 12 13 14…" at bounding box center [769, 392] width 1539 height 784
type textarea "<section class="section" id="comprar"> <div class="container" style="display:gr…"
paste textarea
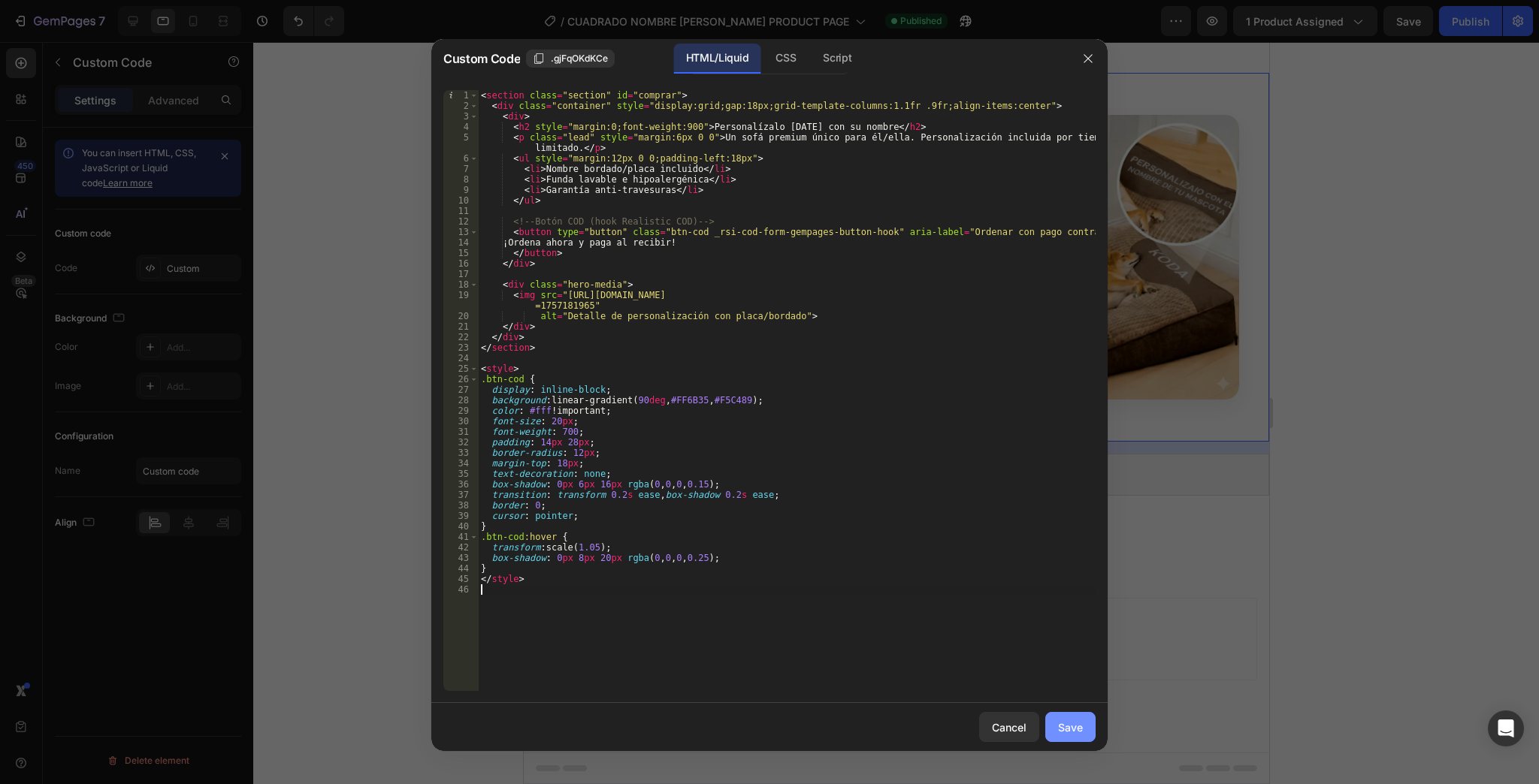
click at [1058, 719] on div "Save" at bounding box center [1070, 727] width 25 height 15
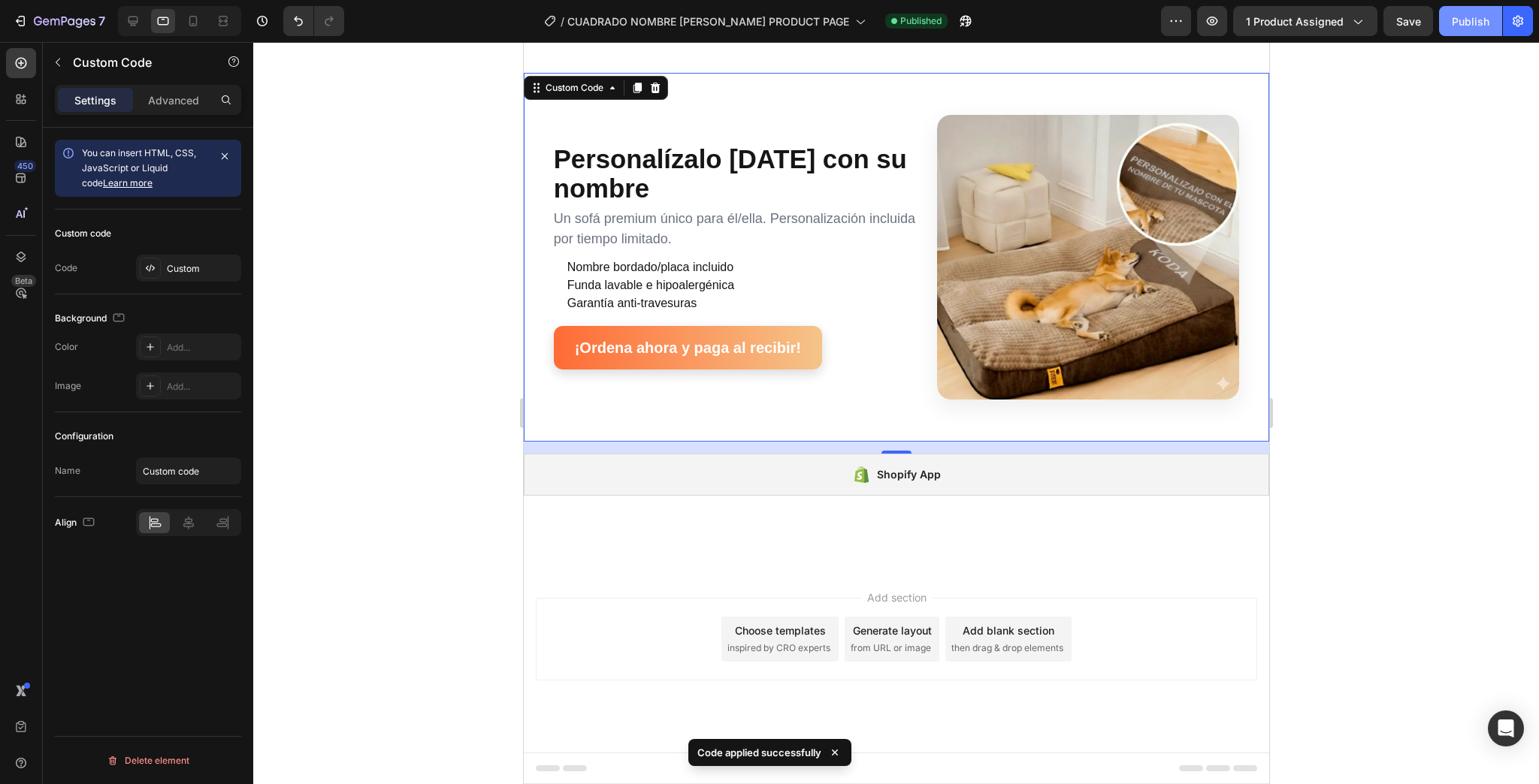
click at [1472, 23] on div "Publish" at bounding box center [1470, 21] width 38 height 15
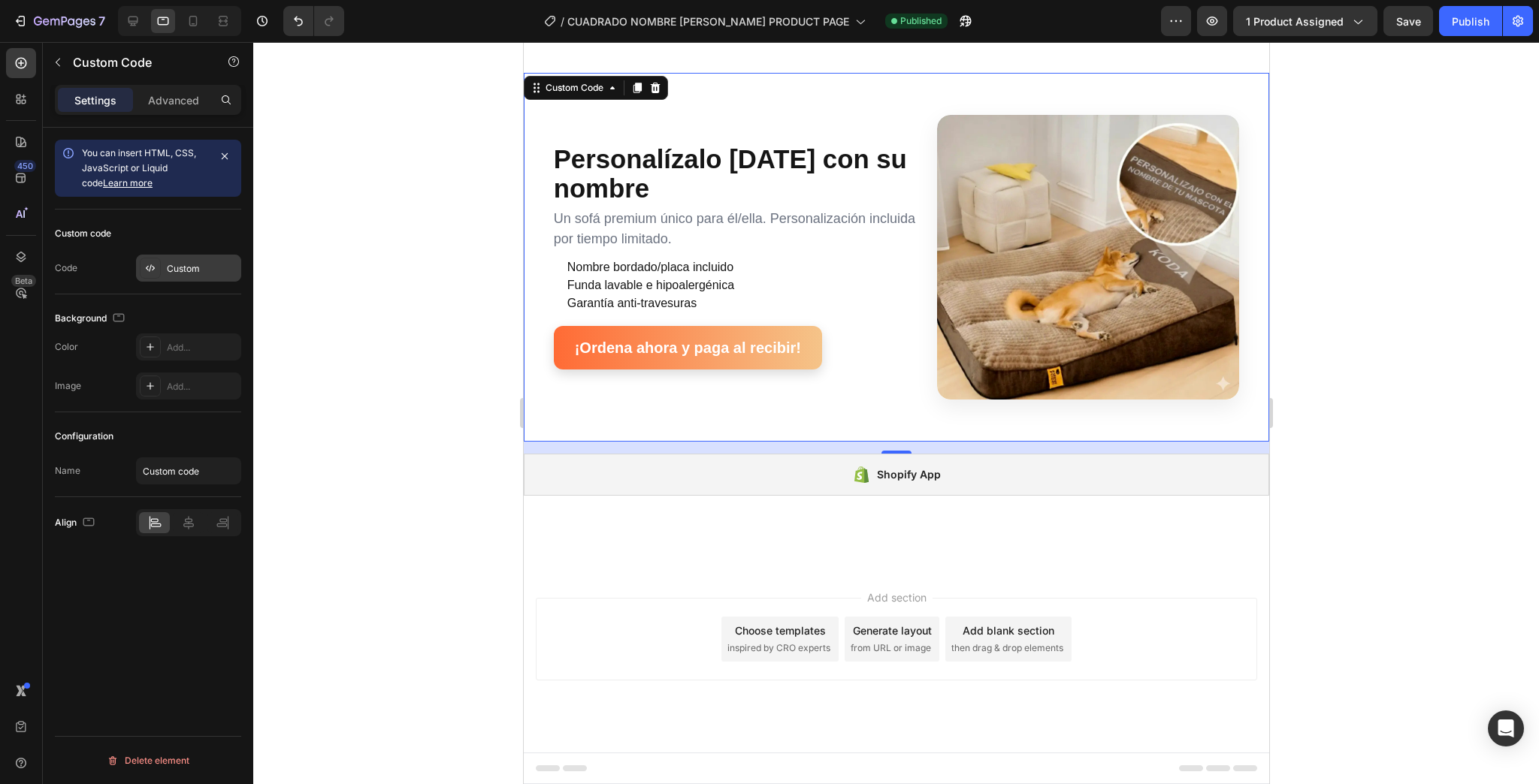
click at [216, 258] on div "Custom" at bounding box center [188, 268] width 105 height 27
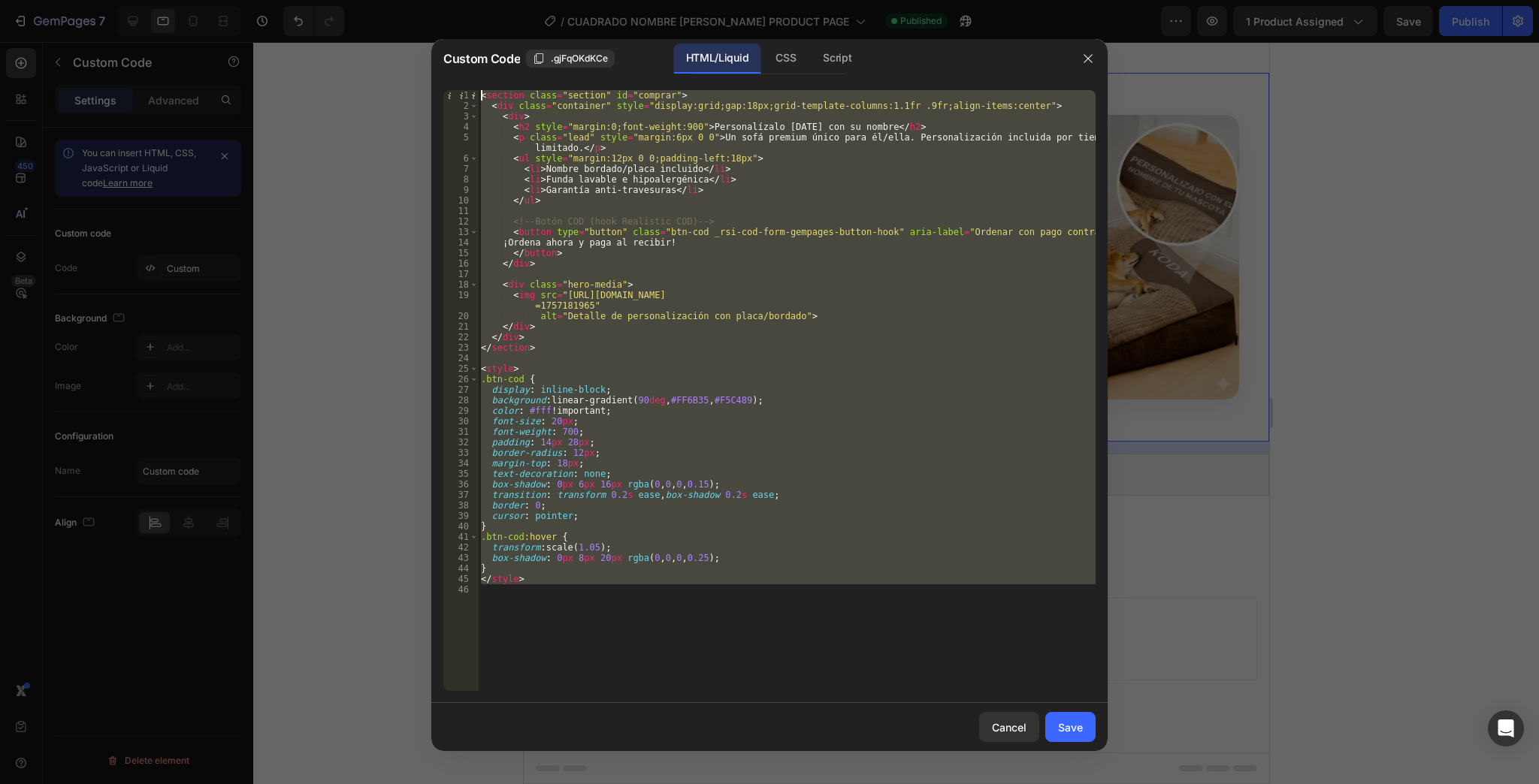
drag, startPoint x: 659, startPoint y: 598, endPoint x: 211, endPoint y: -6, distance: 752.0
click at [211, 0] on html "7 Version history / CUADRADO NOMBRE [PERSON_NAME] PRODUCT PAGE Published Previe…" at bounding box center [769, 0] width 1539 height 0
type textarea "<section class="section" id="comprar"> <div class="container" style="display:gr…"
paste textarea
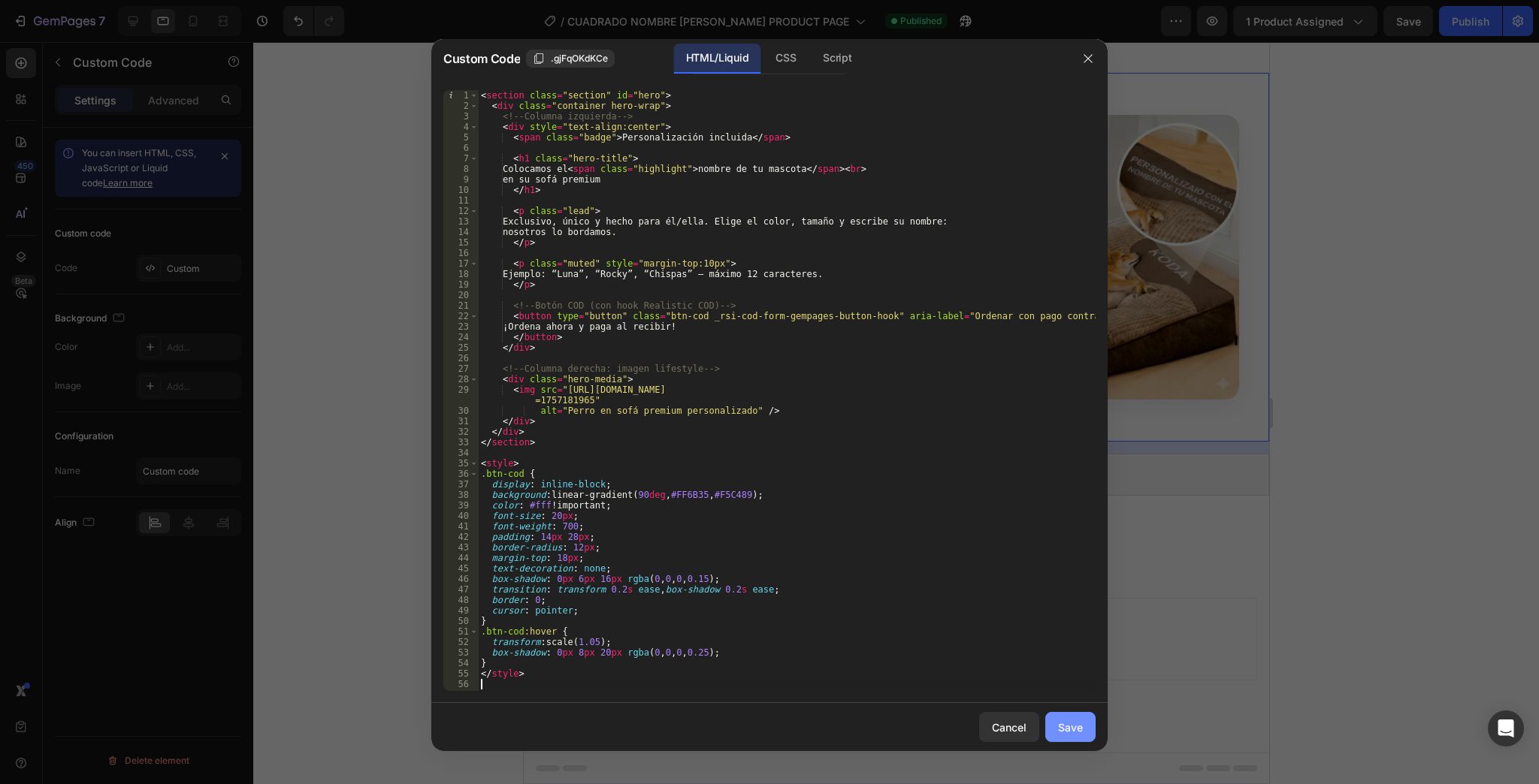
click at [1088, 721] on button "Save" at bounding box center [1070, 727] width 50 height 30
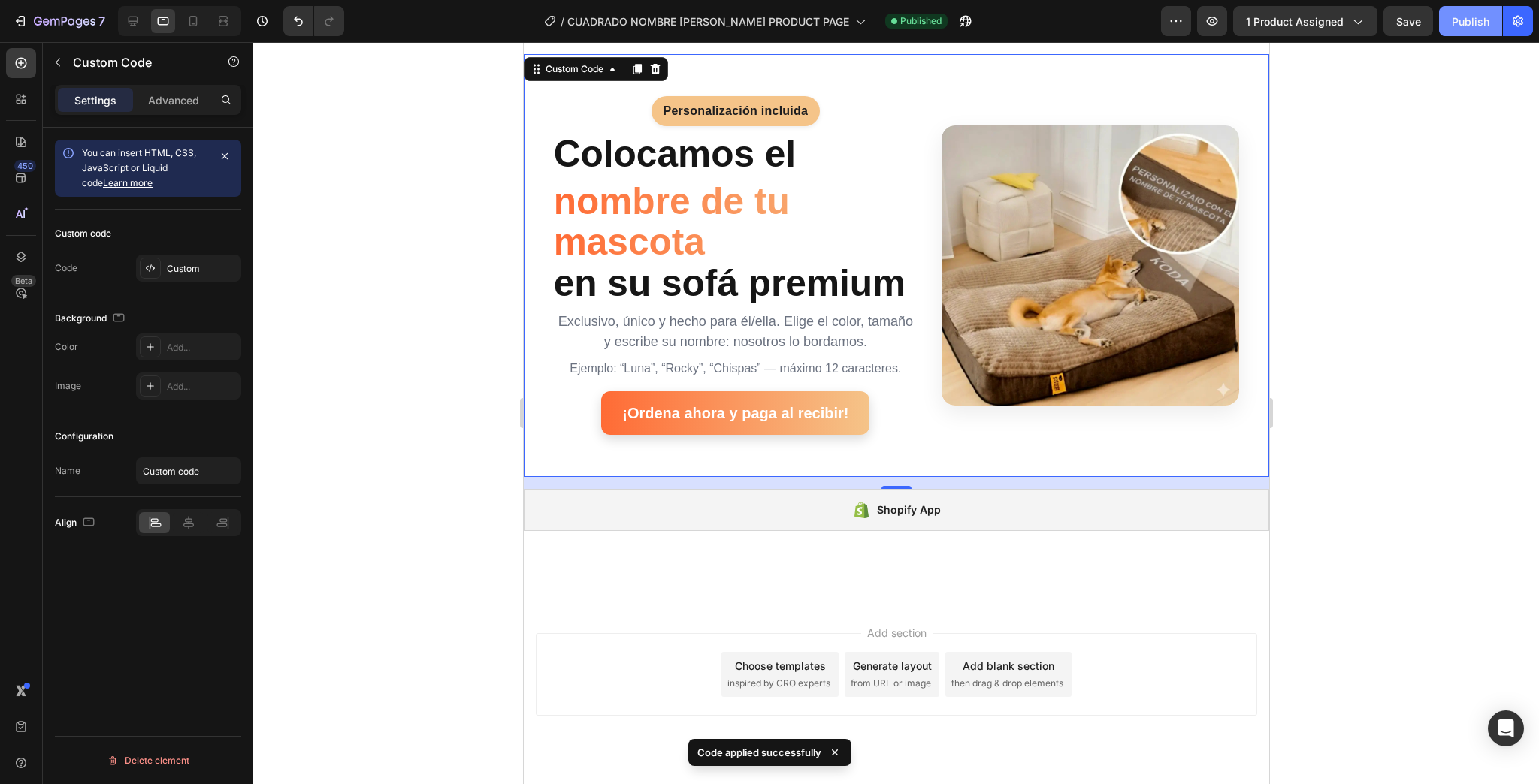
click at [1455, 26] on div "Publish" at bounding box center [1470, 21] width 38 height 15
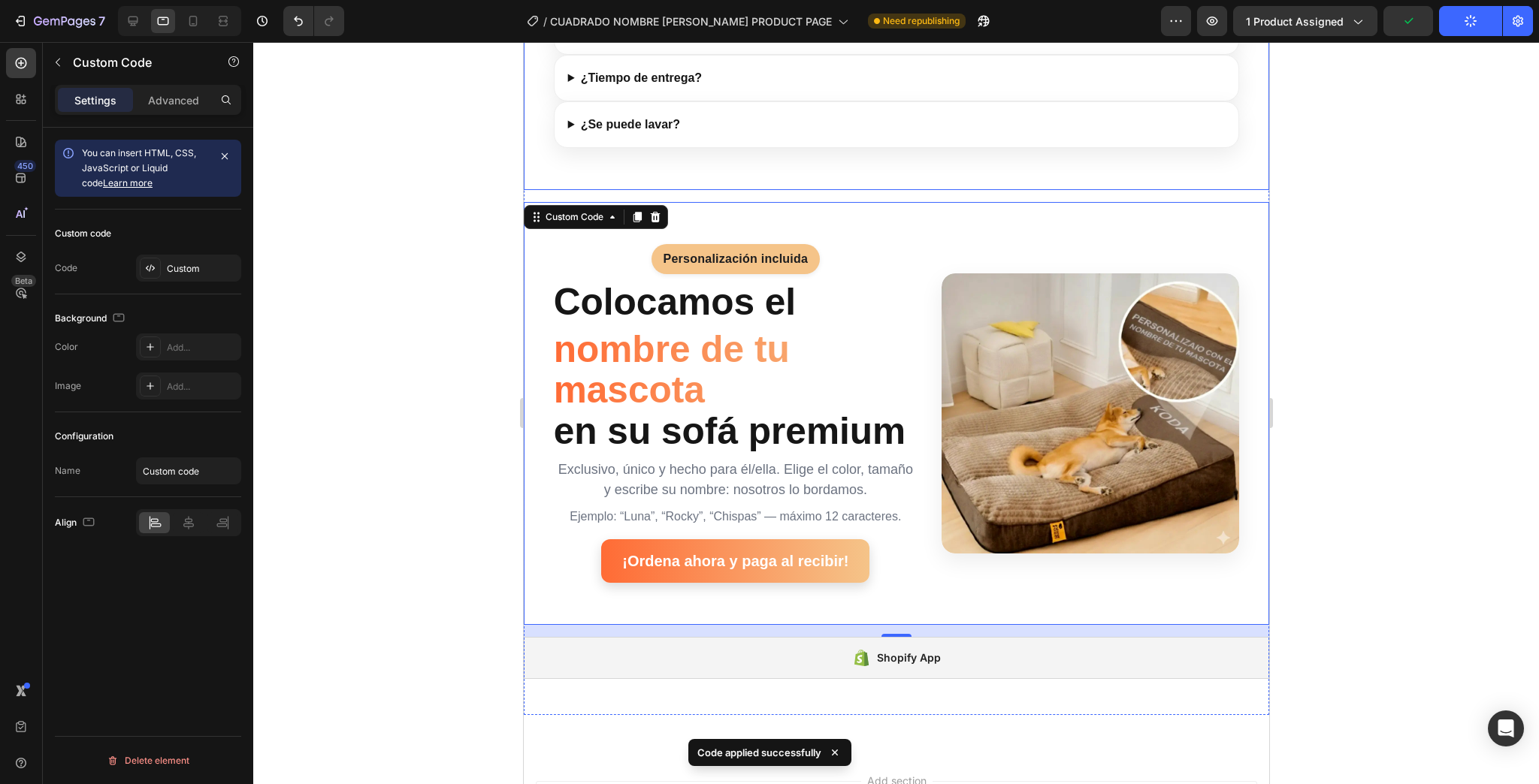
scroll to position [2476, 0]
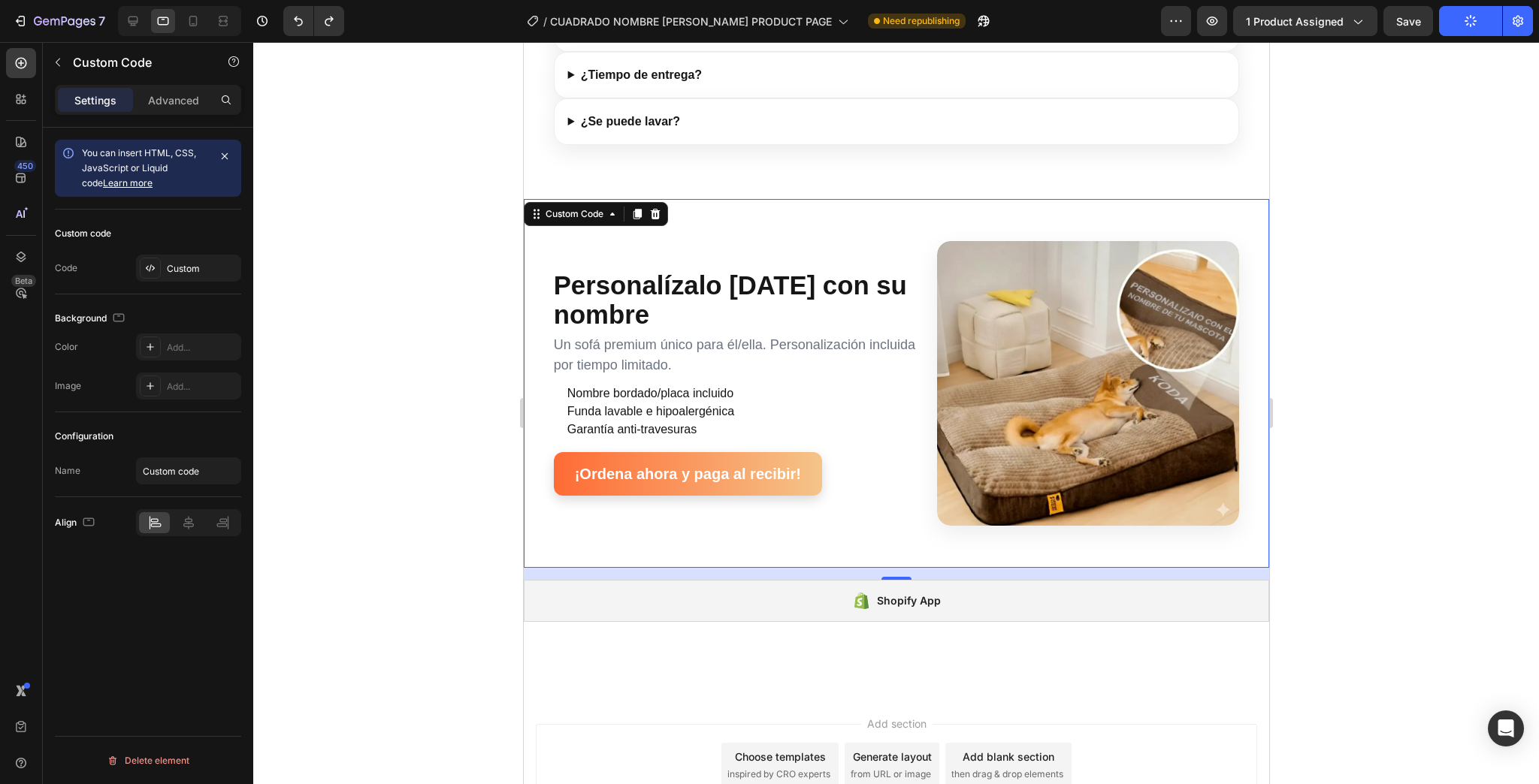
click at [1360, 432] on div at bounding box center [896, 413] width 1286 height 742
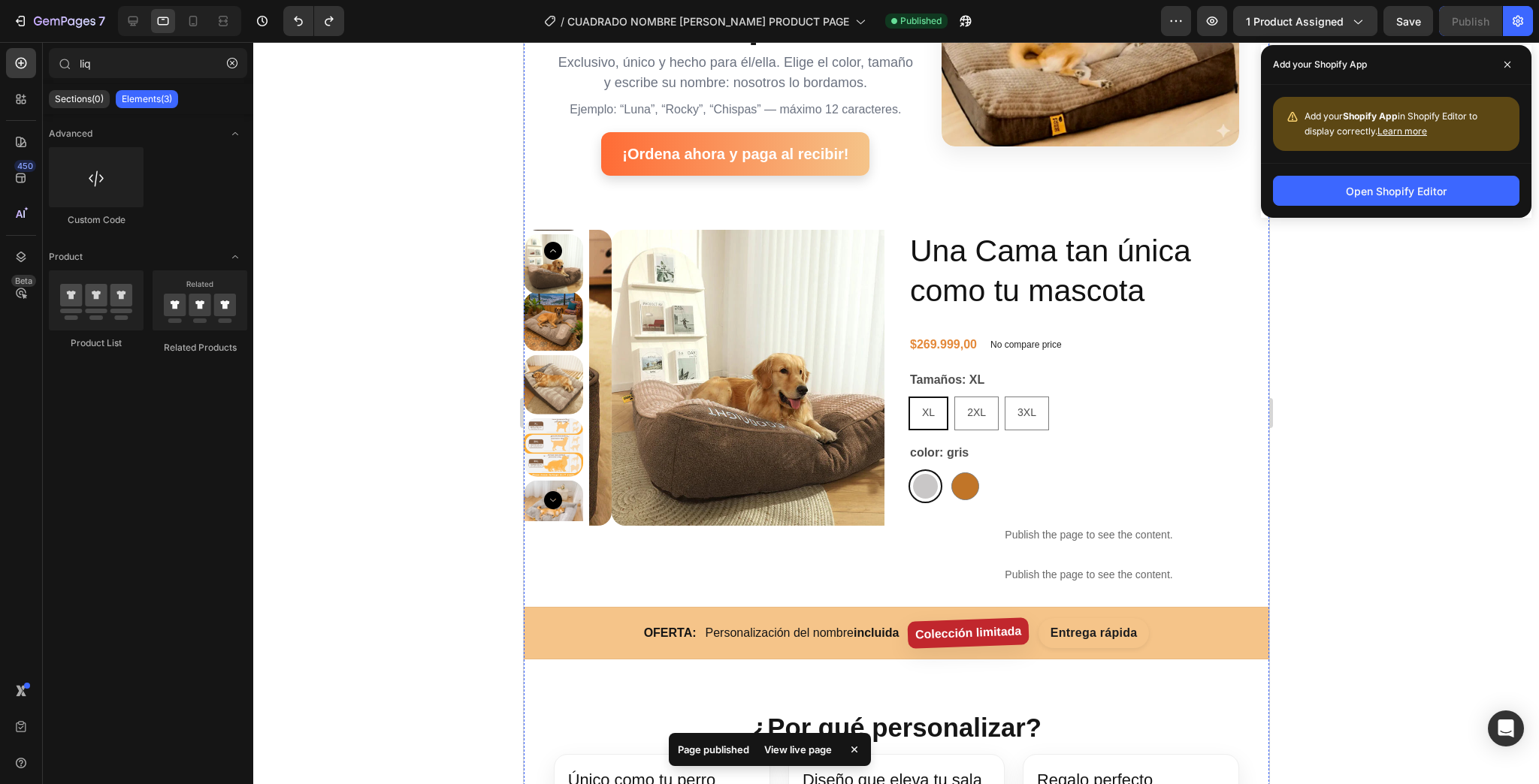
scroll to position [0, 0]
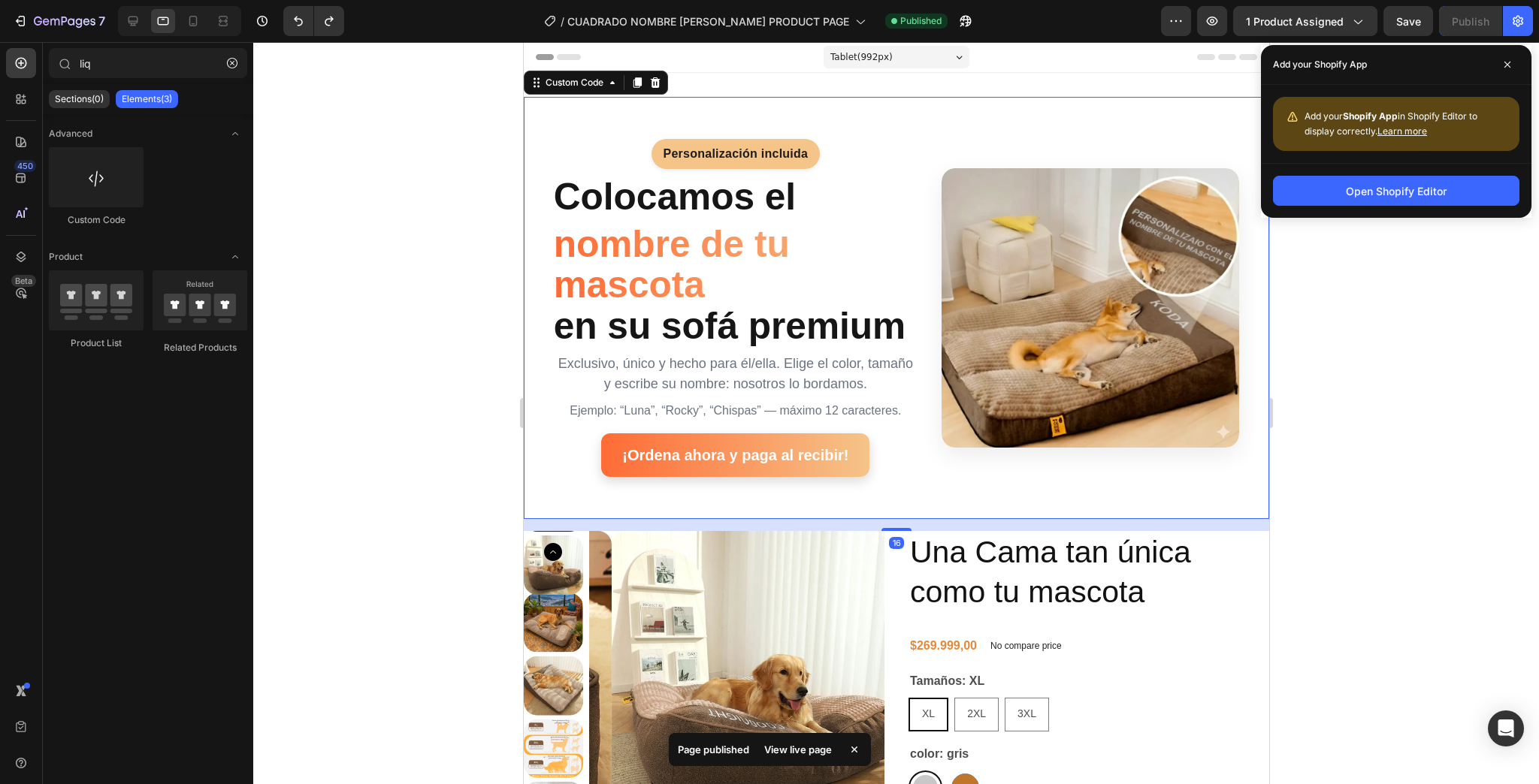
click at [837, 328] on h1 "Colocamos el nombre de tu mascota en su sofá premium" at bounding box center [735, 262] width 364 height 170
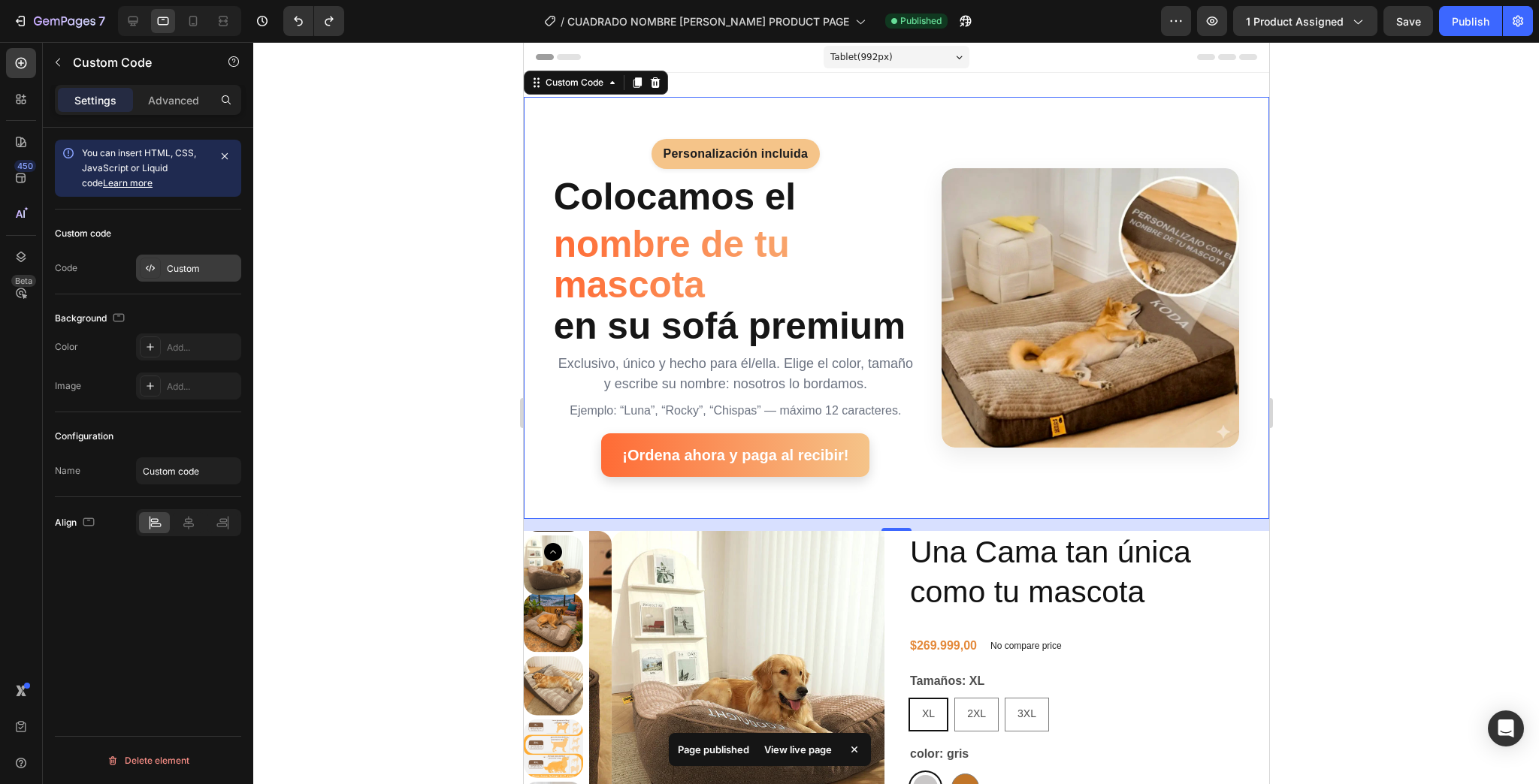
click at [188, 274] on div "Custom" at bounding box center [202, 269] width 71 height 14
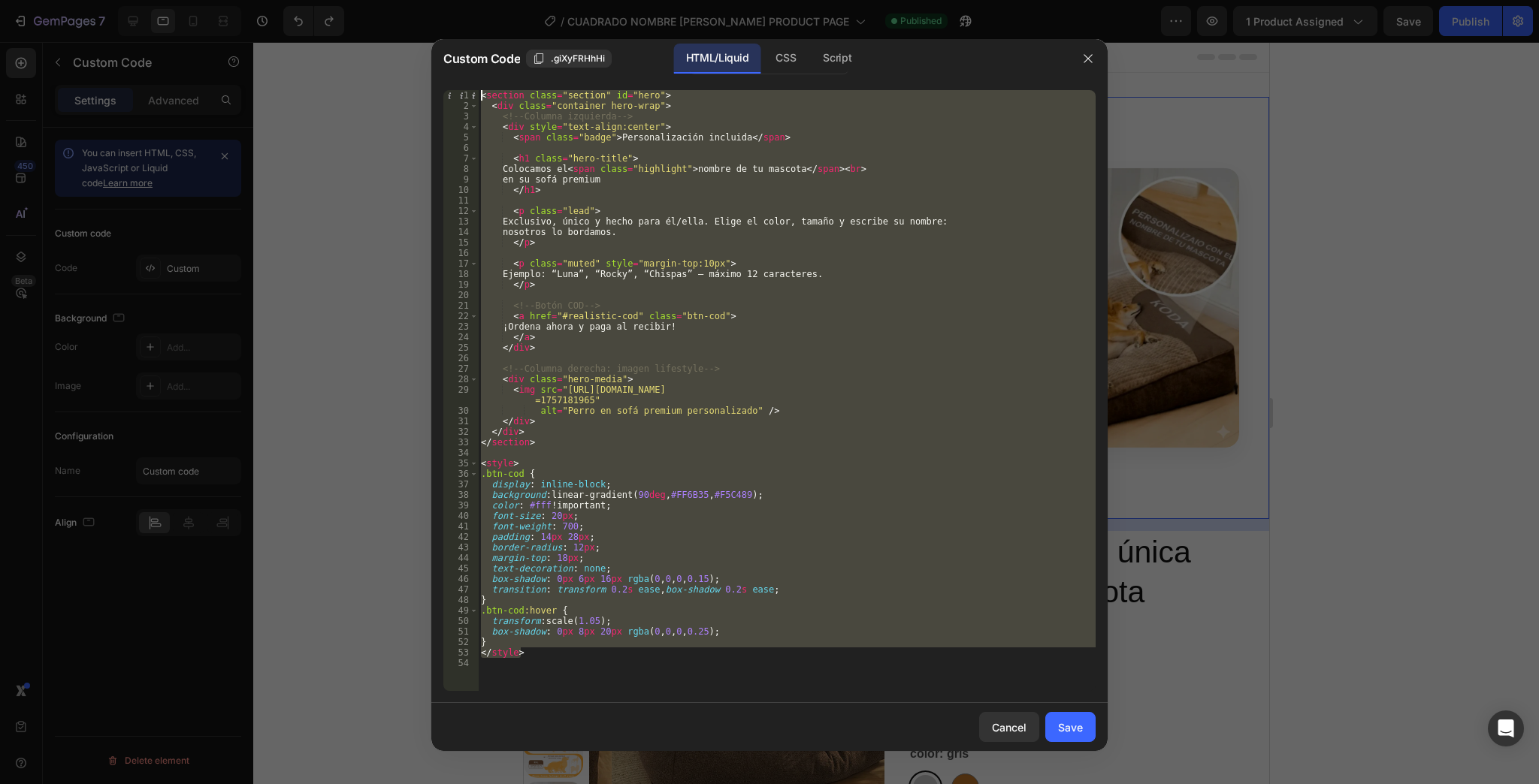
drag, startPoint x: 737, startPoint y: 653, endPoint x: 182, endPoint y: -30, distance: 880.1
click at [182, 0] on html "7 Version history / CUADRADO NOMBRE [PERSON_NAME] PRODUCT PAGE Published Previe…" at bounding box center [769, 0] width 1539 height 0
type textarea "<section class="section" id="hero"> <div class="container hero-wrap">"
paste textarea
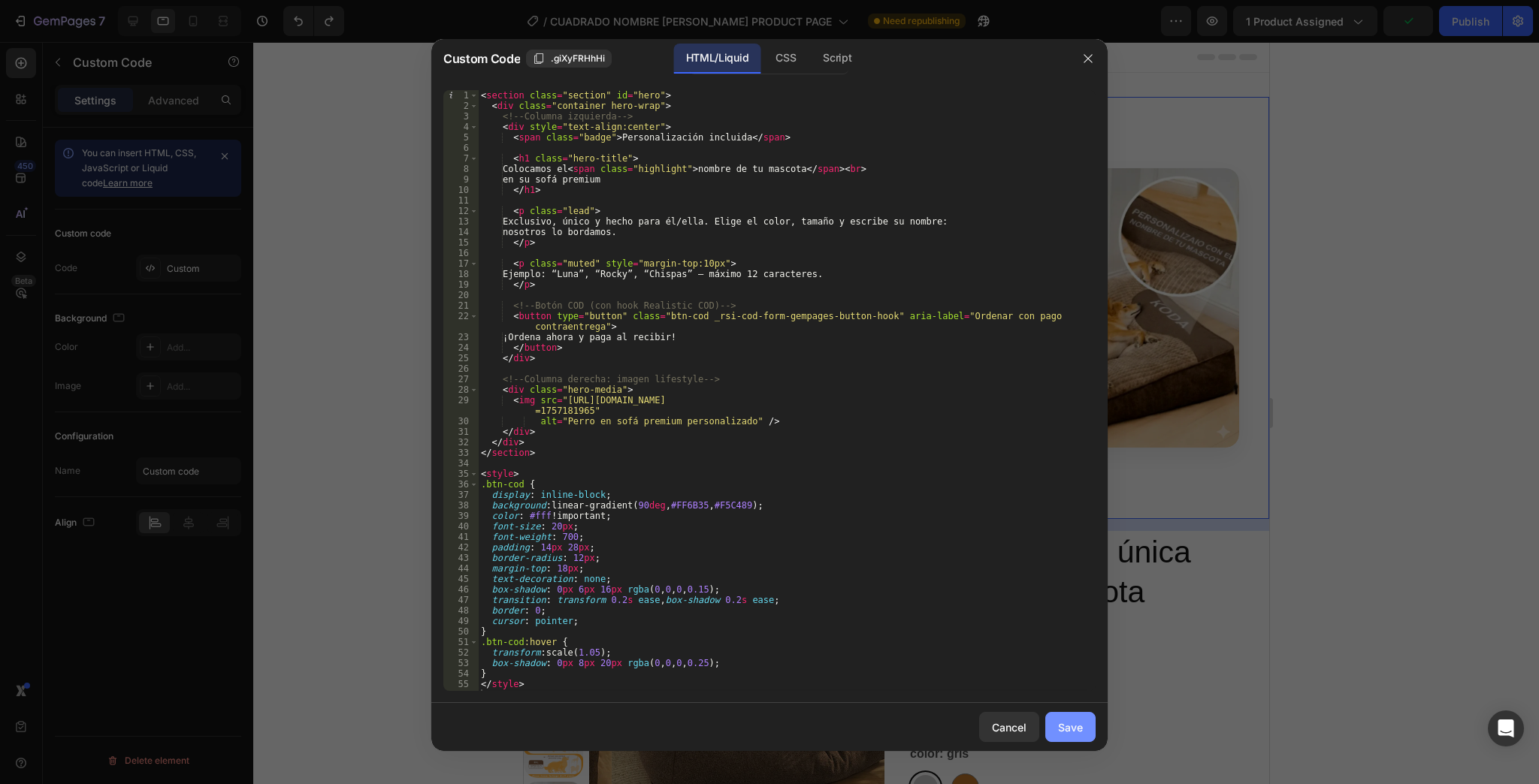
click at [1063, 734] on div "Save" at bounding box center [1070, 727] width 25 height 15
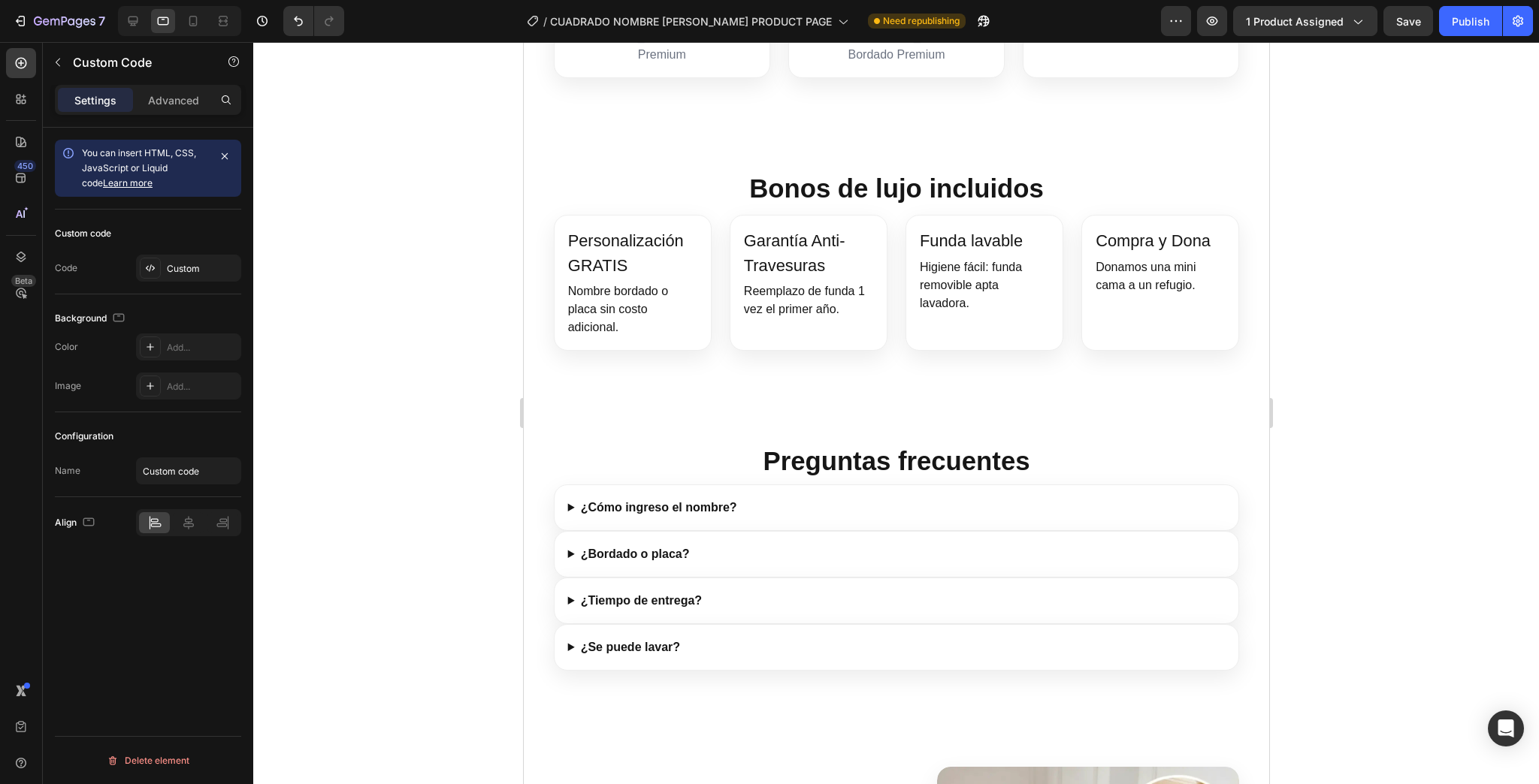
scroll to position [1599, 0]
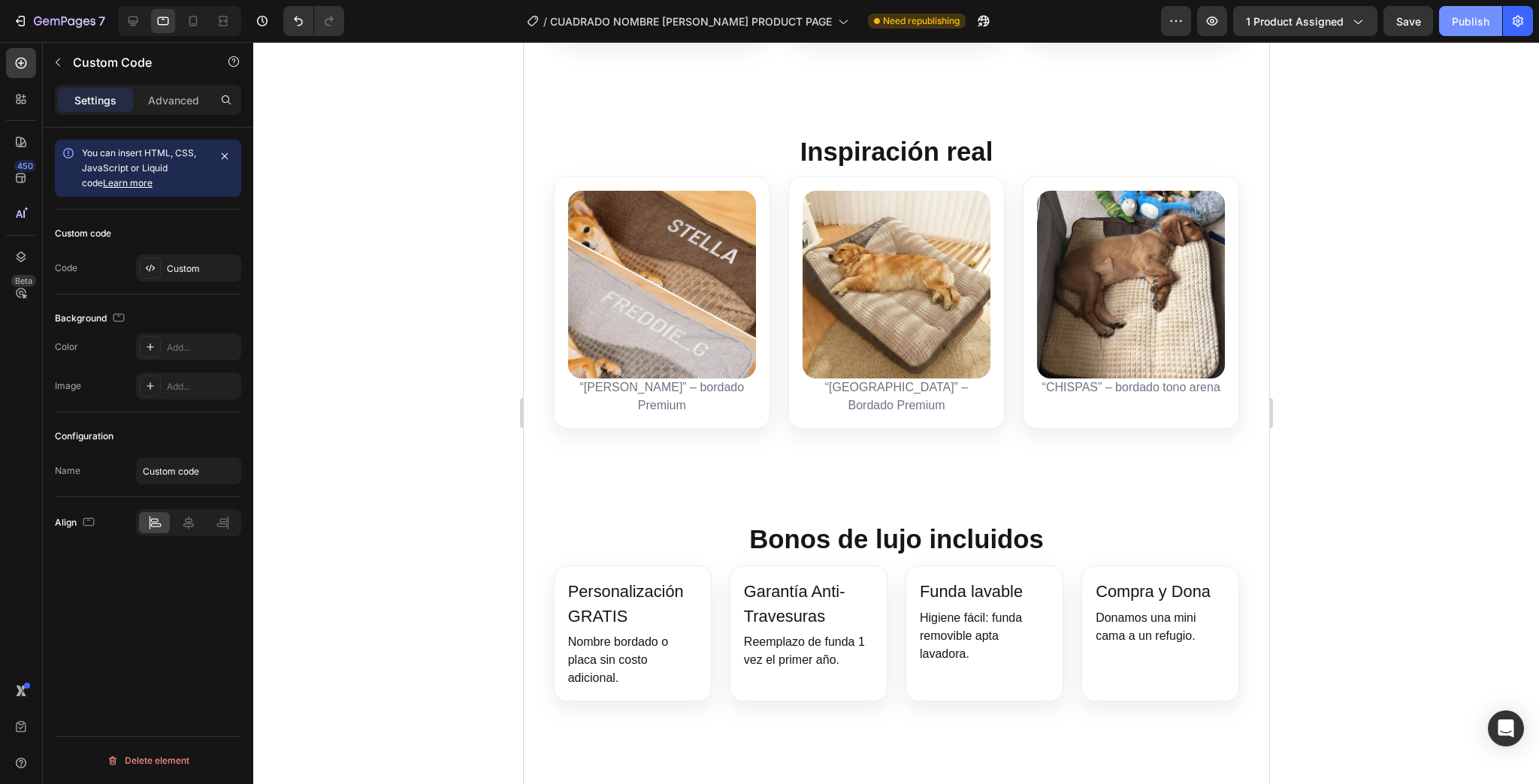
click at [1460, 16] on div "Publish" at bounding box center [1470, 21] width 38 height 15
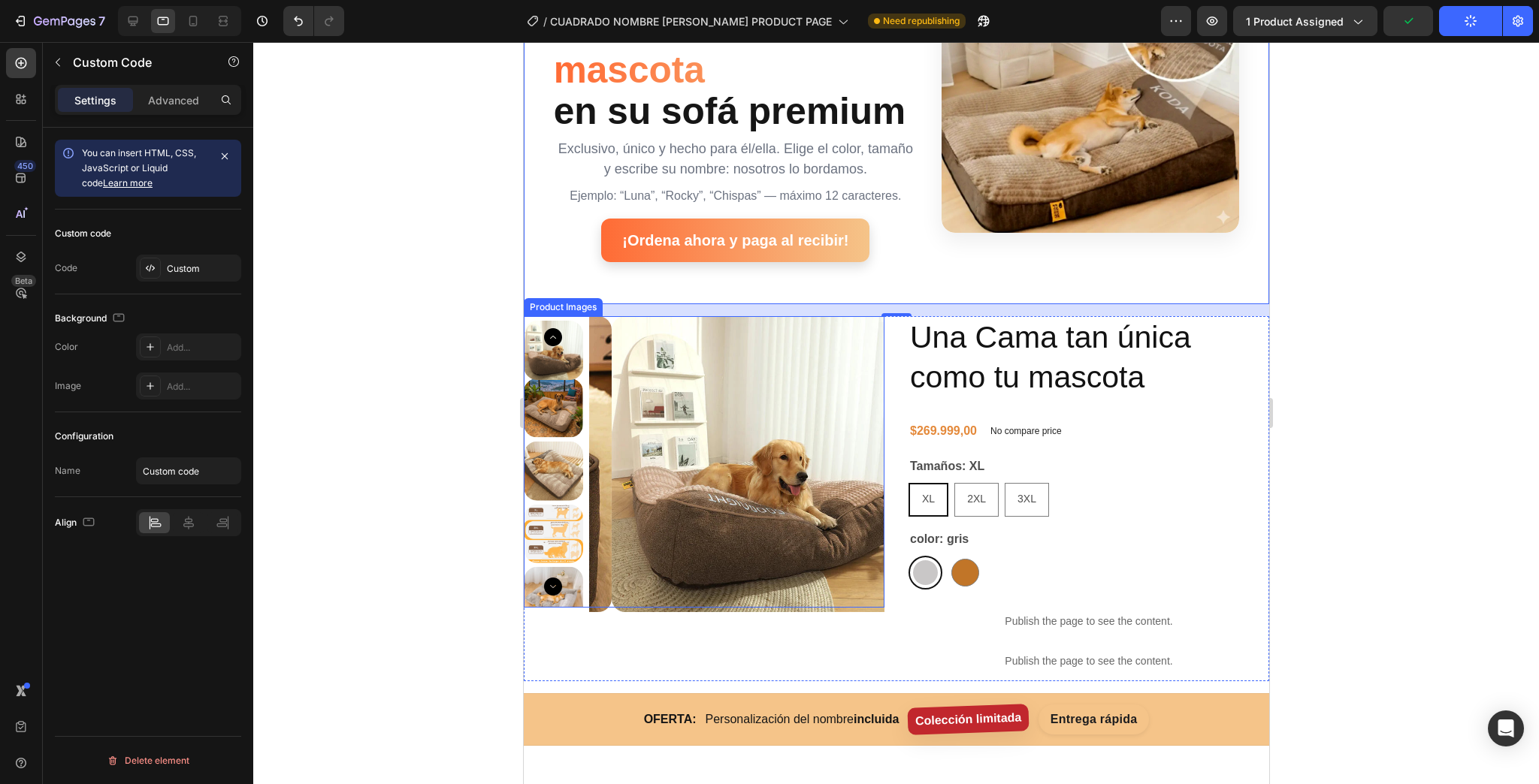
scroll to position [0, 0]
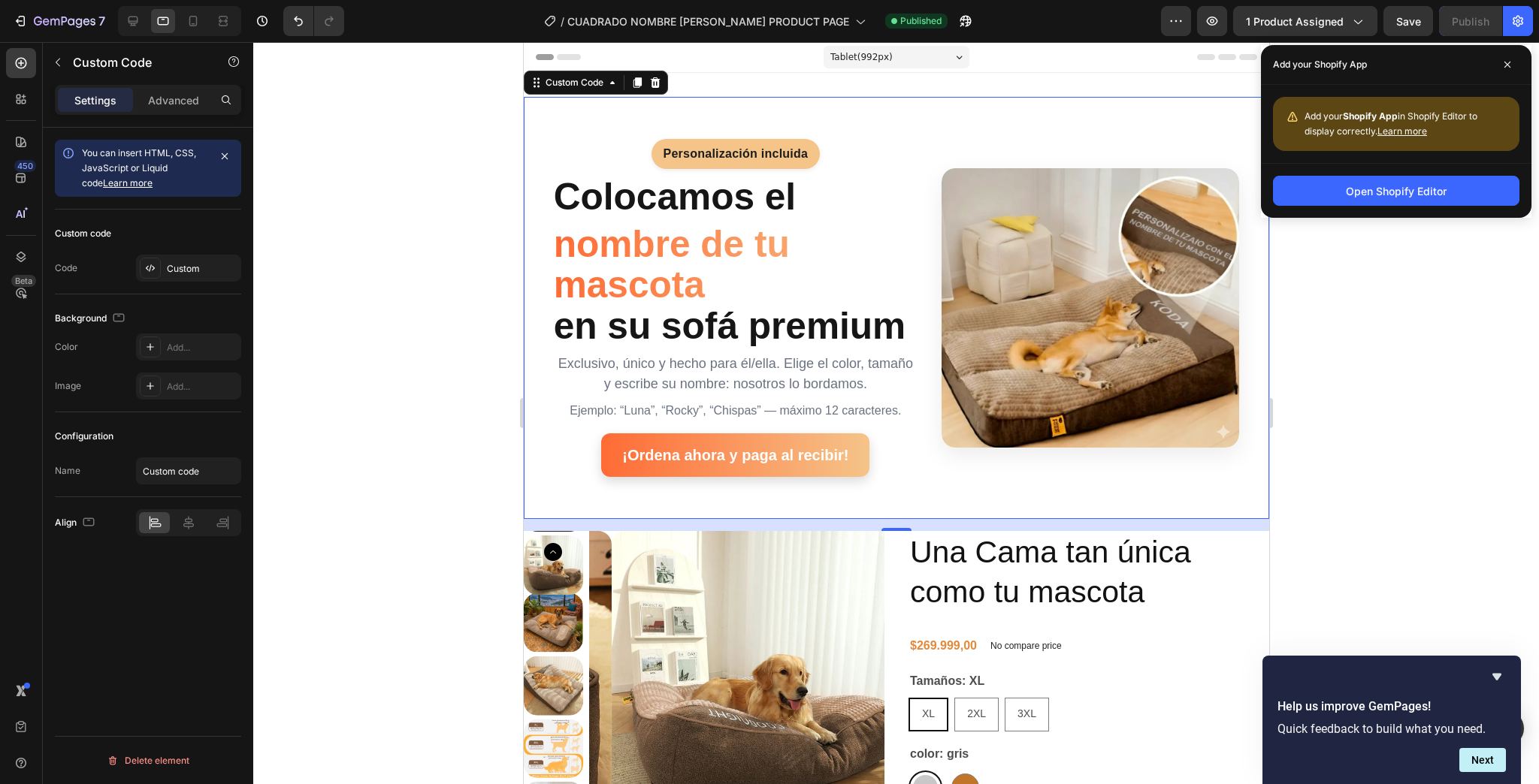
click at [992, 222] on img at bounding box center [1090, 307] width 298 height 279
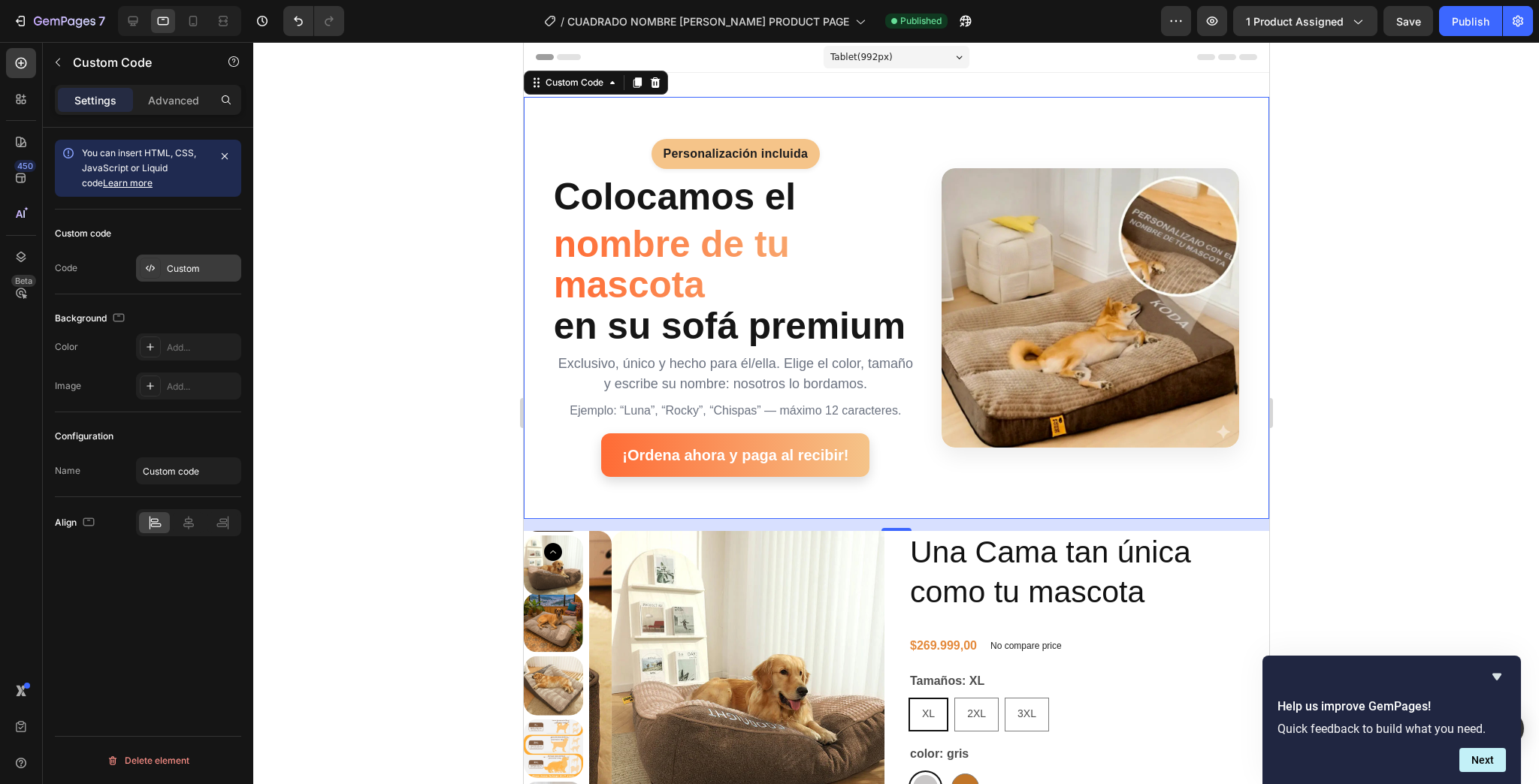
click at [157, 273] on div at bounding box center [151, 268] width 21 height 21
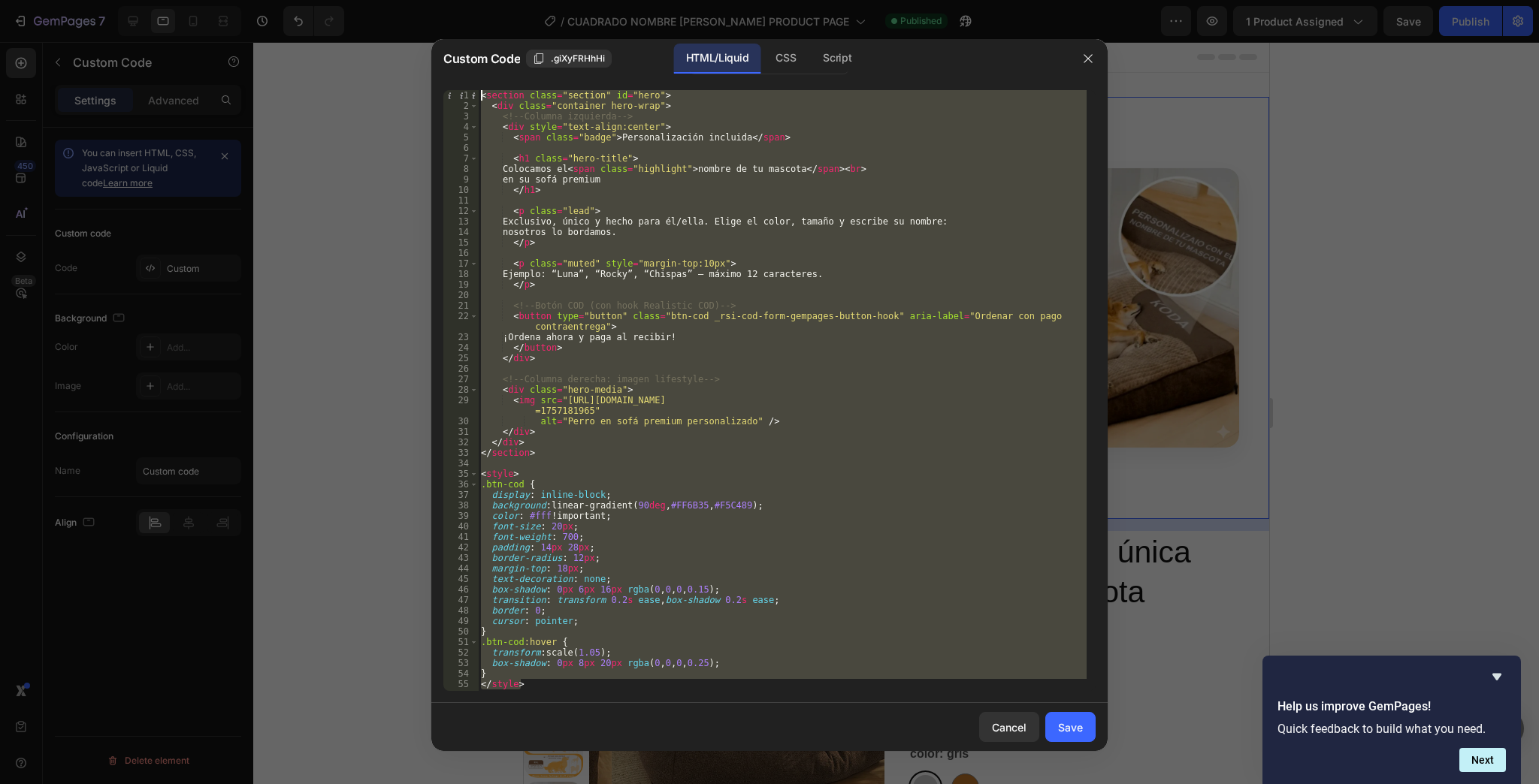
drag, startPoint x: 527, startPoint y: 686, endPoint x: 394, endPoint y: -52, distance: 749.9
click at [394, 0] on html "7 Version history / CUADRADO NOMBRE [PERSON_NAME] PRODUCT PAGE Published Previe…" at bounding box center [769, 0] width 1539 height 0
type textarea "<section class="section" id="hero"> <div class="container hero-wrap">"
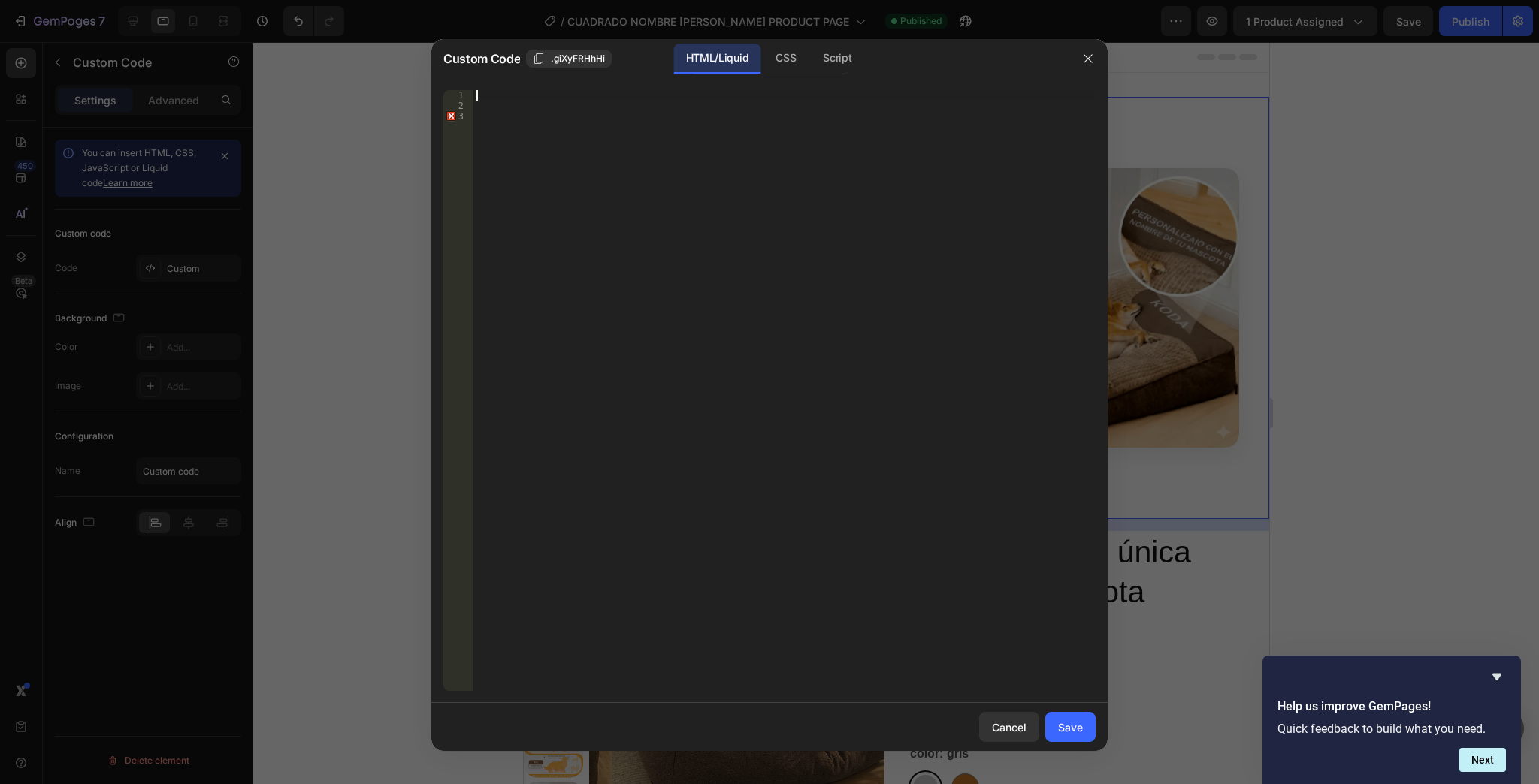
scroll to position [262, 0]
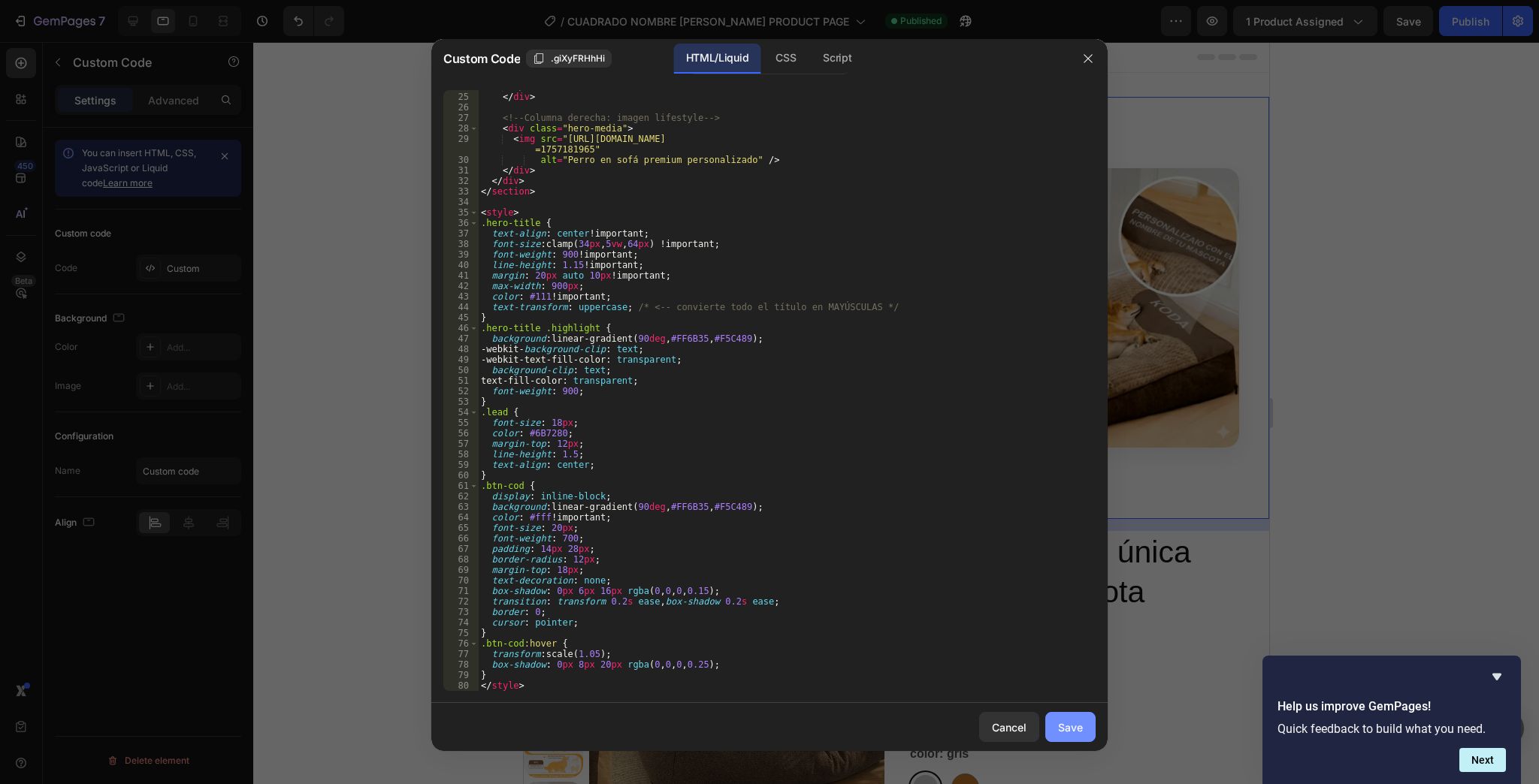
click at [1067, 725] on div "Save" at bounding box center [1070, 727] width 25 height 15
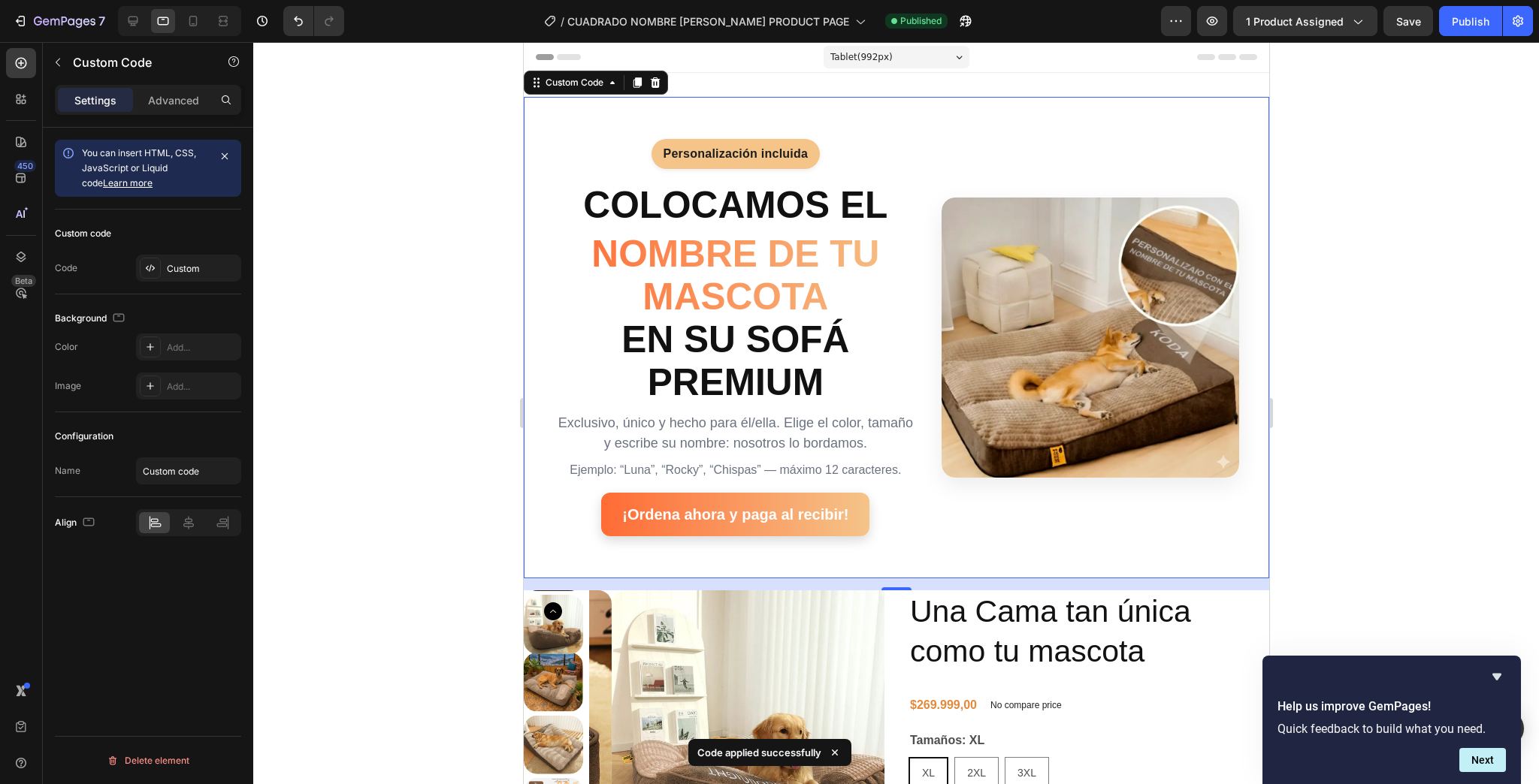
click at [1479, 36] on div "7 Version history / CUADRADO NOMBRE [PERSON_NAME] PRODUCT PAGE Published Previe…" at bounding box center [769, 21] width 1539 height 42
click at [1478, 23] on div "Publish" at bounding box center [1470, 21] width 38 height 15
click at [812, 313] on span "NOMBRE DE TU MASCOTA" at bounding box center [735, 275] width 364 height 86
click at [183, 263] on div "Custom" at bounding box center [202, 269] width 71 height 14
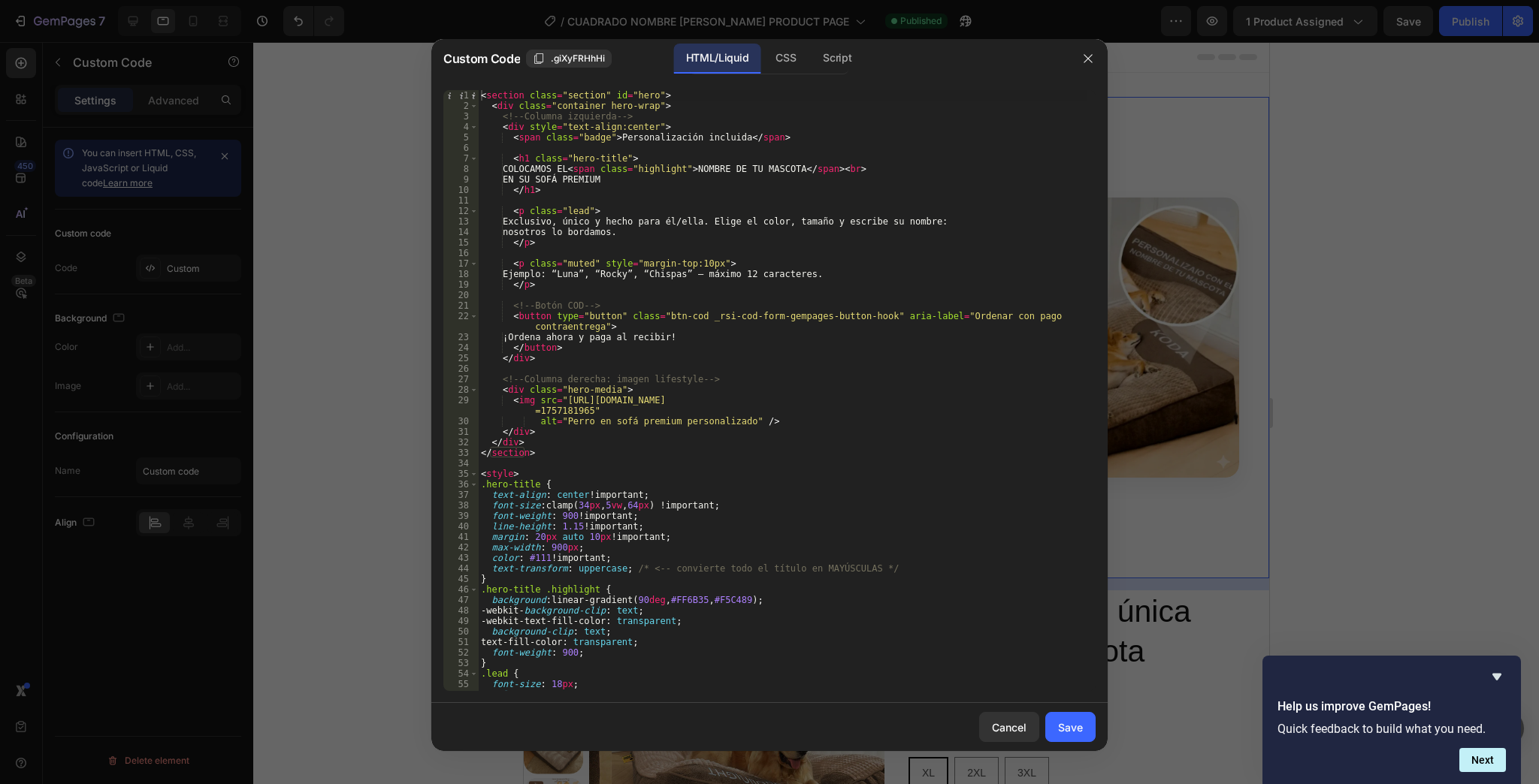
click at [570, 182] on div "< section class = "section" id = "hero" > < div class = "container hero-wrap" >…" at bounding box center [783, 401] width 609 height 622
type textarea "EN SU CAMA PREMIUM"
click at [1070, 714] on button "Save" at bounding box center [1070, 727] width 50 height 30
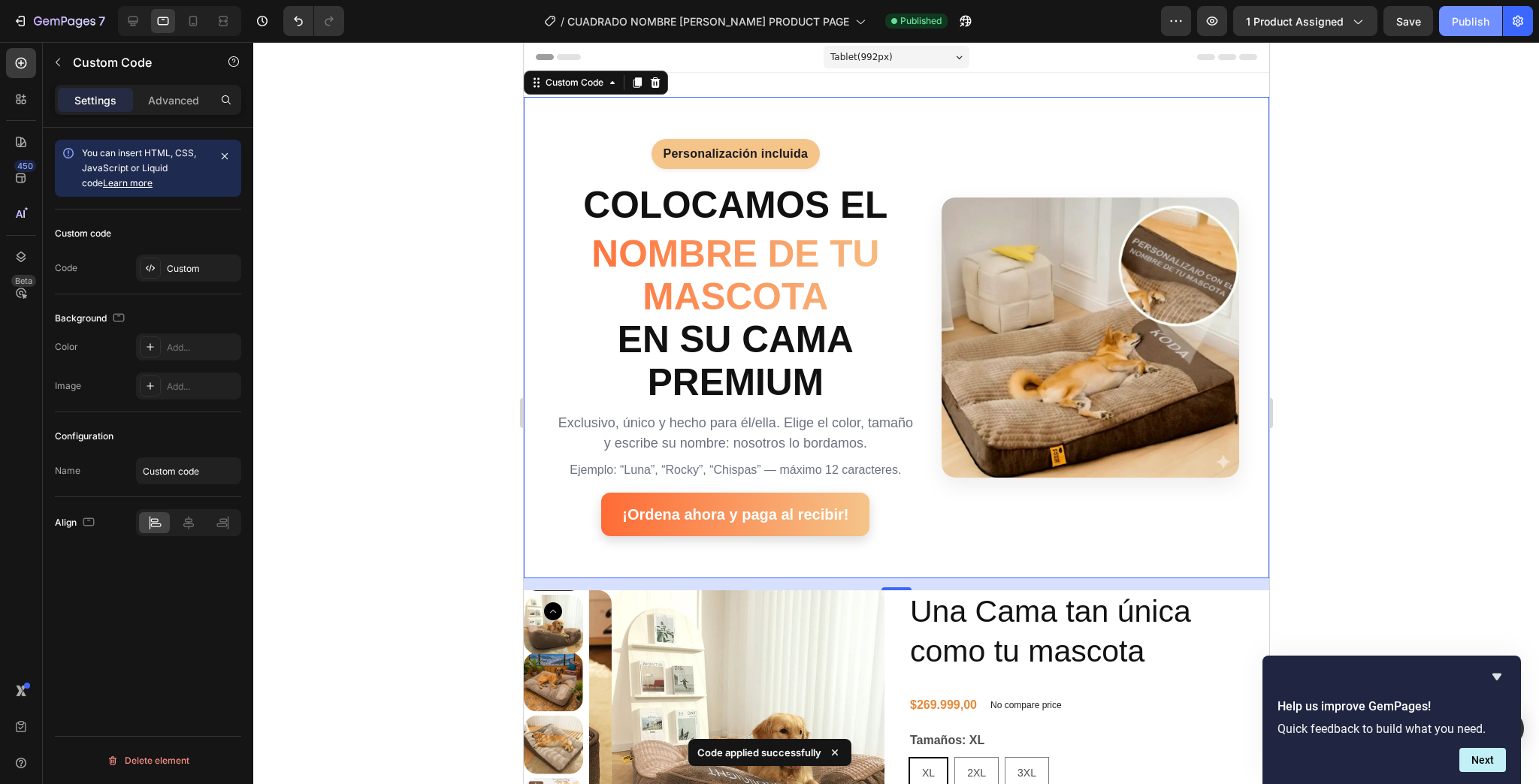
click at [1468, 14] on div "Publish" at bounding box center [1470, 21] width 38 height 15
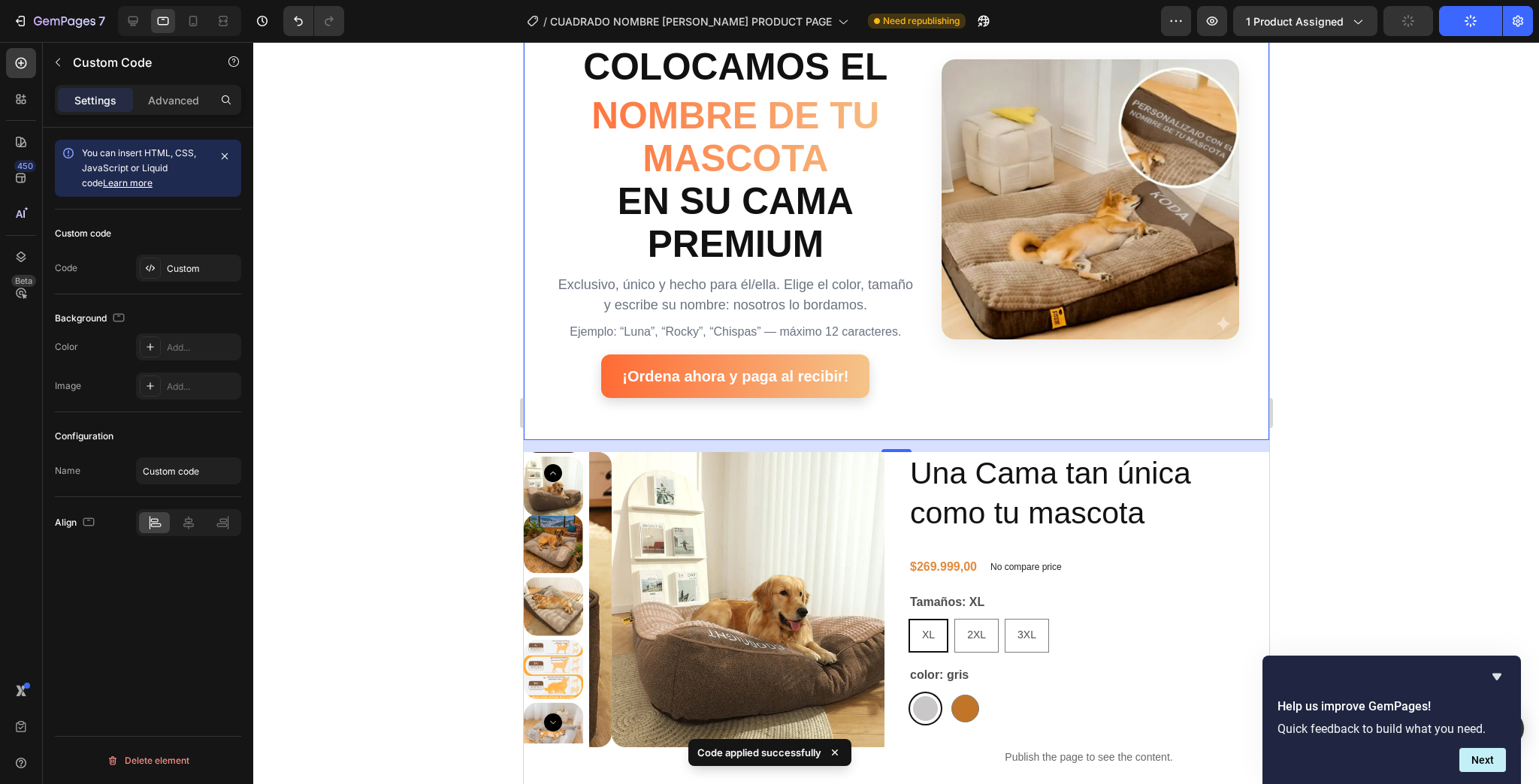
scroll to position [181, 0]
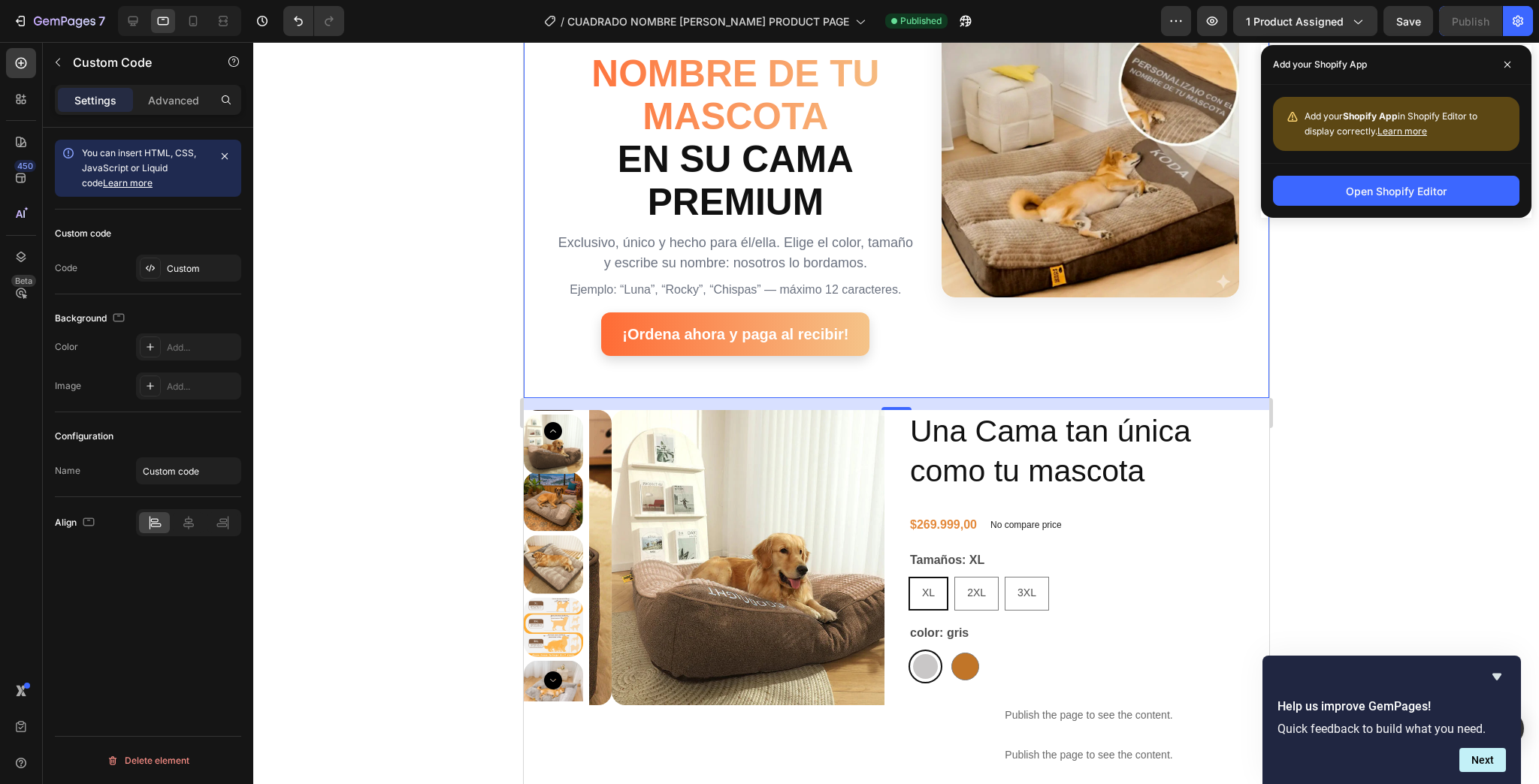
click at [1466, 253] on div at bounding box center [896, 413] width 1286 height 742
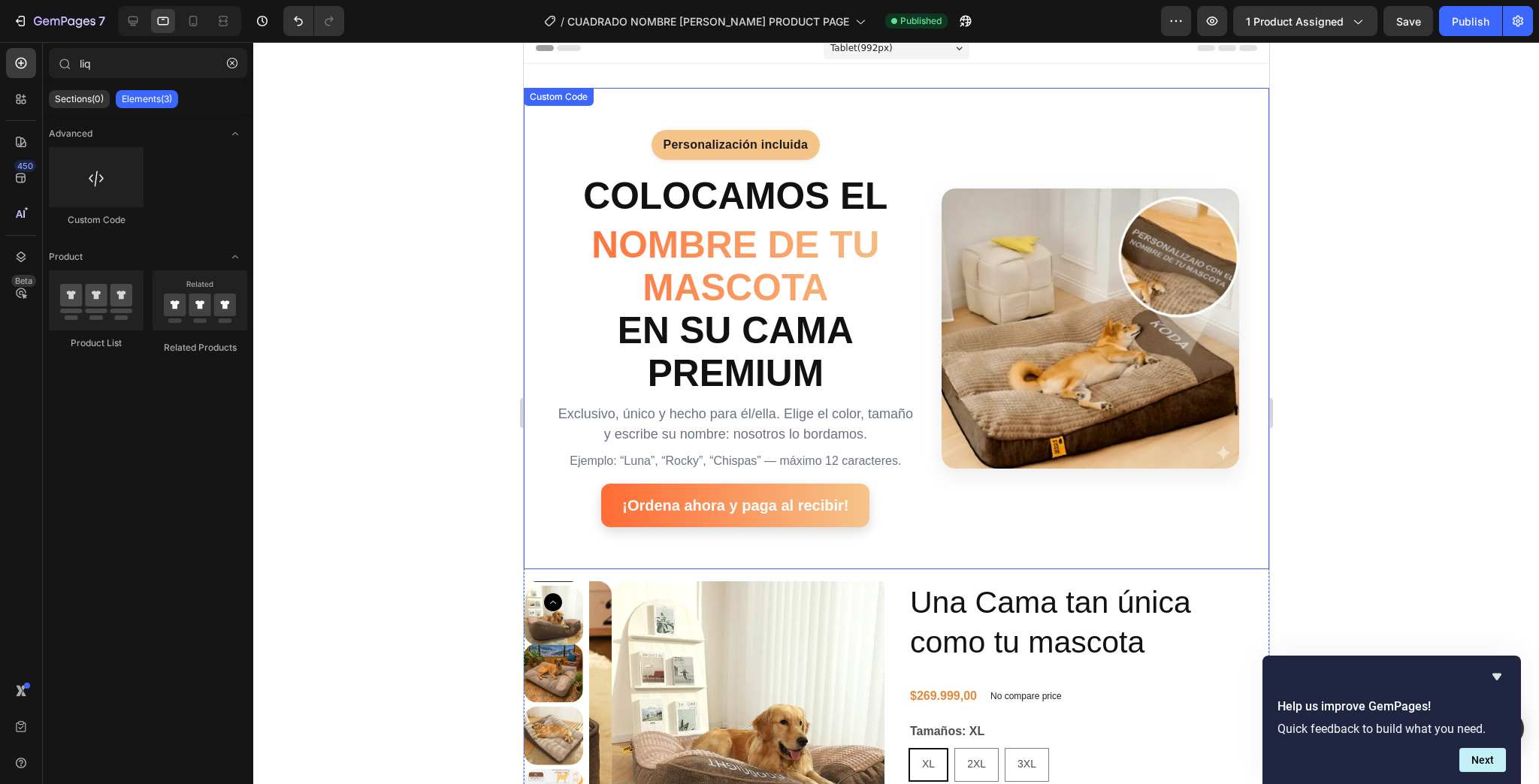
scroll to position [0, 0]
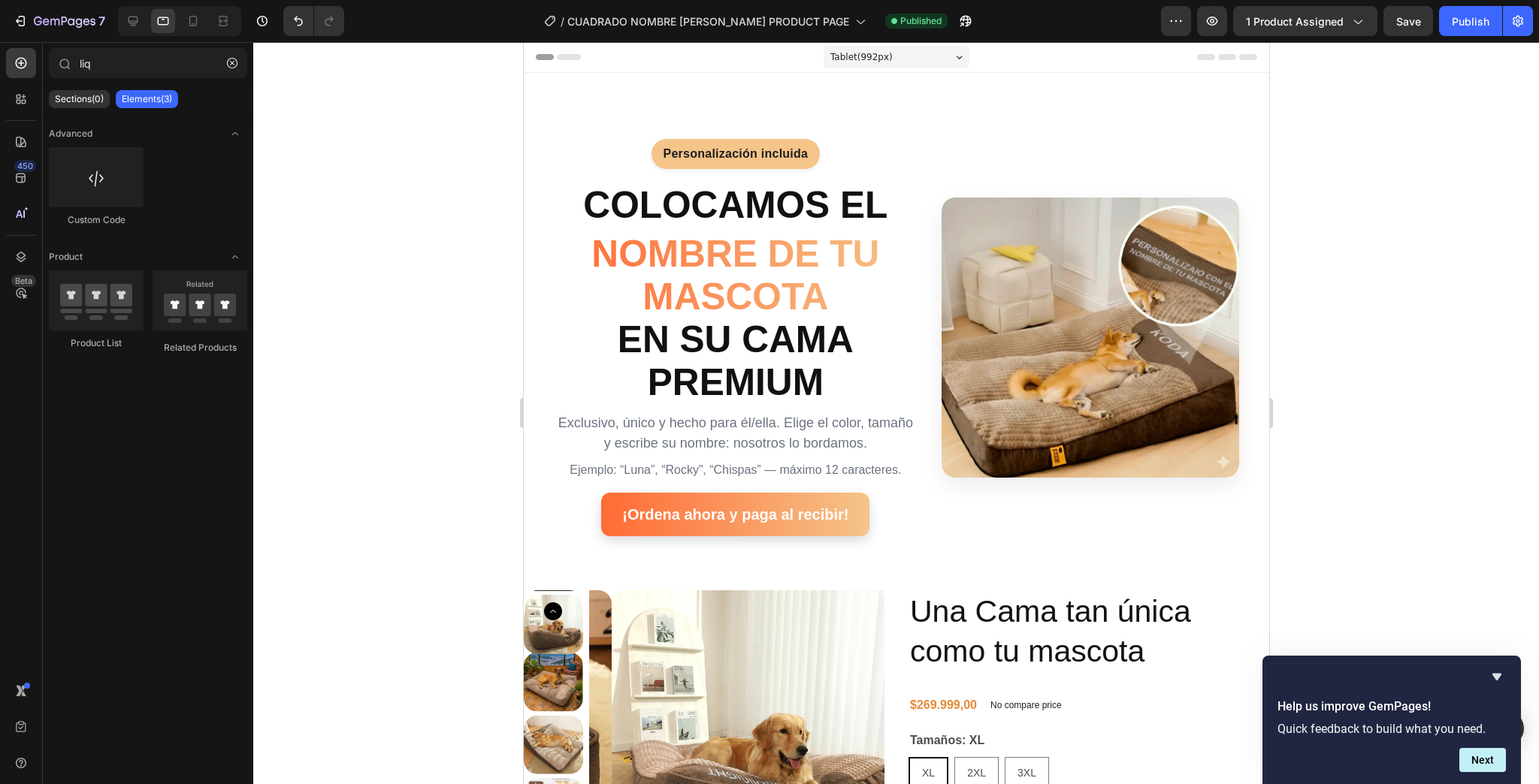
click at [1426, 152] on div at bounding box center [896, 413] width 1286 height 742
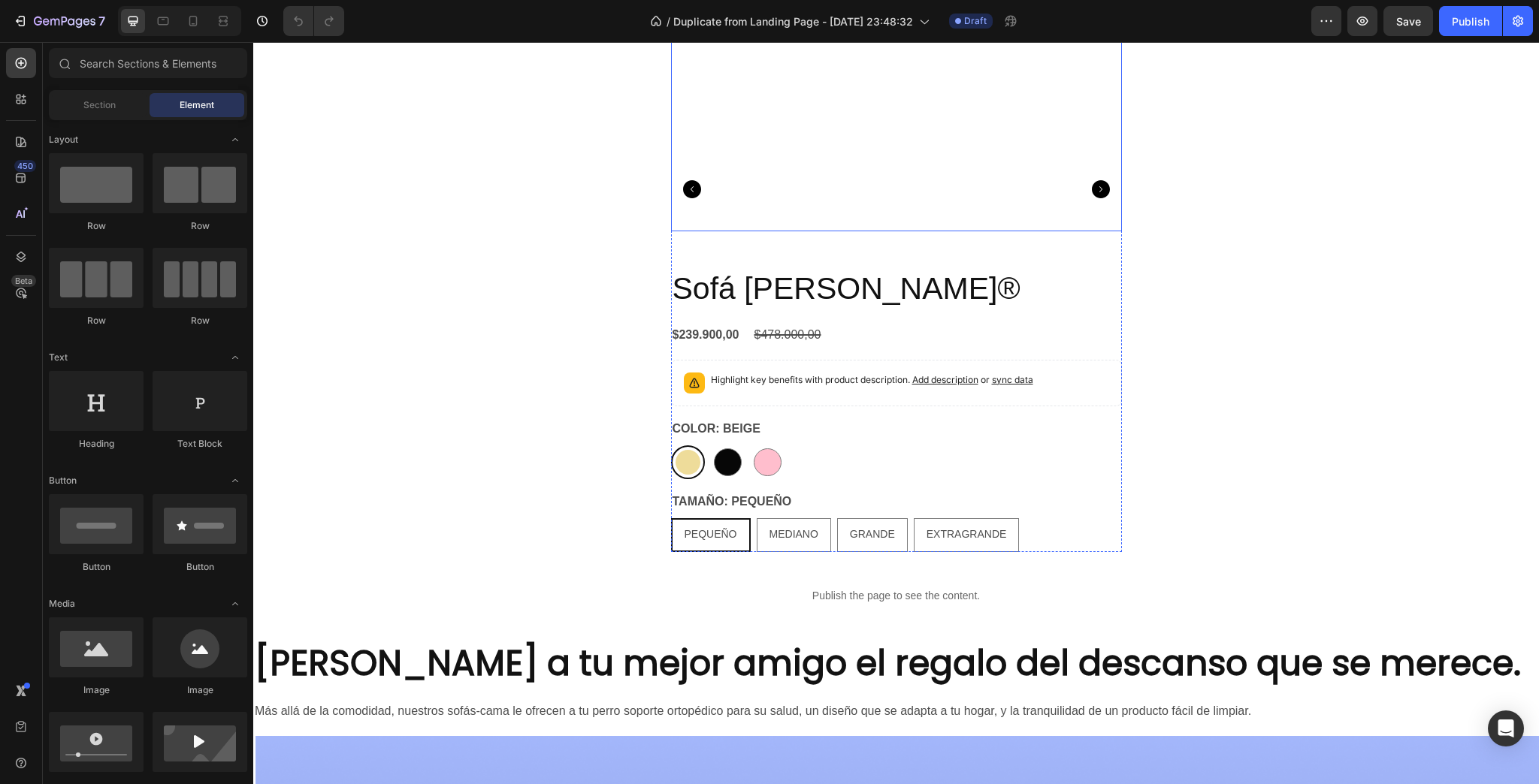
scroll to position [1623, 0]
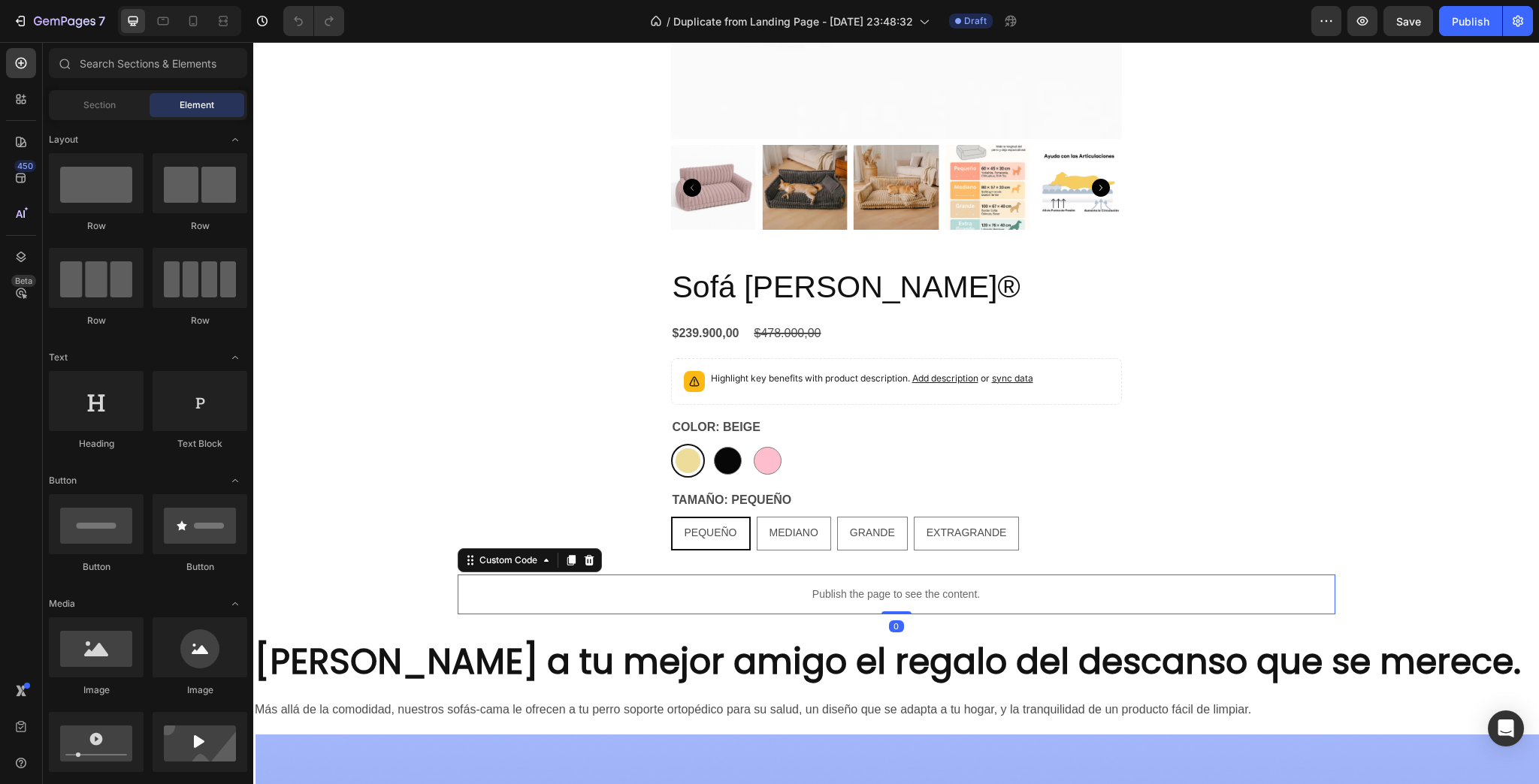
click at [822, 598] on p "Publish the page to see the content." at bounding box center [897, 595] width 878 height 15
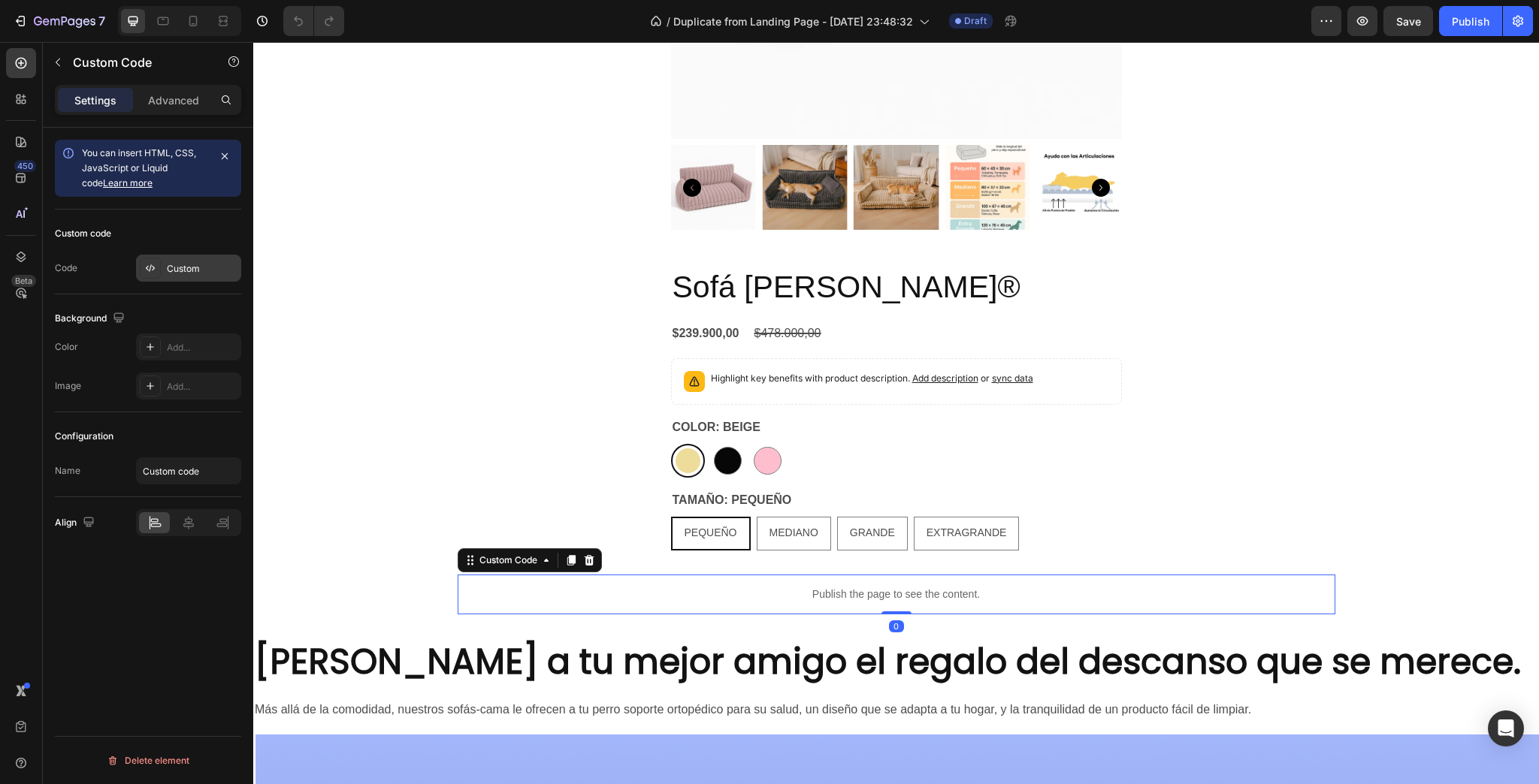
click at [187, 258] on div "Custom" at bounding box center [188, 268] width 105 height 27
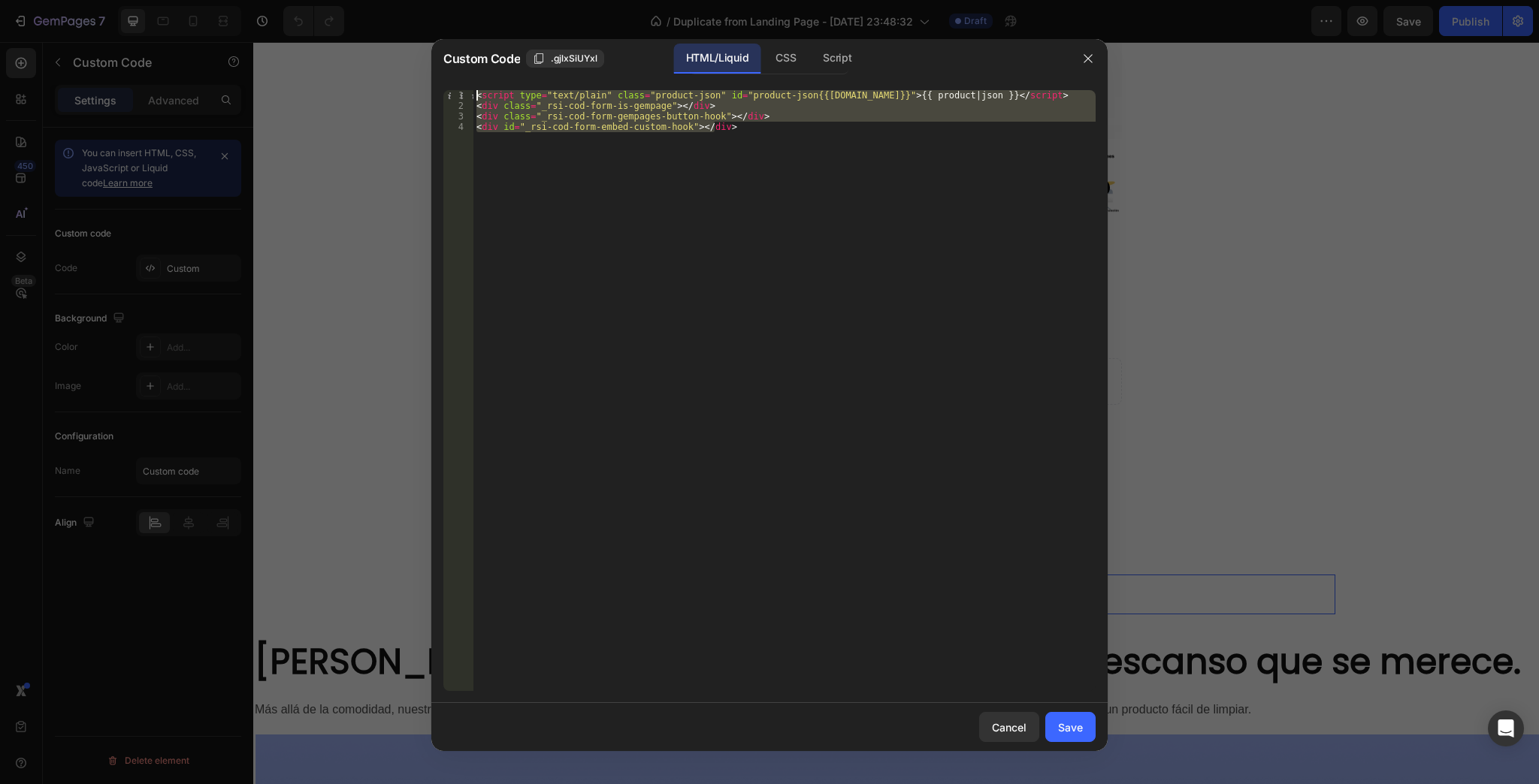
drag, startPoint x: 849, startPoint y: 171, endPoint x: 236, endPoint y: 23, distance: 630.6
click at [236, 23] on div "Custom Code .gjlxSiUYxl HTML/Liquid CSS Script <div id="_rsi-cod-form-embed-cus…" at bounding box center [769, 392] width 1539 height 784
type textarea "<script type="text/plain" class="product-json" id="product-json{{product.id}}">…"
click at [1092, 66] on button "button" at bounding box center [1088, 58] width 24 height 24
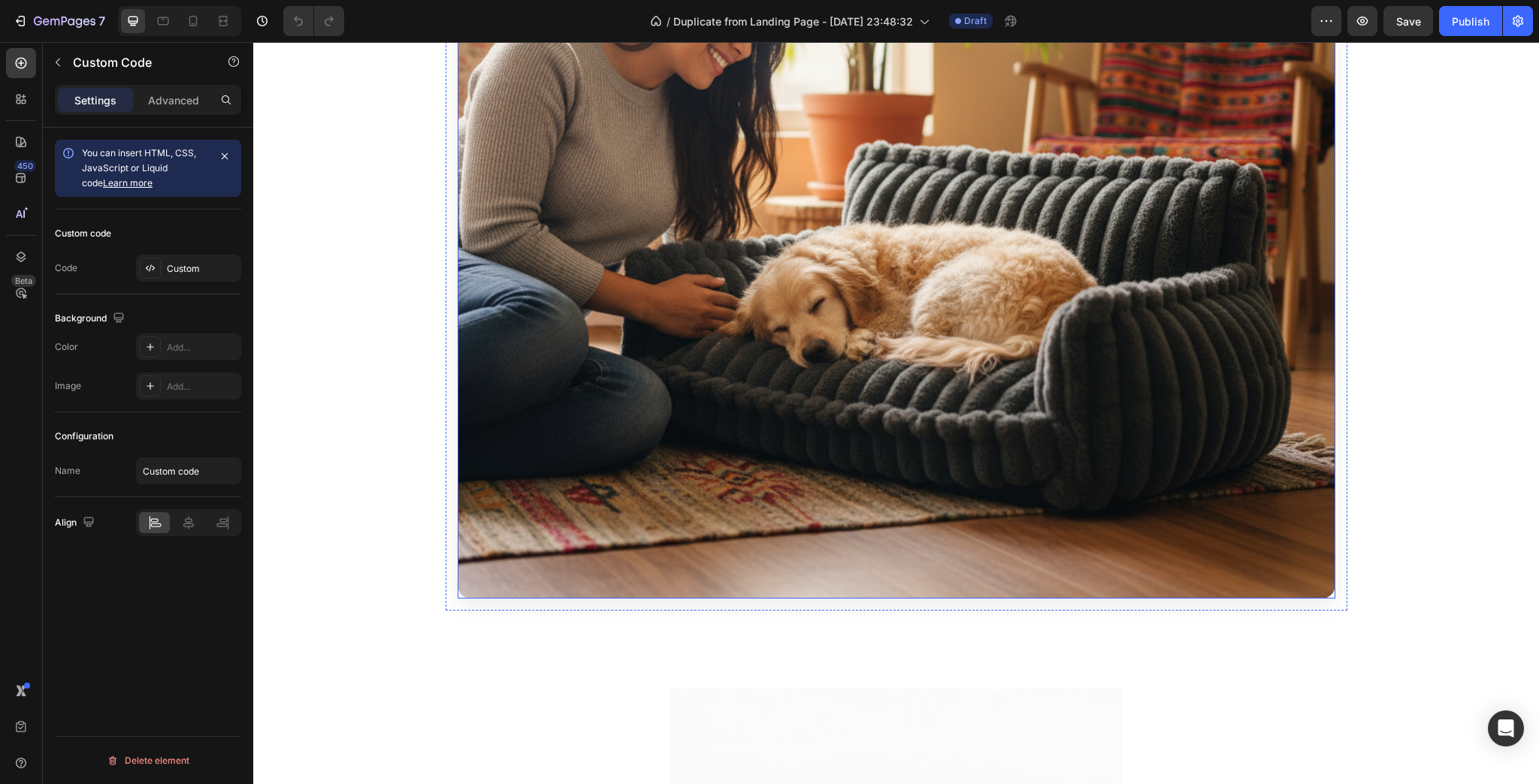
scroll to position [360, 0]
